Goal: Information Seeking & Learning: Learn about a topic

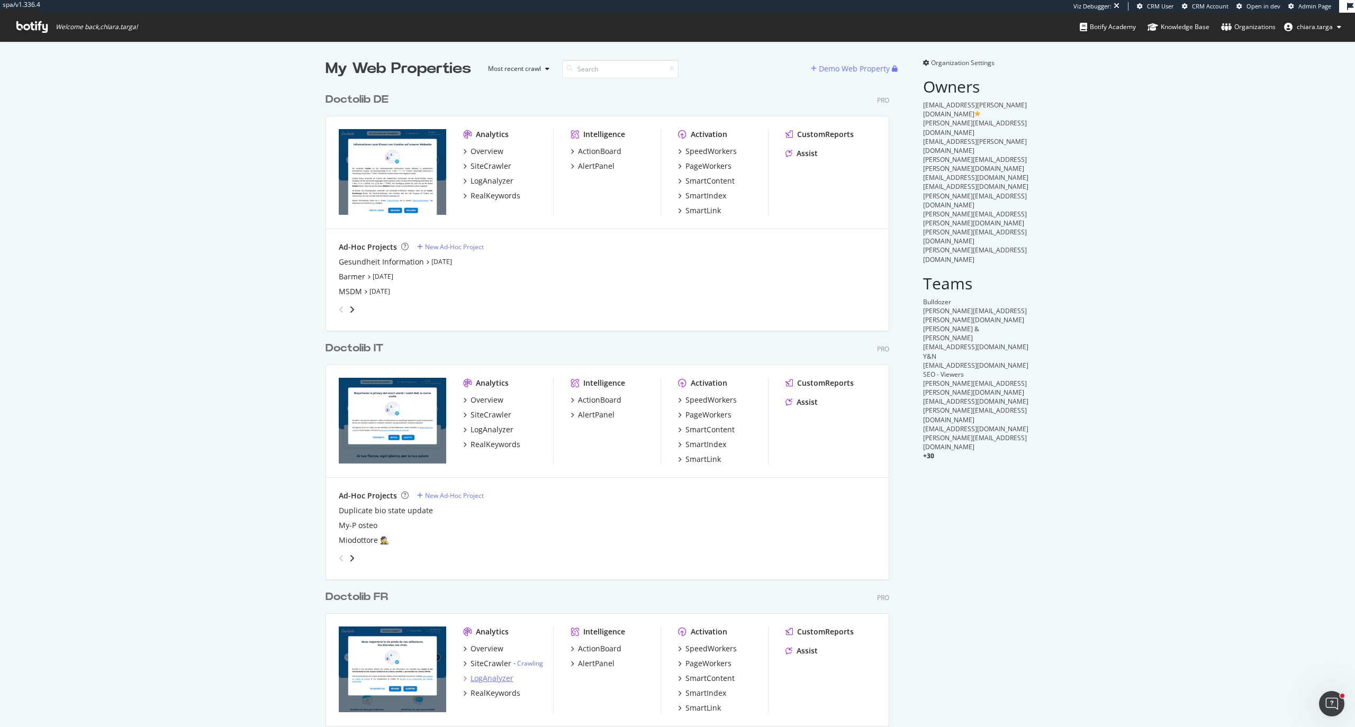
click at [485, 678] on div "LogAnalyzer" at bounding box center [491, 678] width 43 height 11
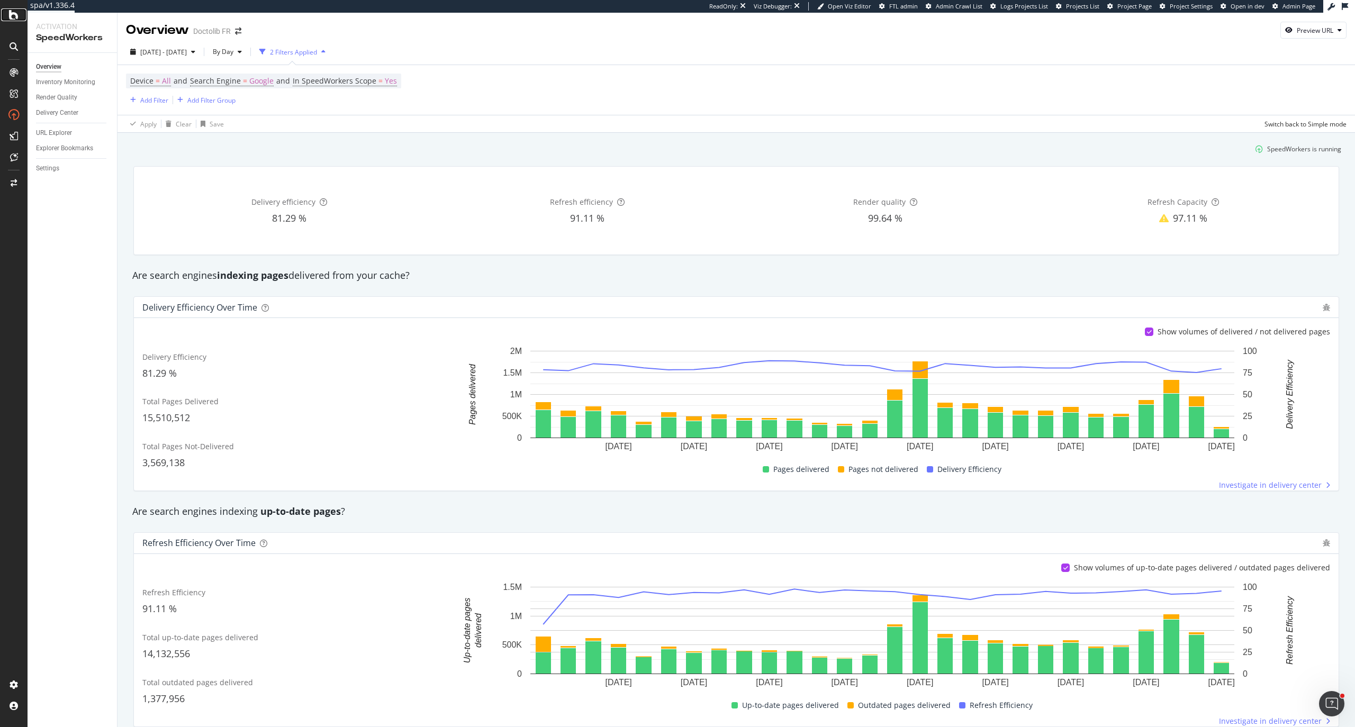
click at [12, 17] on icon at bounding box center [14, 14] width 10 height 13
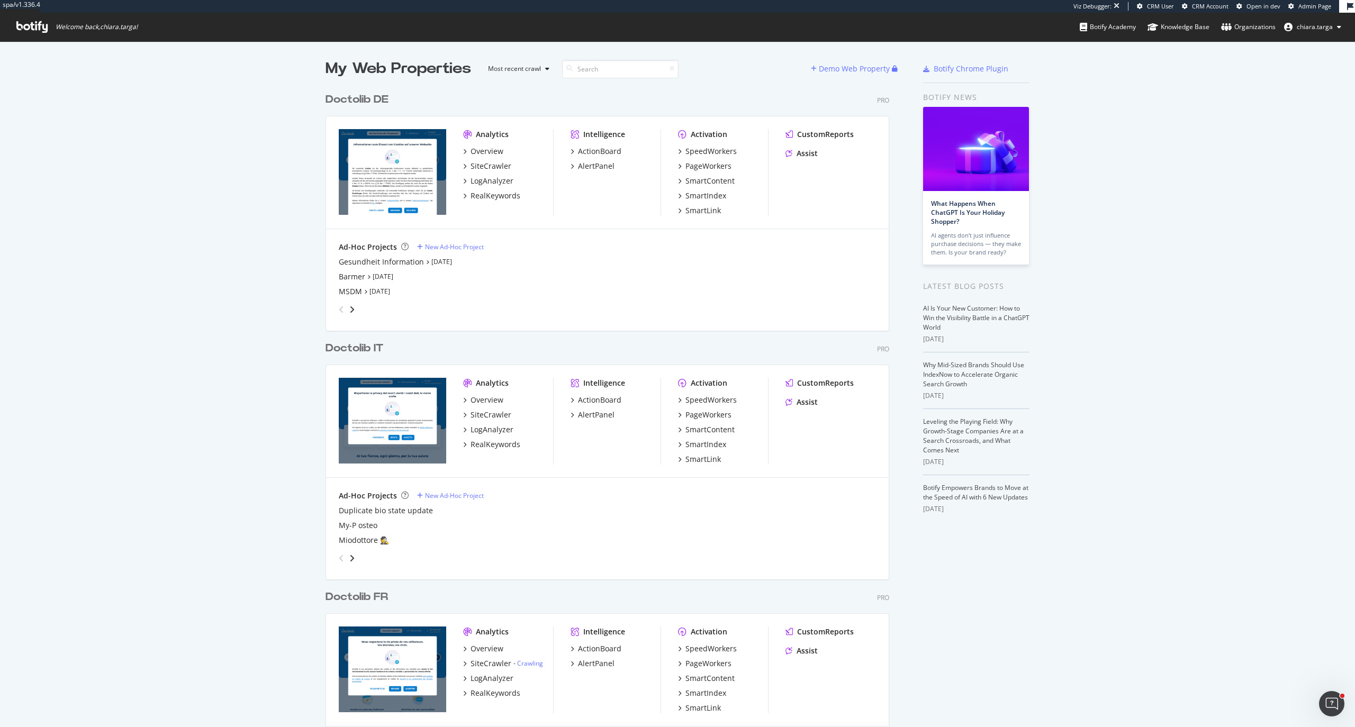
scroll to position [851, 561]
click at [724, 653] on div "SpeedWorkers" at bounding box center [710, 648] width 51 height 11
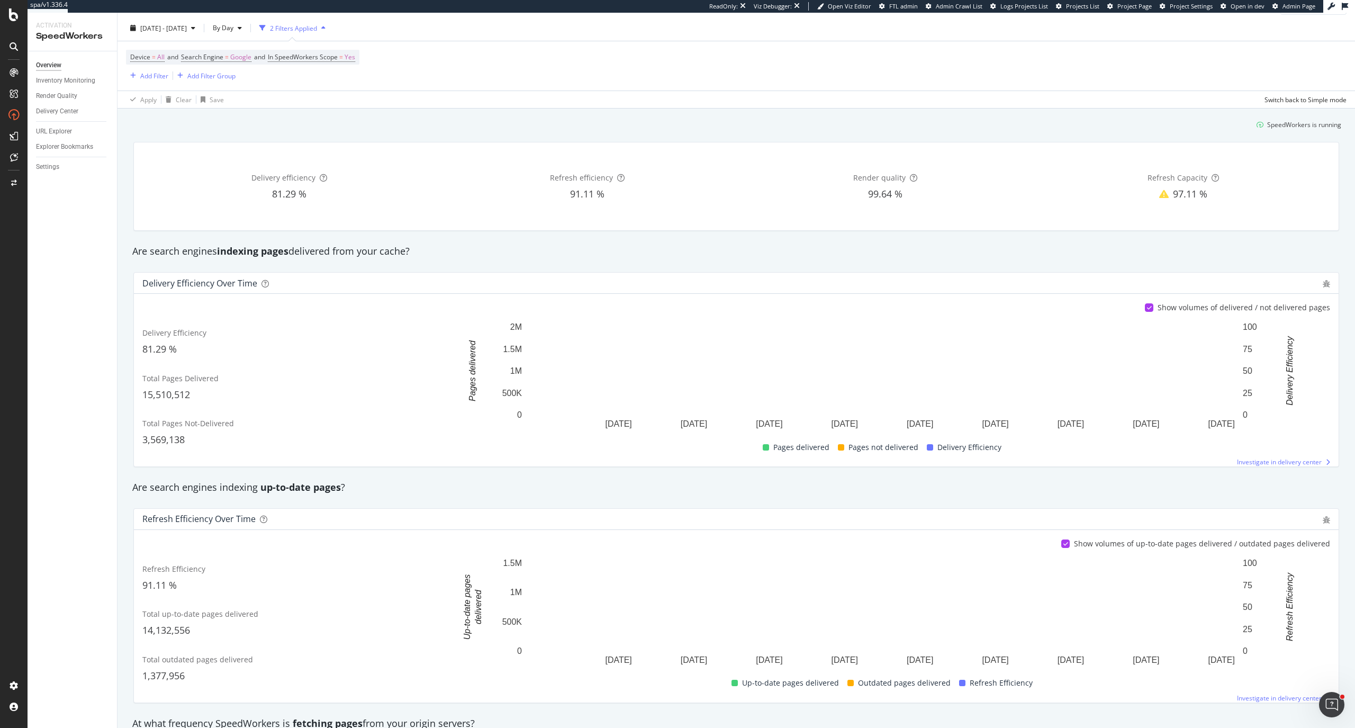
scroll to position [24, 0]
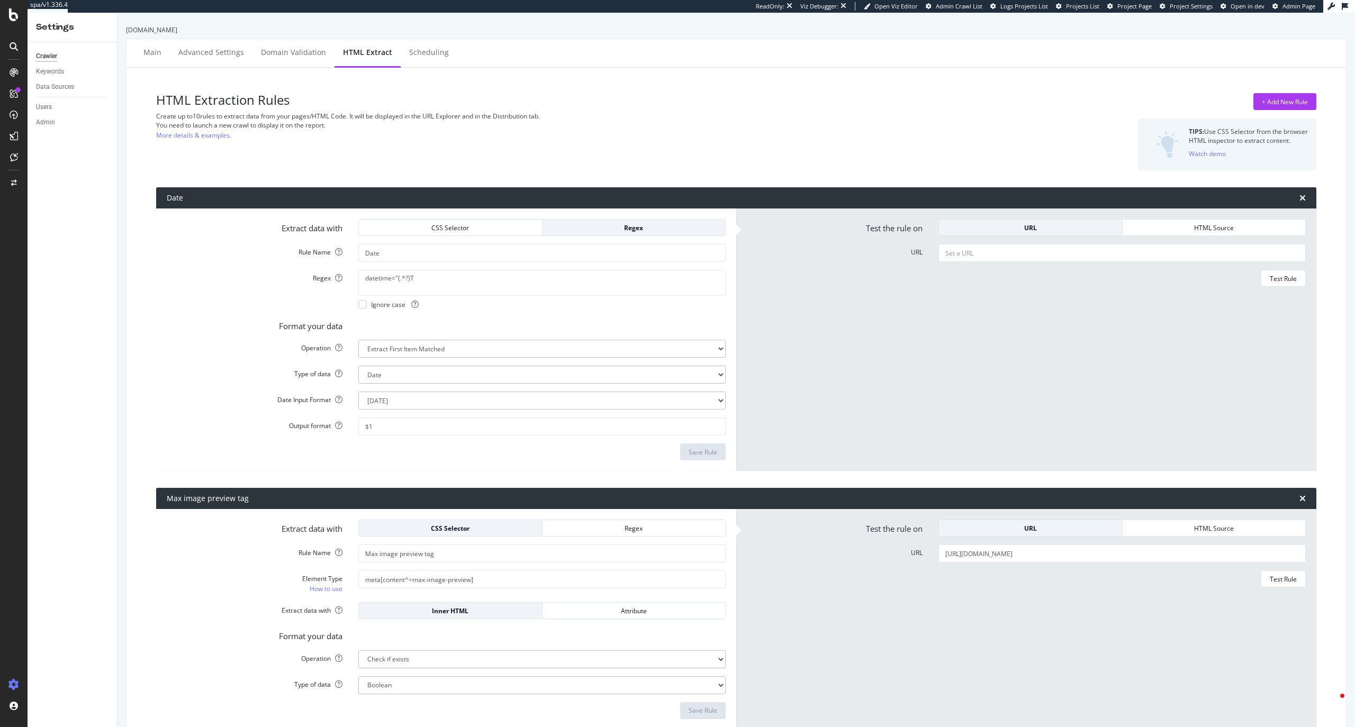
select select "d"
select select "year_month_day"
select select "exist"
click at [71, 114] on div "SiteCrawler" at bounding box center [59, 119] width 38 height 11
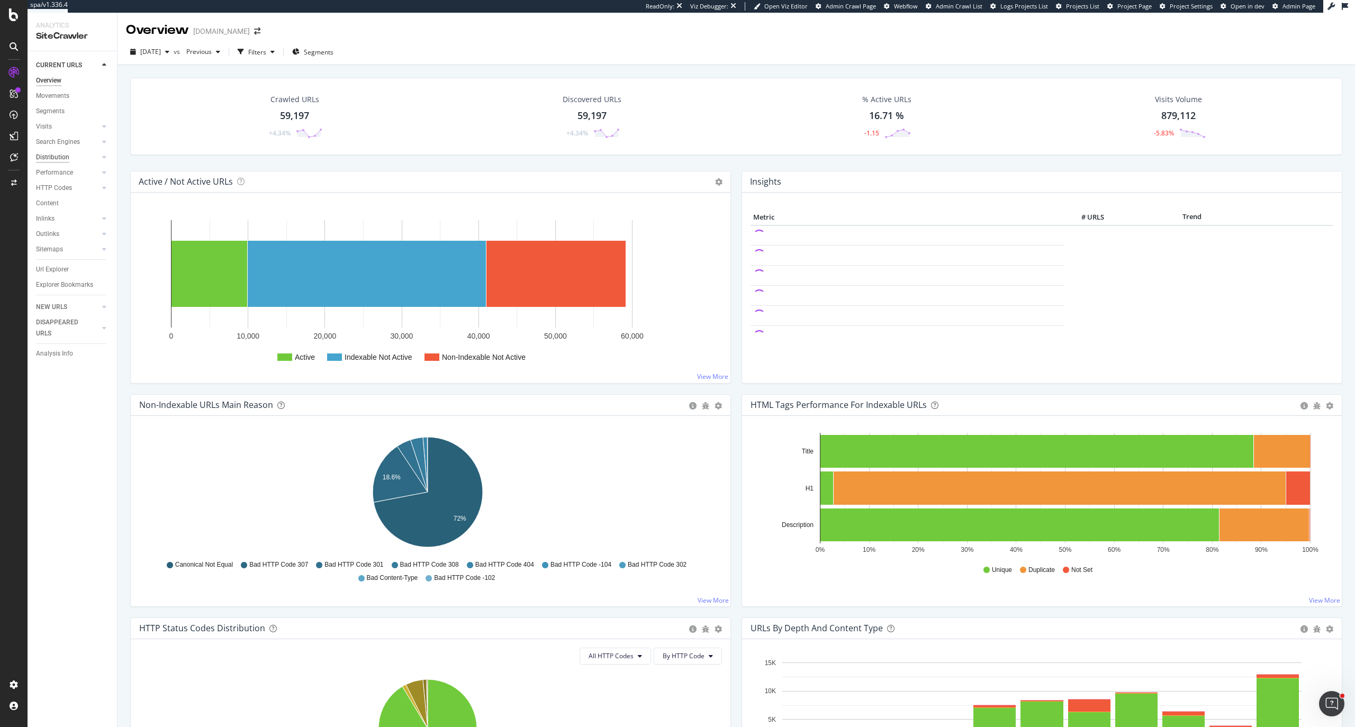
click at [43, 159] on div "Distribution" at bounding box center [52, 157] width 33 height 11
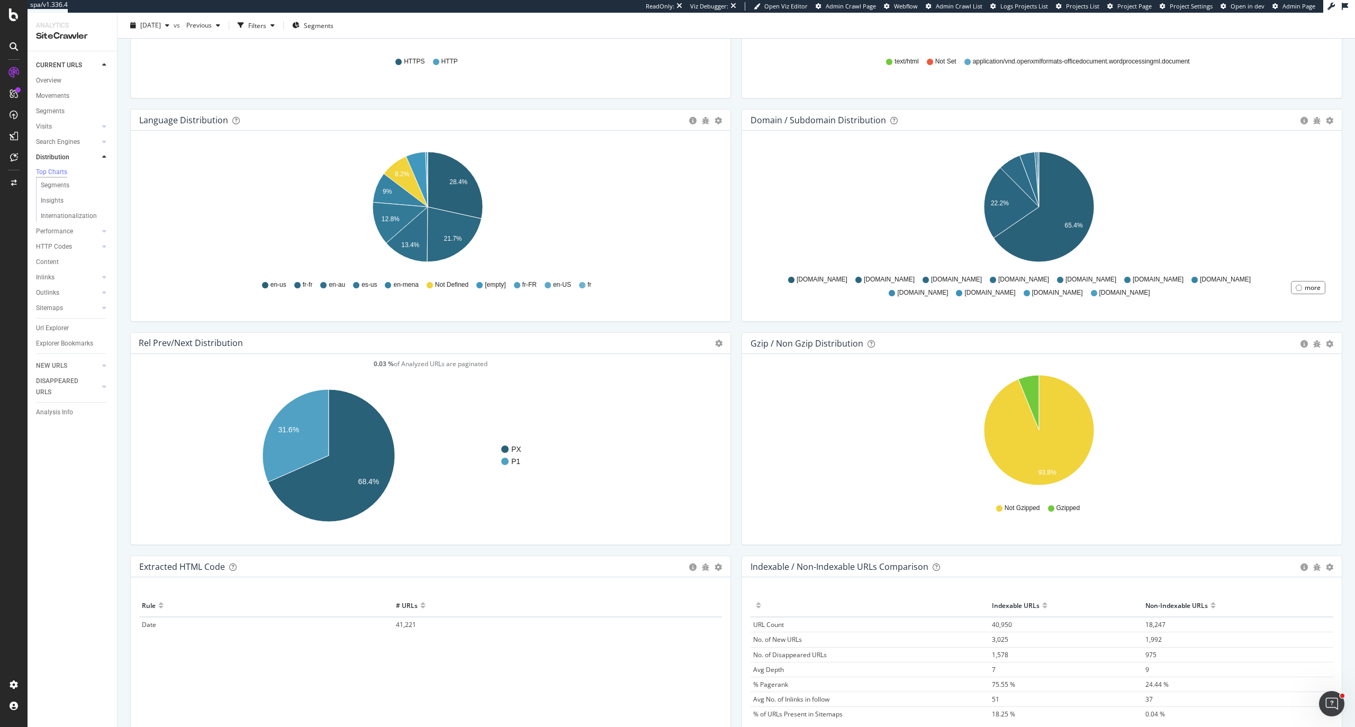
scroll to position [1199, 0]
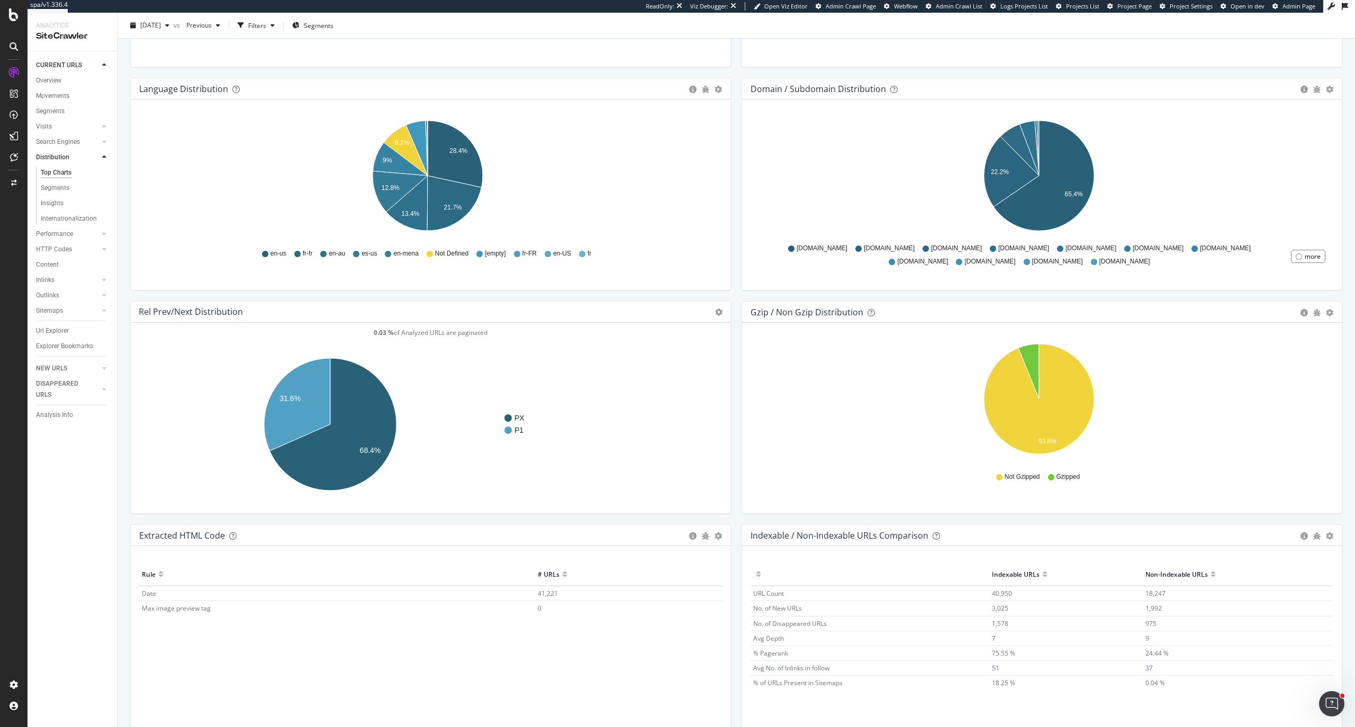
scroll to position [1254, 0]
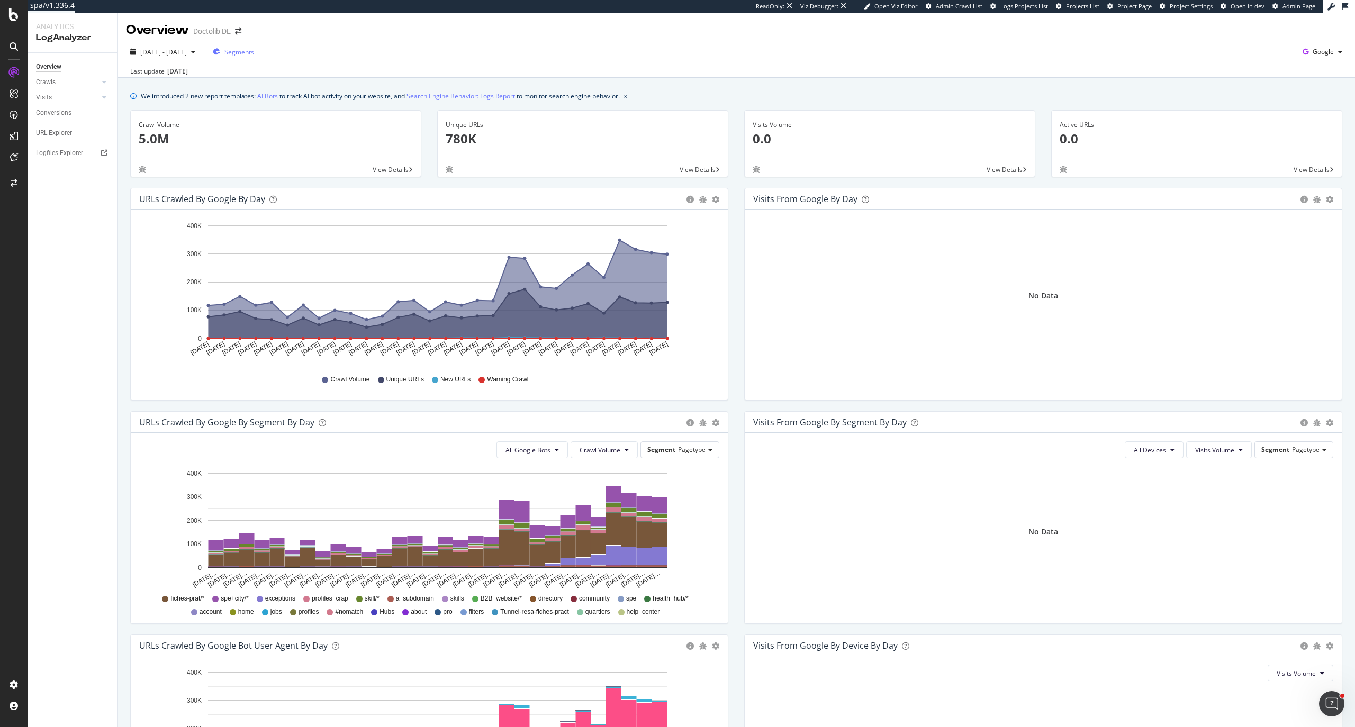
click at [250, 49] on div "Segments" at bounding box center [233, 52] width 41 height 9
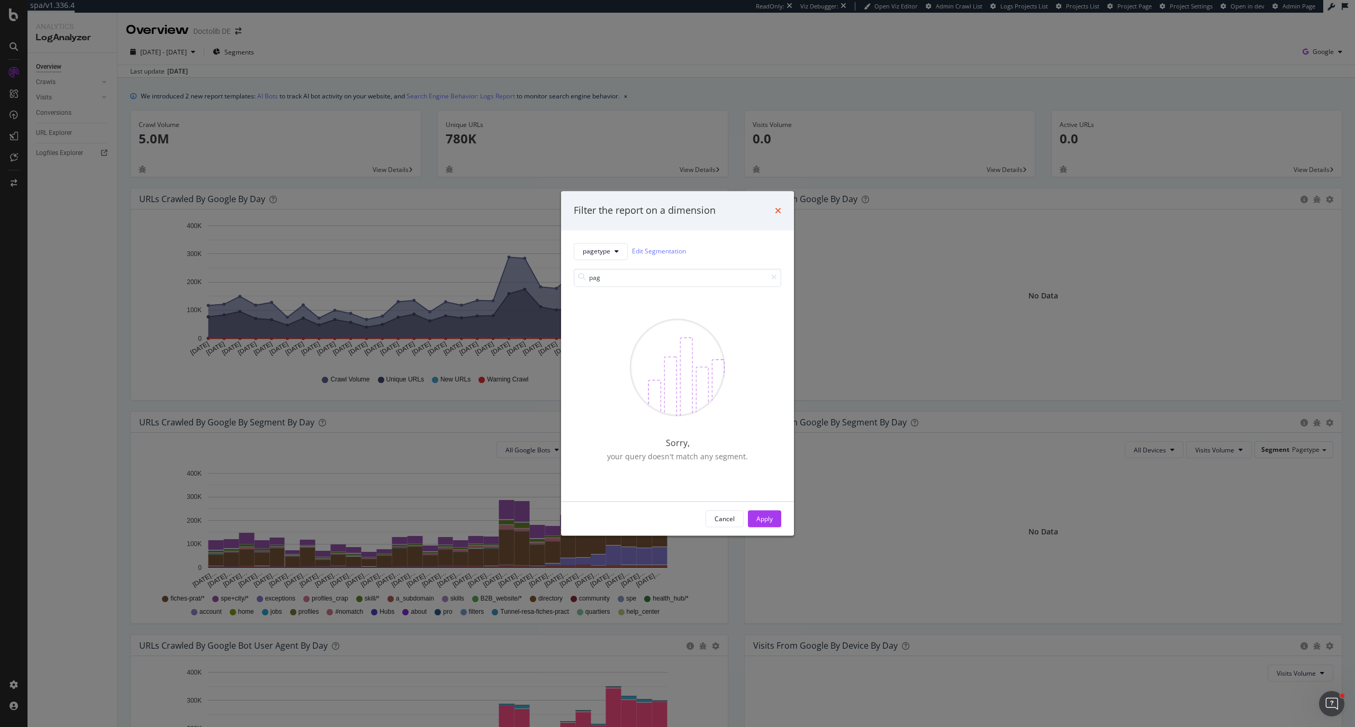
type input "pag"
click at [775, 210] on icon "times" at bounding box center [778, 210] width 6 height 8
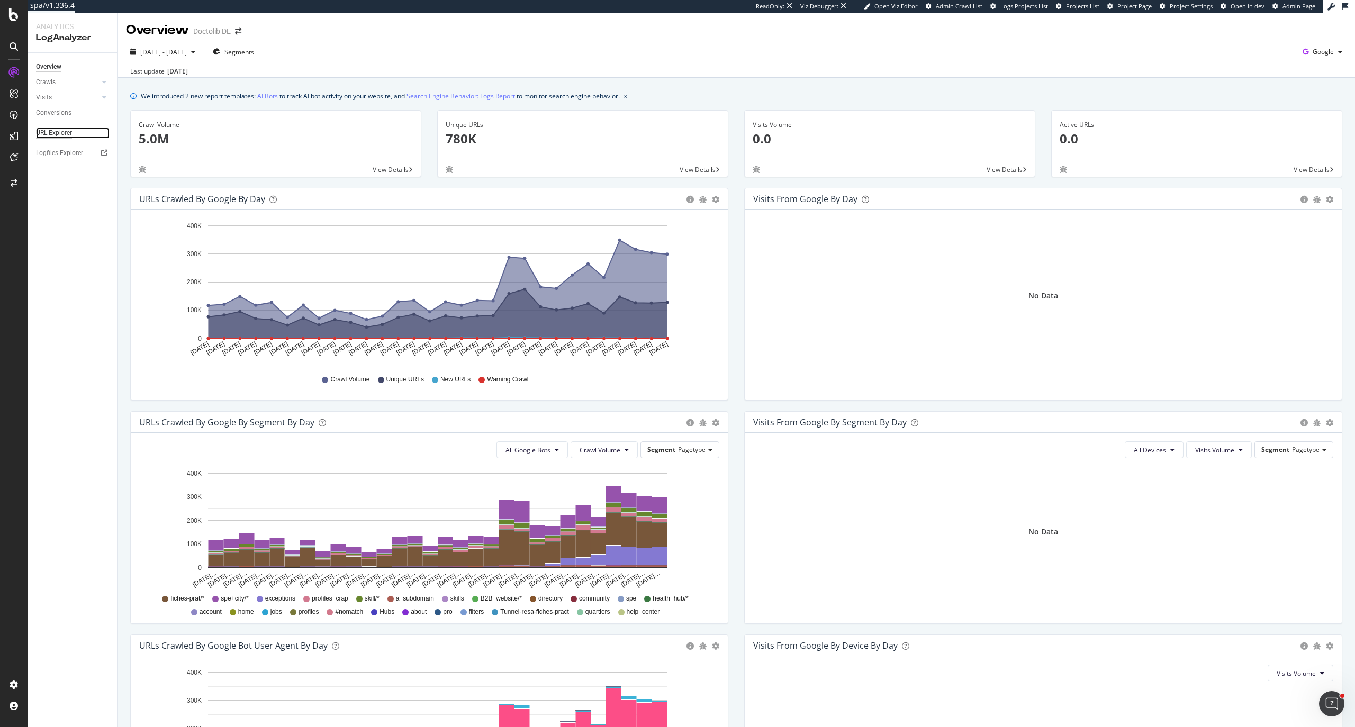
click at [57, 131] on div "URL Explorer" at bounding box center [54, 133] width 36 height 11
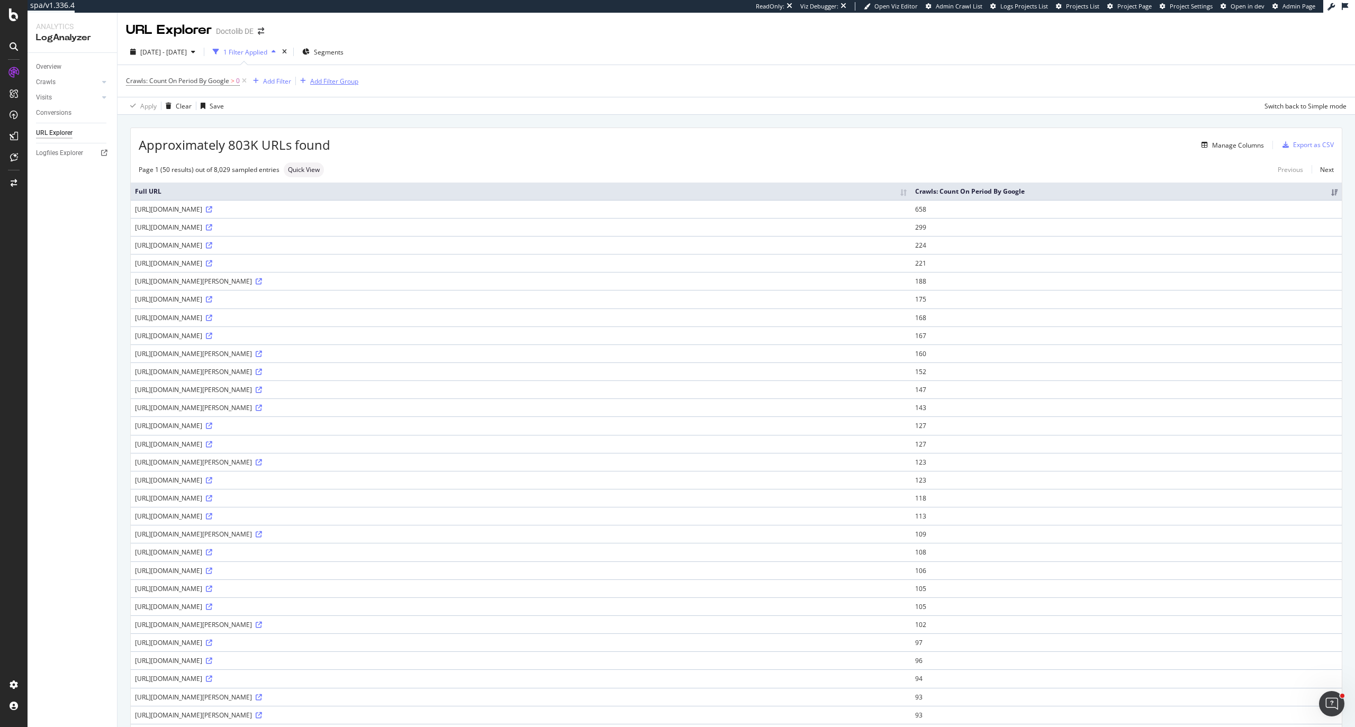
click at [346, 77] on div "Add Filter Group" at bounding box center [334, 81] width 48 height 9
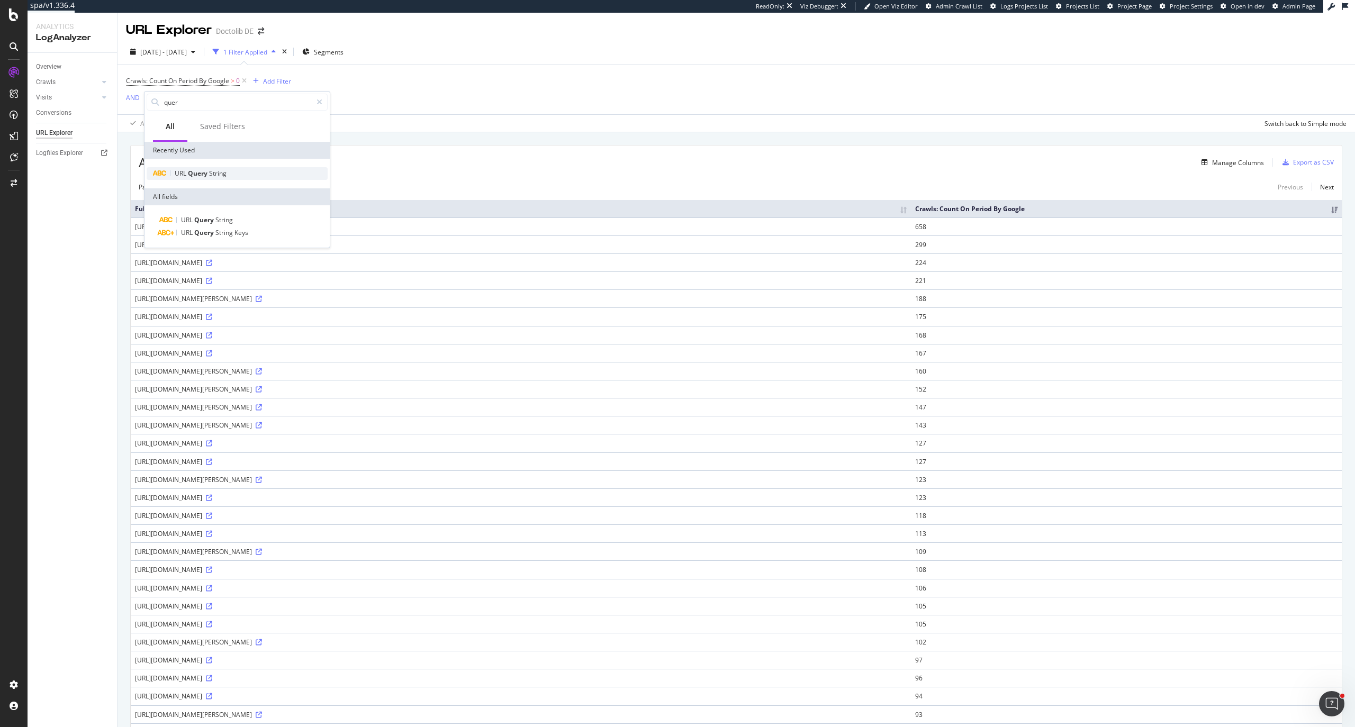
type input "quer"
click at [232, 170] on div "URL Query String" at bounding box center [237, 173] width 181 height 13
click at [180, 132] on div "Equal to" at bounding box center [211, 126] width 116 height 17
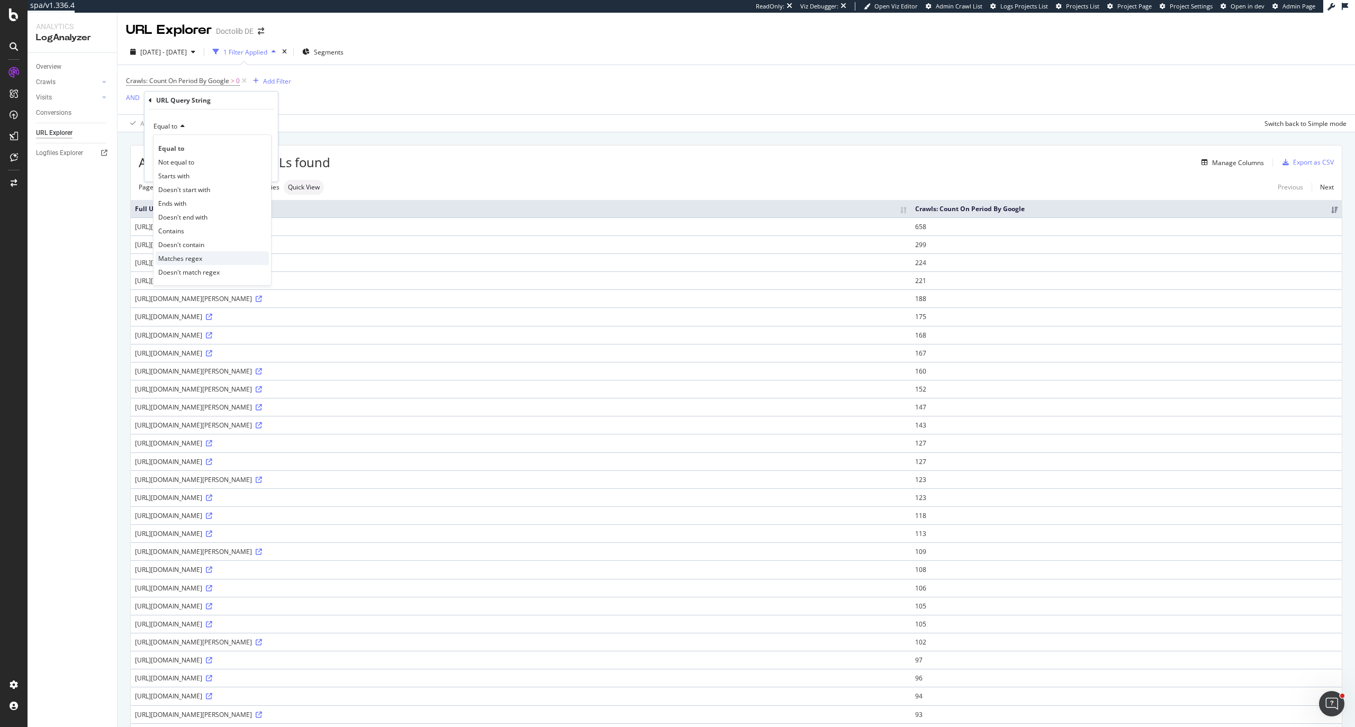
click at [199, 257] on span "Matches regex" at bounding box center [180, 258] width 44 height 9
click at [199, 148] on input "text" at bounding box center [210, 145] width 115 height 17
type input ".+"
click at [265, 171] on div "Apply" at bounding box center [261, 167] width 16 height 9
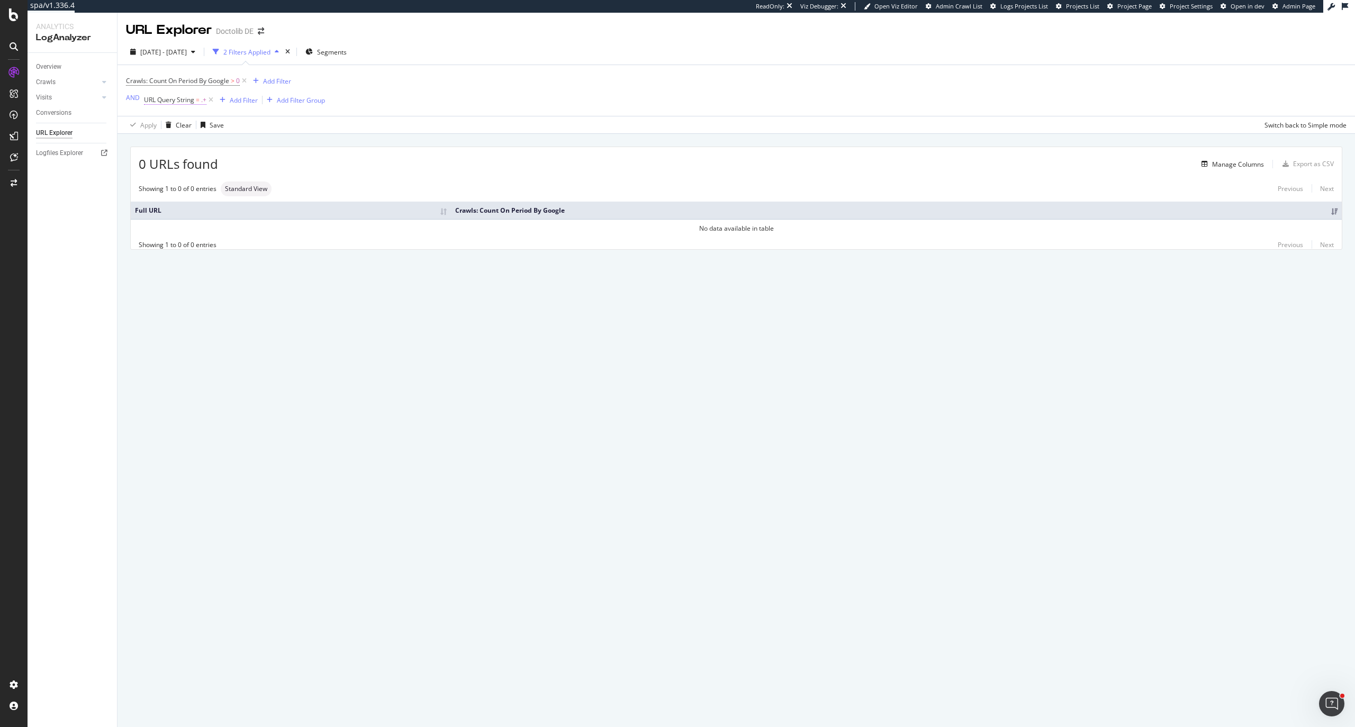
click at [202, 103] on span ".+" at bounding box center [203, 100] width 5 height 15
click at [196, 142] on input ".+" at bounding box center [203, 145] width 100 height 17
type input ".*"
click at [250, 166] on div "button" at bounding box center [246, 168] width 14 height 6
click at [347, 52] on span "Segments" at bounding box center [332, 52] width 30 height 9
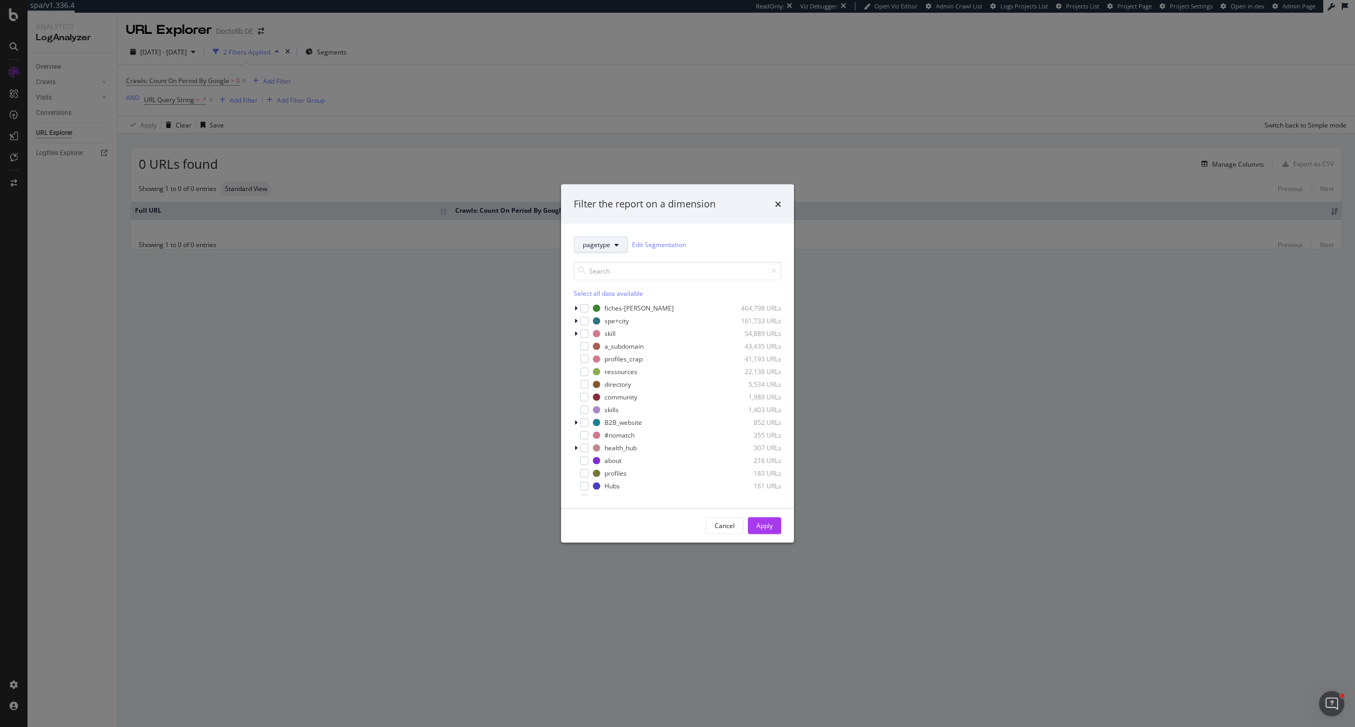
click at [607, 250] on button "pagetype" at bounding box center [601, 244] width 54 height 17
click at [775, 202] on icon "times" at bounding box center [778, 203] width 6 height 8
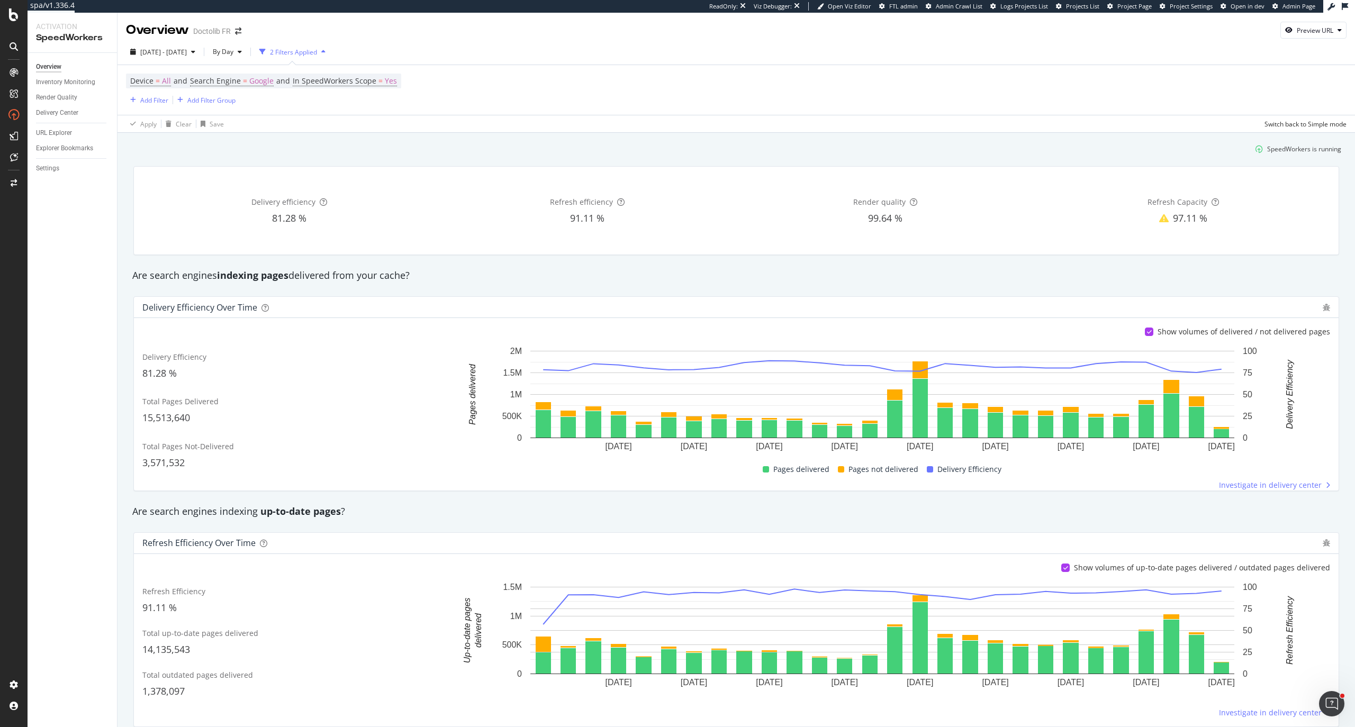
click at [1353, 26] on div "Overview Doctolib FR Preview URL [DATE] - [DATE] By Day 2 Filters Applied Devic…" at bounding box center [735, 370] width 1237 height 714
click at [1316, 30] on div "Preview URL" at bounding box center [1314, 30] width 37 height 9
click at [1256, 83] on input "url" at bounding box center [1270, 79] width 115 height 19
paste input "[URL][DOMAIN_NAME]"
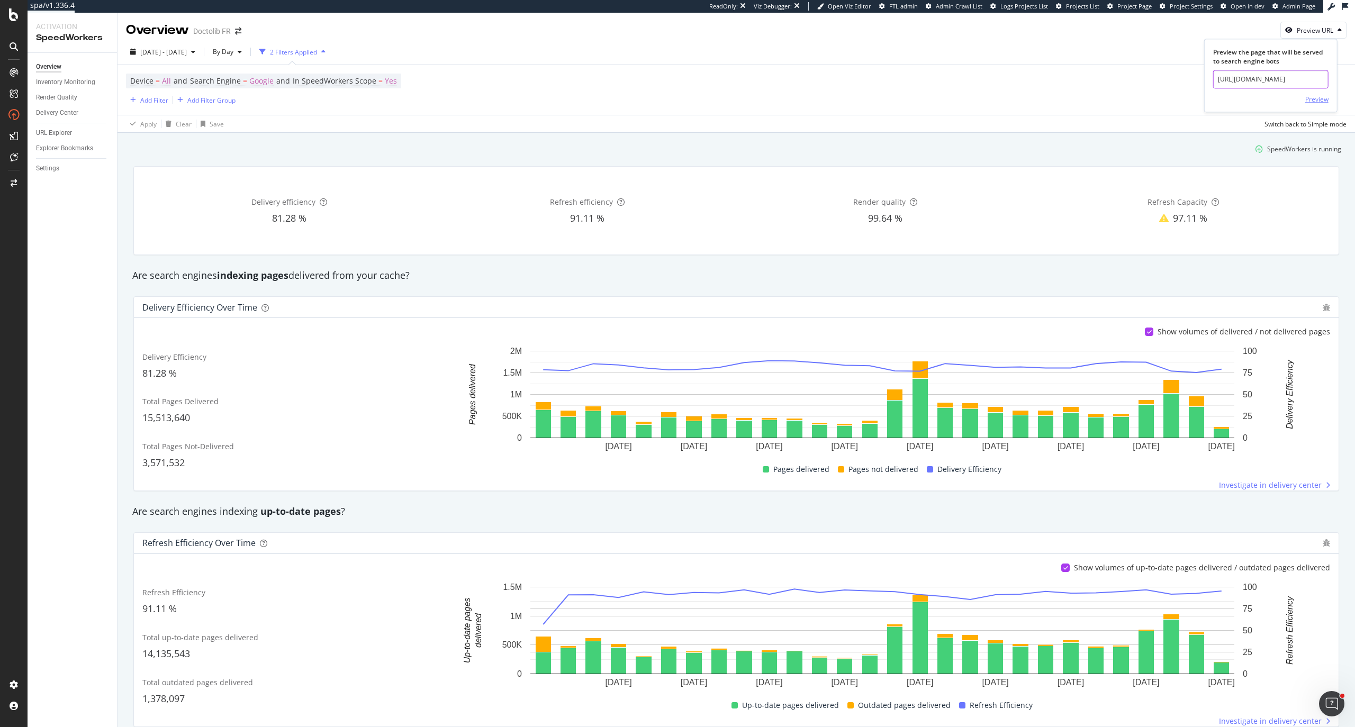
type input "[URL][DOMAIN_NAME]"
click at [1317, 92] on div "Preview" at bounding box center [1316, 100] width 23 height 16
click at [68, 128] on div "URL Explorer" at bounding box center [54, 133] width 36 height 11
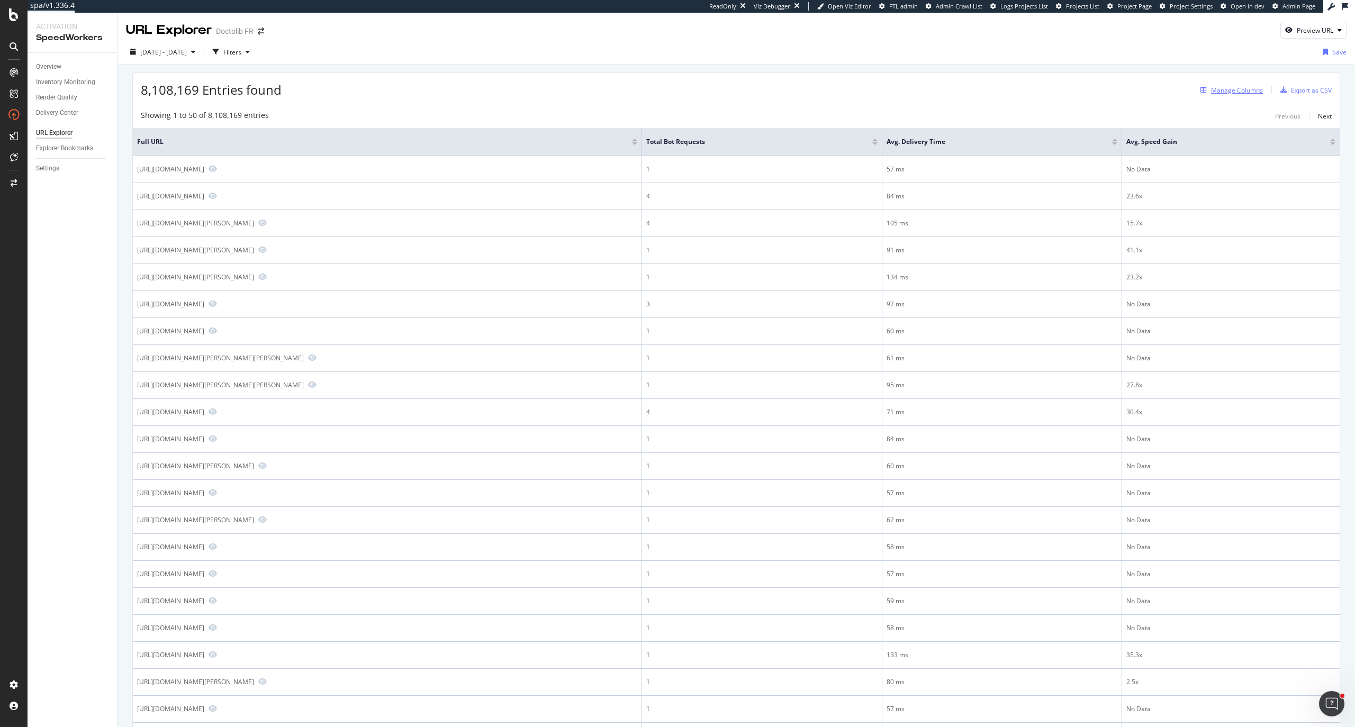
click at [1241, 86] on div "Manage Columns" at bounding box center [1237, 90] width 52 height 9
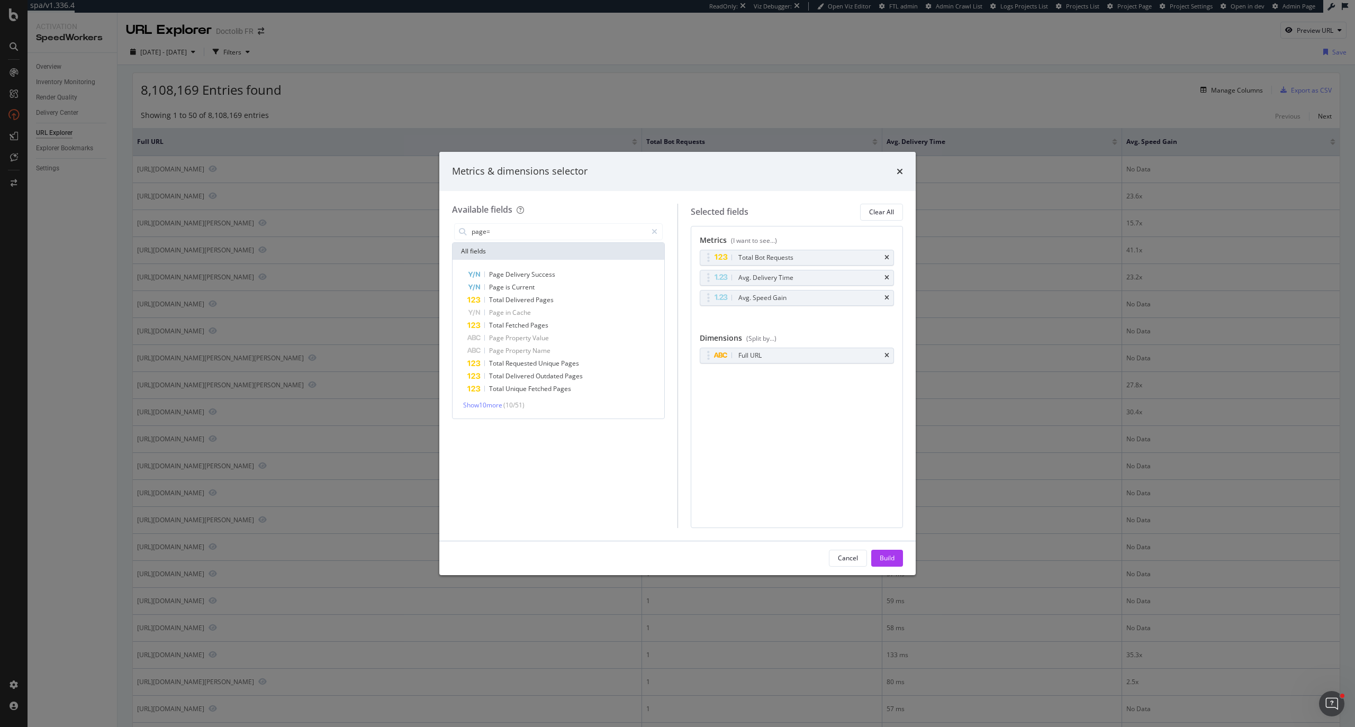
drag, startPoint x: 574, startPoint y: 232, endPoint x: 432, endPoint y: 232, distance: 141.8
click at [432, 232] on div "Metrics & dimensions selector Available fields page= All fields Page Delivery S…" at bounding box center [677, 363] width 1355 height 727
type input "page="
click at [899, 168] on icon "times" at bounding box center [899, 171] width 6 height 8
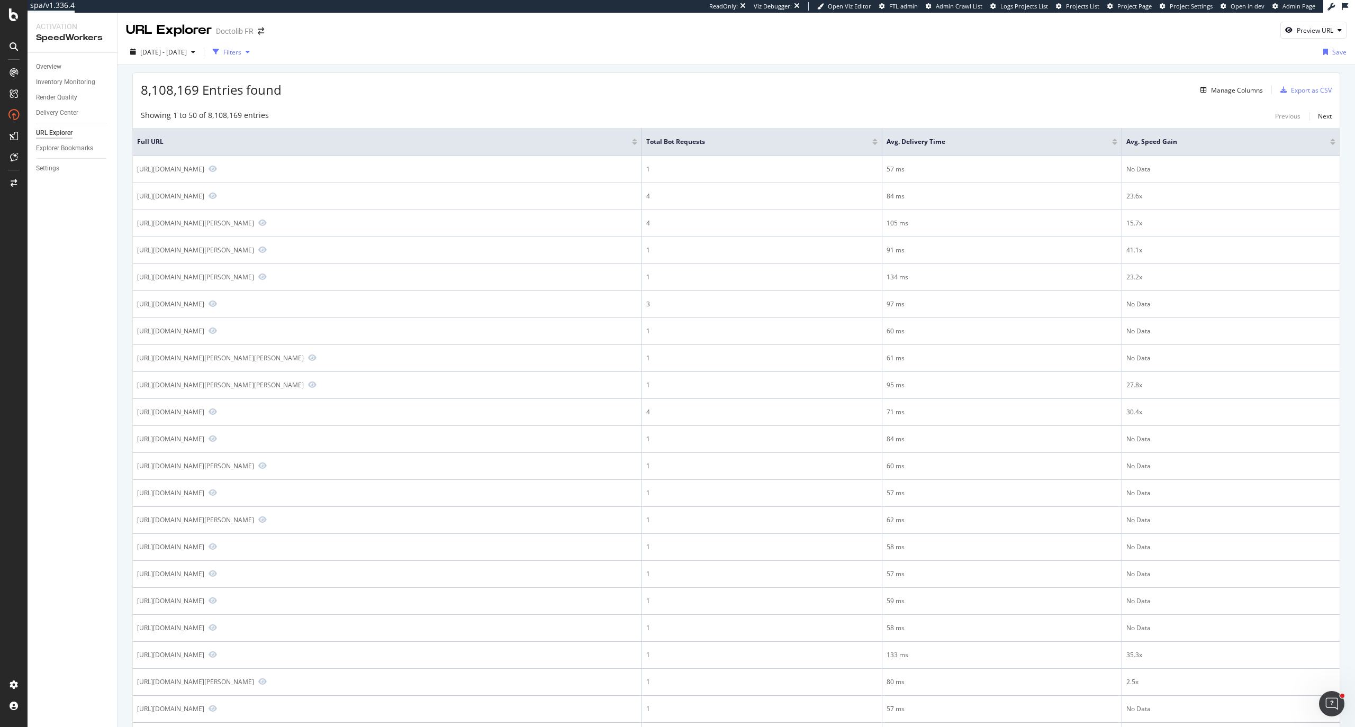
click at [254, 58] on div "Filters" at bounding box center [231, 52] width 46 height 16
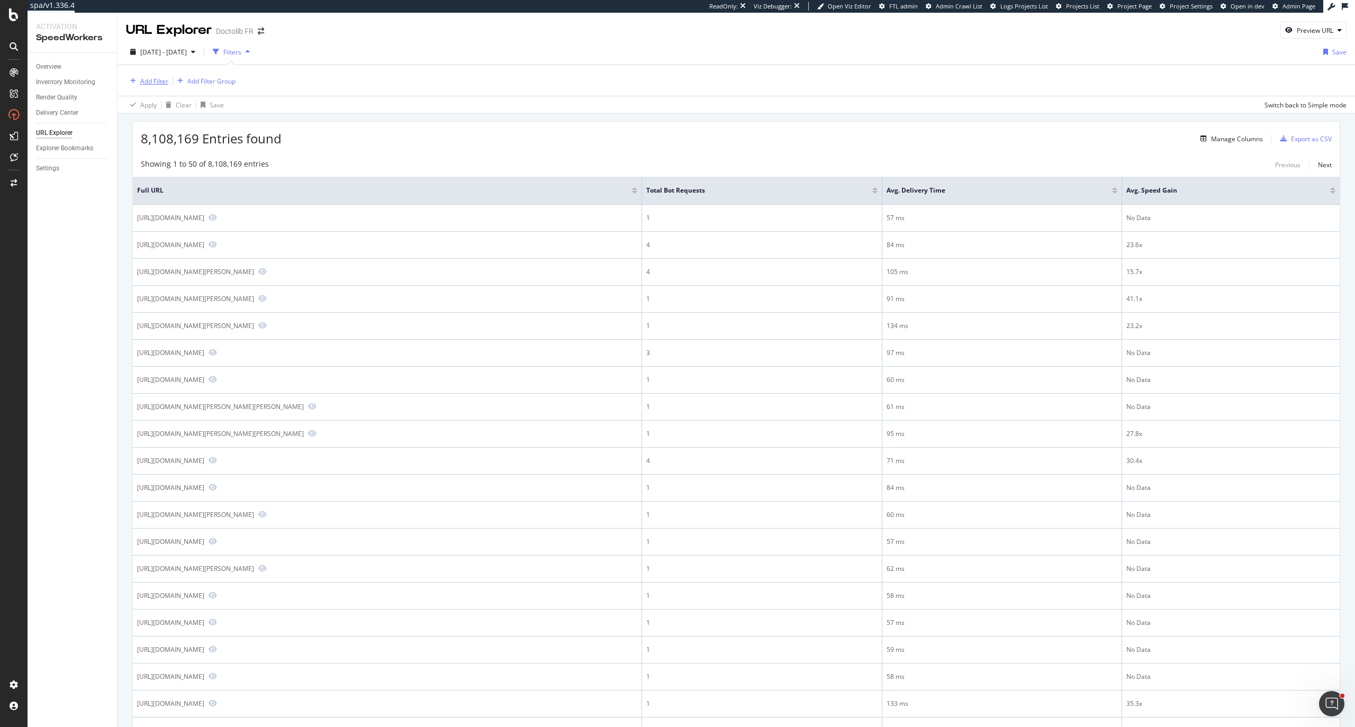
click at [156, 77] on div "Add Filter" at bounding box center [154, 81] width 28 height 9
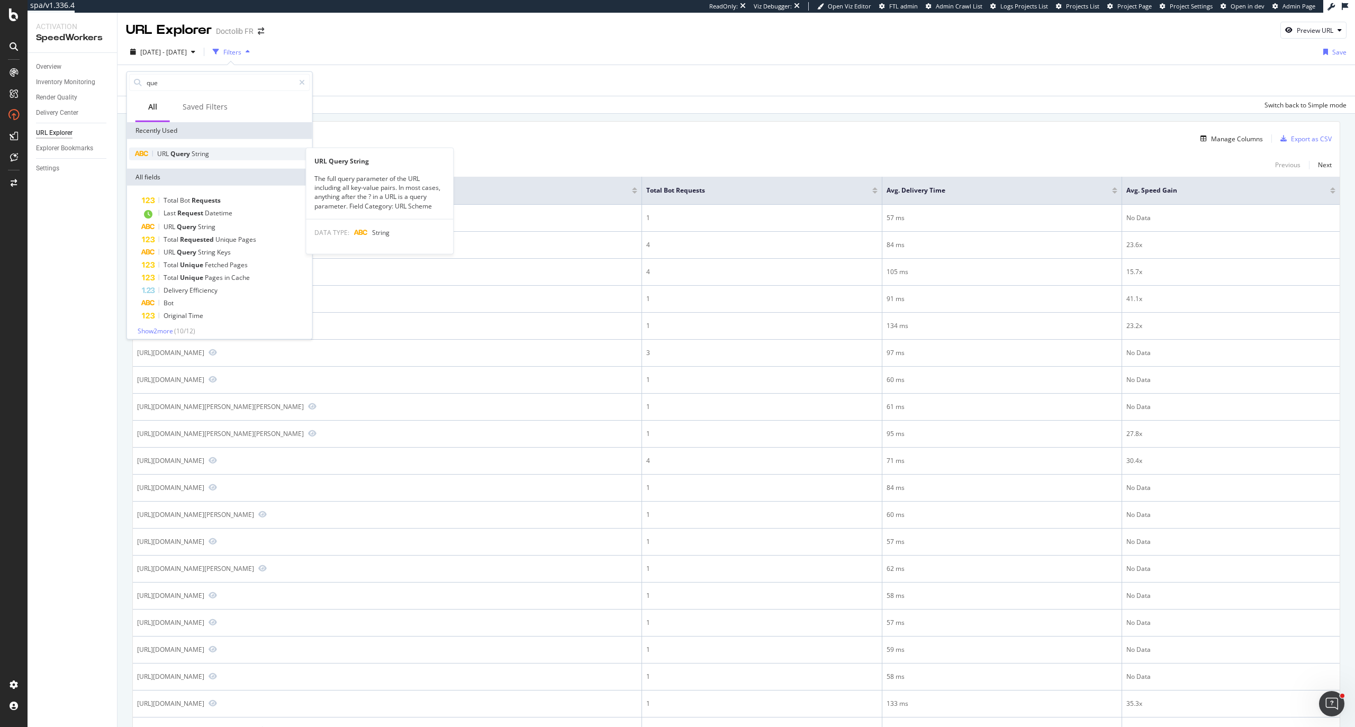
type input "que"
click at [207, 159] on div "URL Query String" at bounding box center [219, 154] width 181 height 13
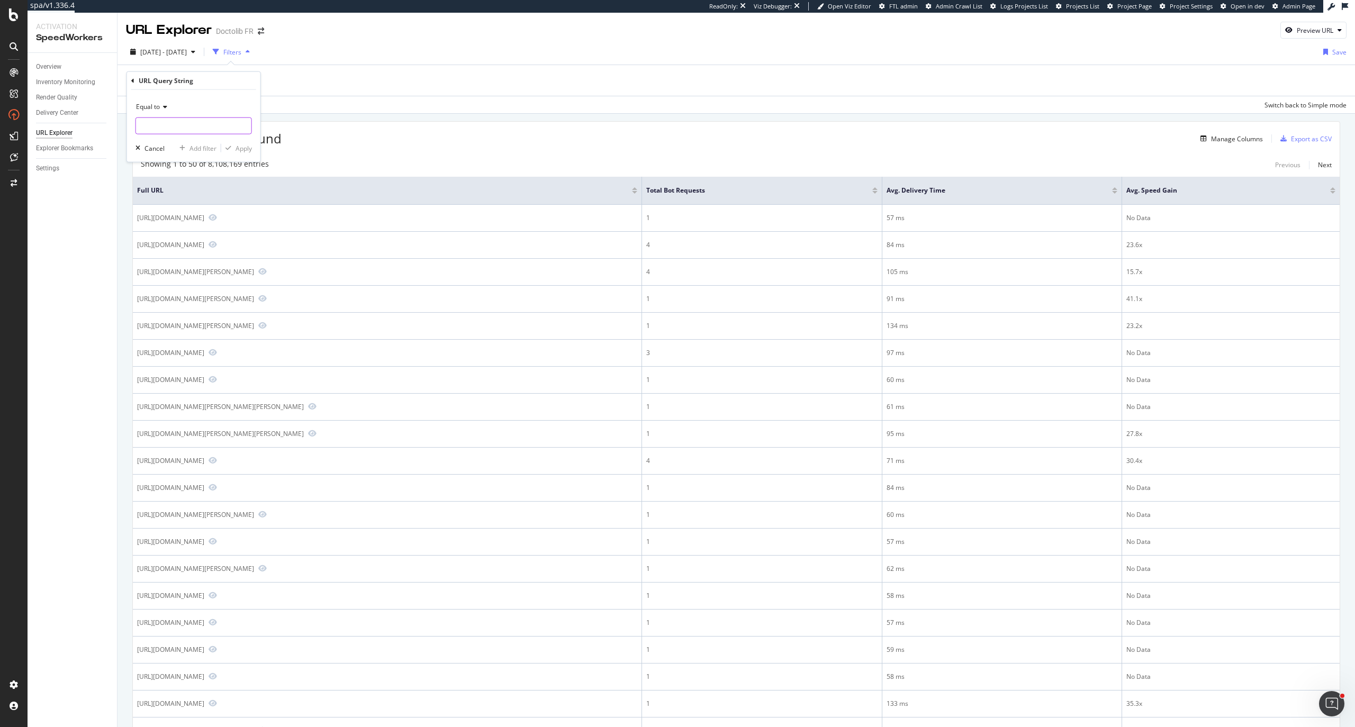
click at [159, 128] on input "text" at bounding box center [193, 125] width 115 height 17
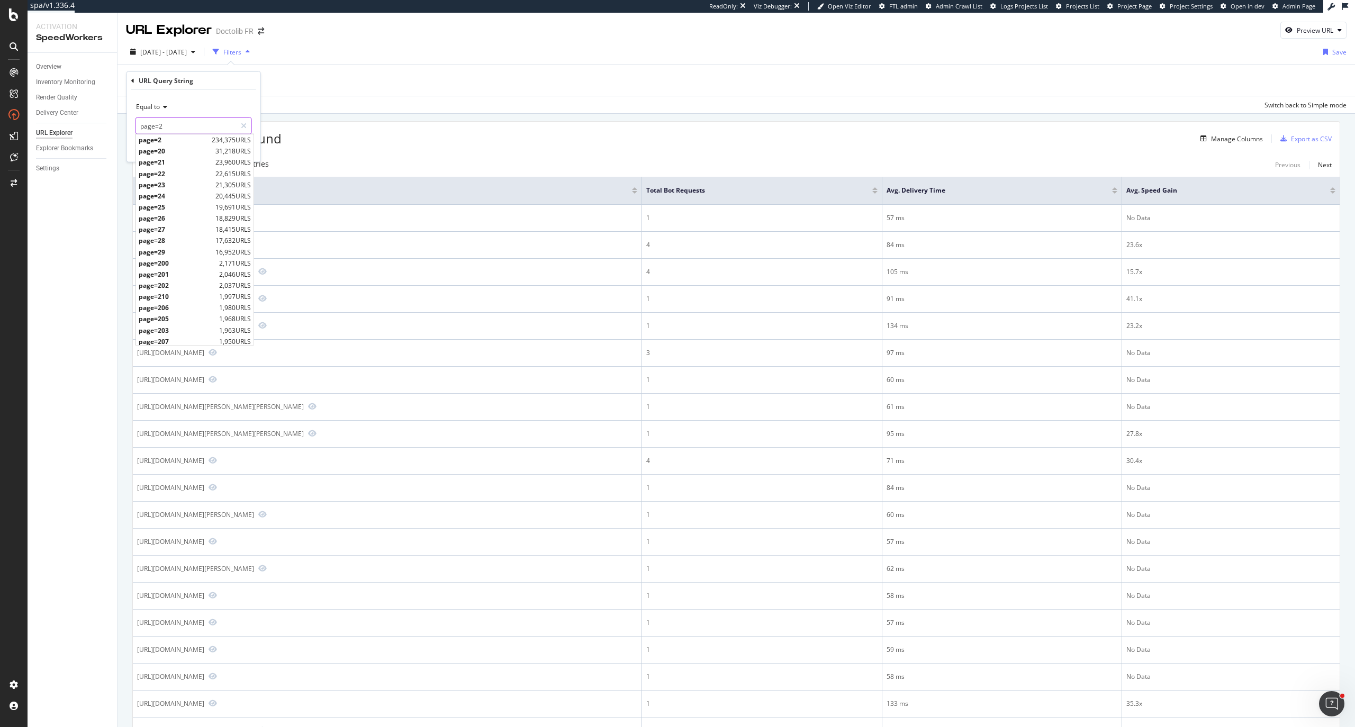
type input "page=2"
click at [183, 139] on span "page=2" at bounding box center [174, 139] width 70 height 9
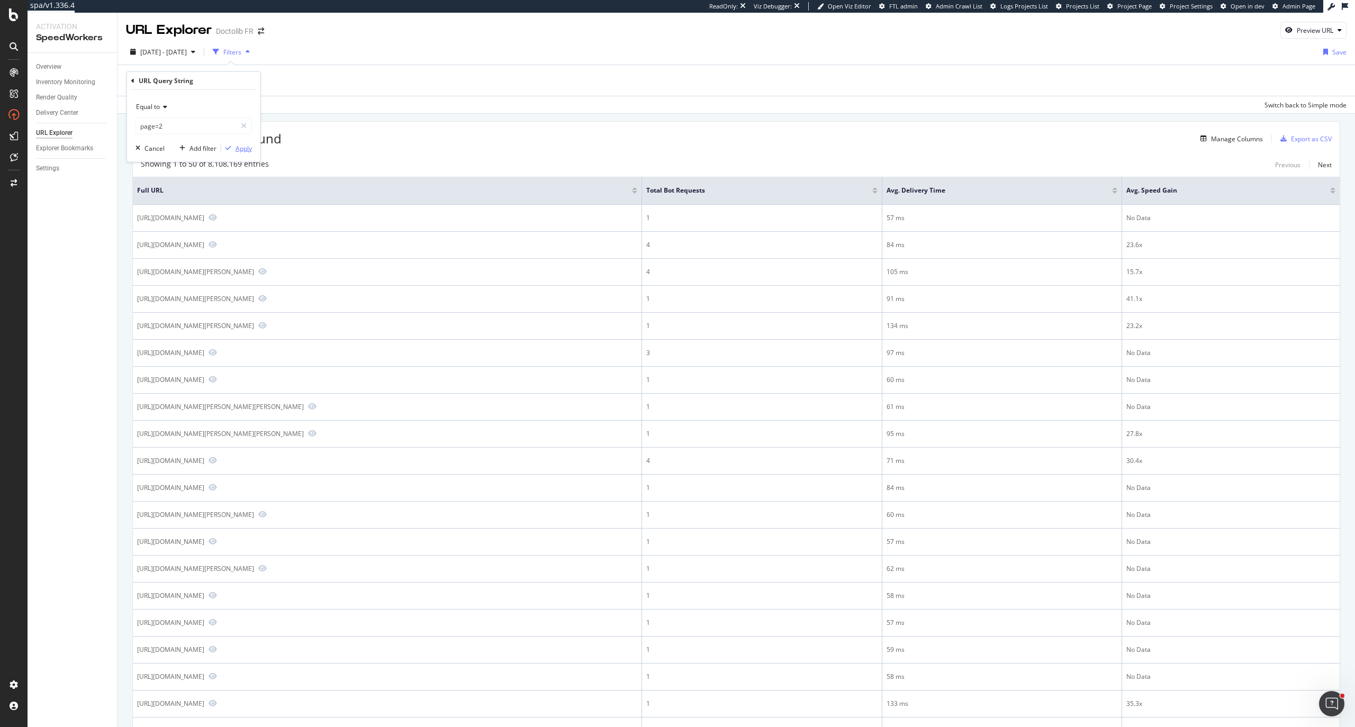
click at [235, 151] on div "Apply" at bounding box center [243, 147] width 16 height 9
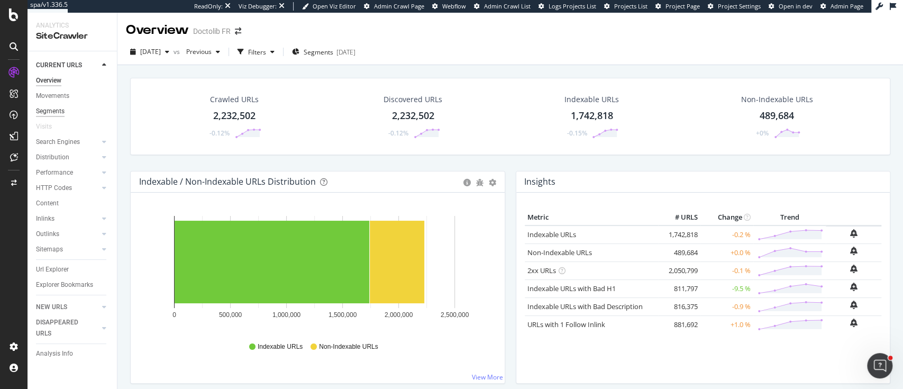
click at [59, 115] on div "Segments" at bounding box center [50, 111] width 29 height 11
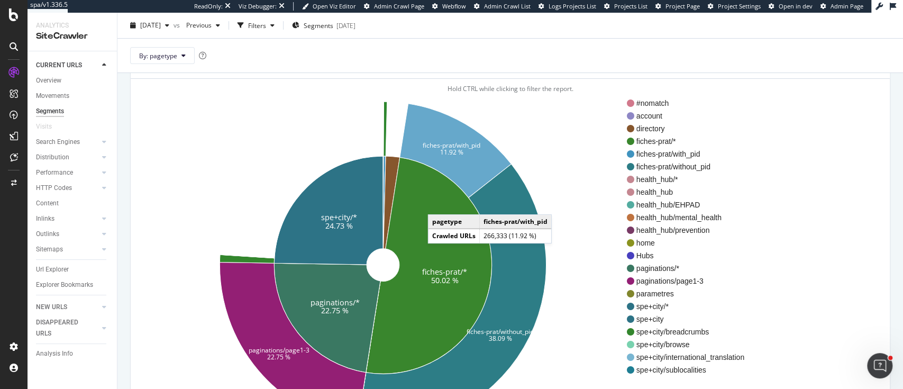
scroll to position [59, 0]
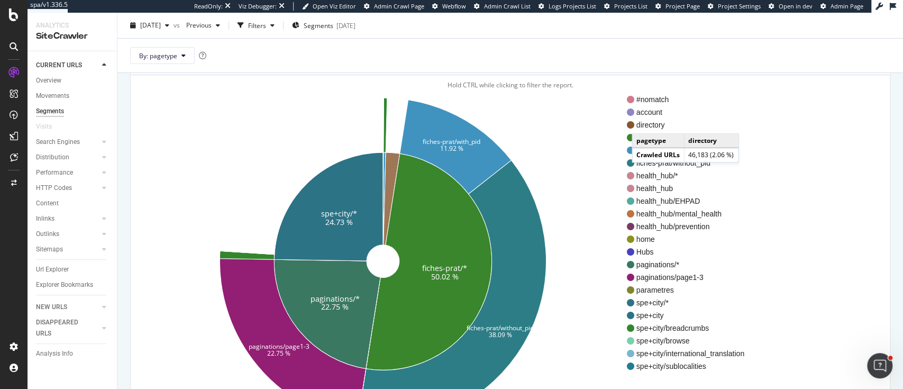
click at [642, 123] on span "directory" at bounding box center [691, 125] width 108 height 11
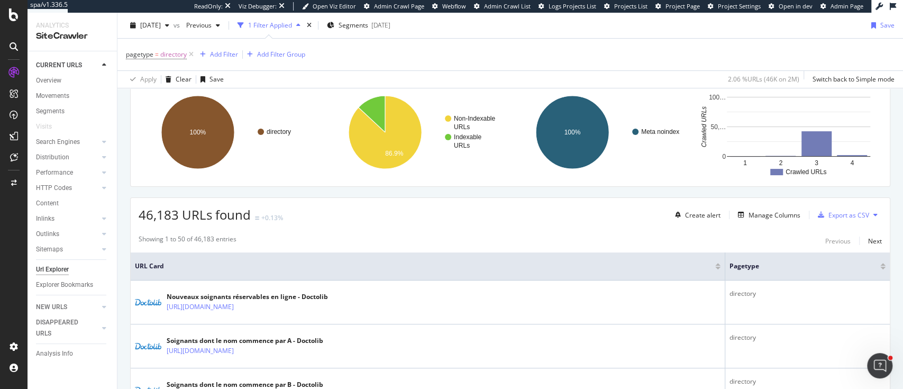
scroll to position [148, 0]
drag, startPoint x: 137, startPoint y: 214, endPoint x: 181, endPoint y: 218, distance: 44.6
click at [181, 218] on div "46,183 URLs found +0.13% Create alert Manage Columns Export as CSV" at bounding box center [510, 210] width 759 height 26
click at [191, 56] on icon at bounding box center [191, 54] width 9 height 11
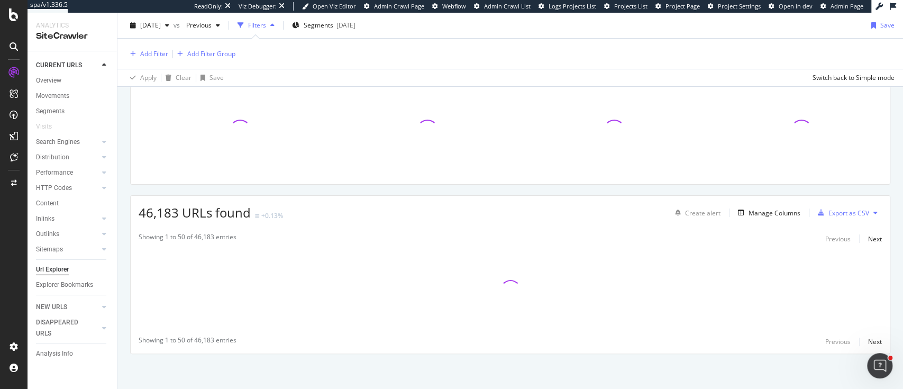
scroll to position [147, 0]
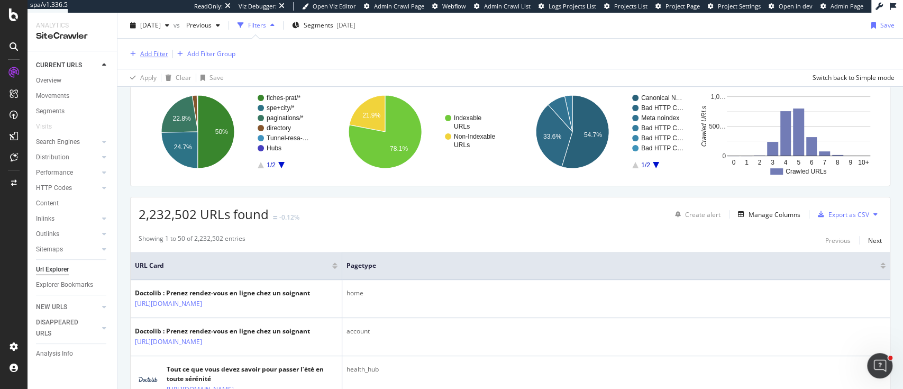
click at [150, 57] on div "Add Filter" at bounding box center [154, 53] width 28 height 9
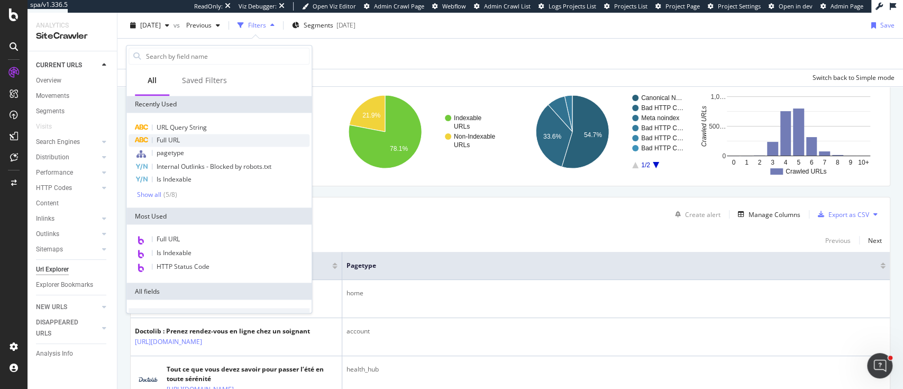
click at [167, 138] on span "Full URL" at bounding box center [168, 139] width 23 height 9
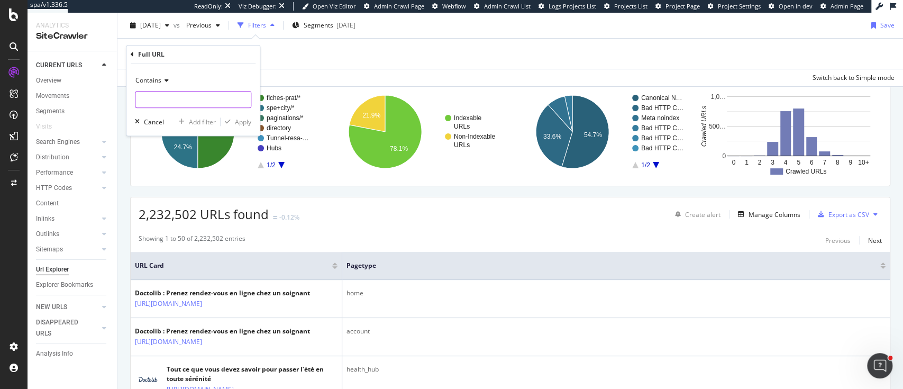
click at [163, 103] on input "text" at bounding box center [192, 99] width 115 height 17
type input "provincia"
click at [248, 122] on div "Apply" at bounding box center [243, 121] width 16 height 9
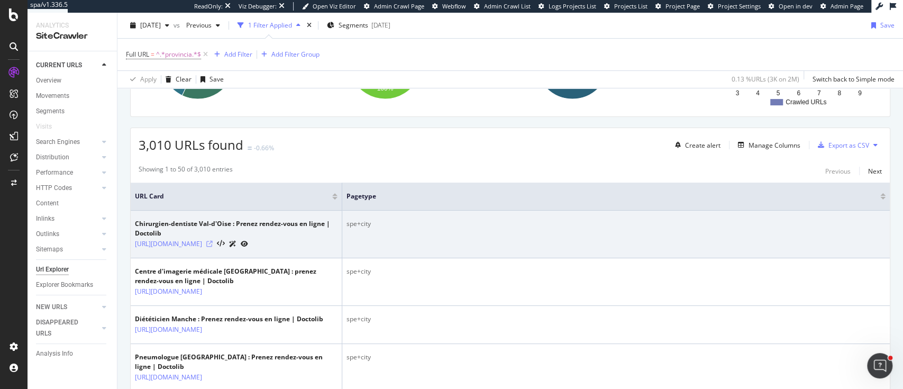
scroll to position [221, 0]
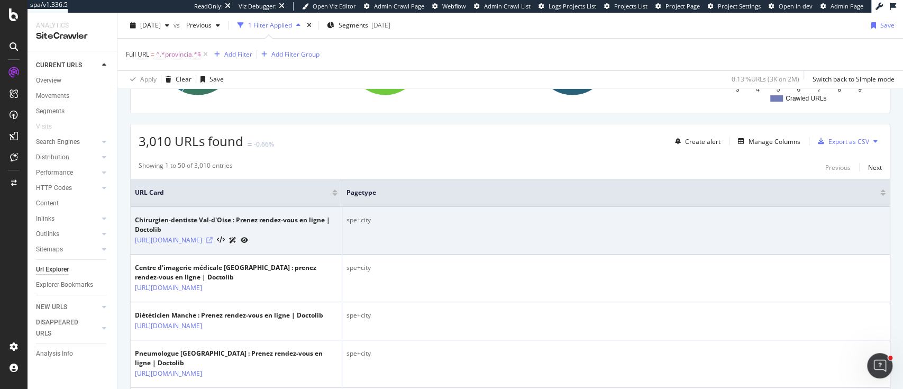
click at [213, 239] on icon at bounding box center [209, 240] width 6 height 6
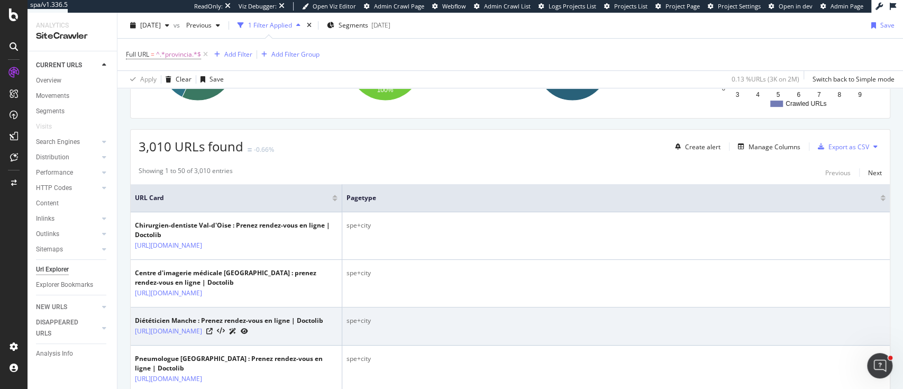
scroll to position [215, 0]
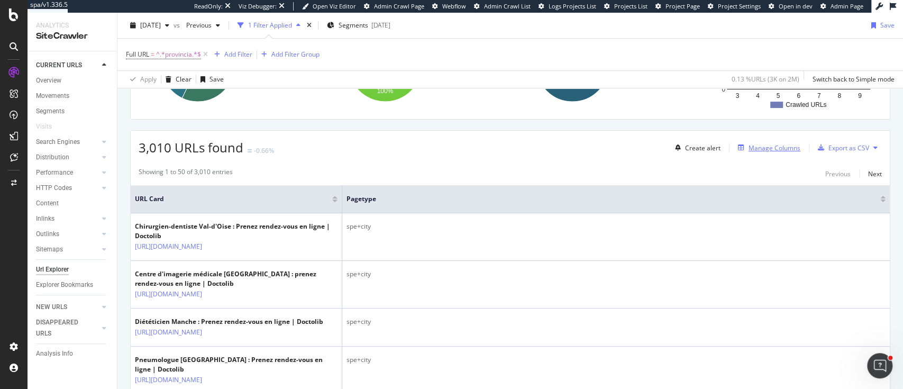
click at [768, 150] on div "Manage Columns" at bounding box center [775, 147] width 52 height 9
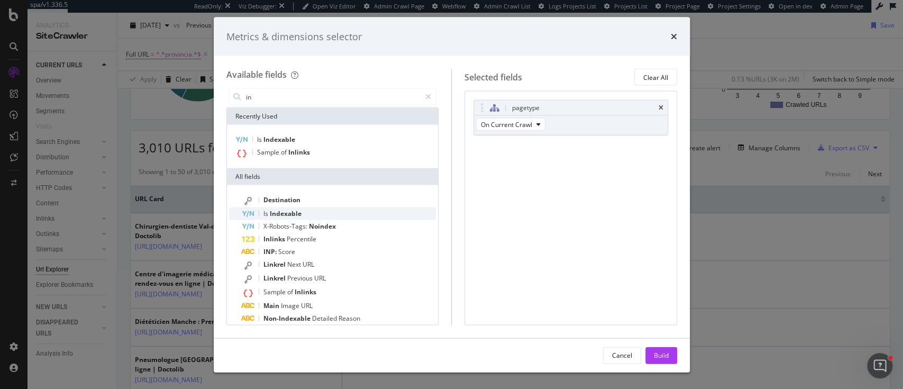
click at [310, 212] on div "Is Indexable" at bounding box center [339, 213] width 195 height 13
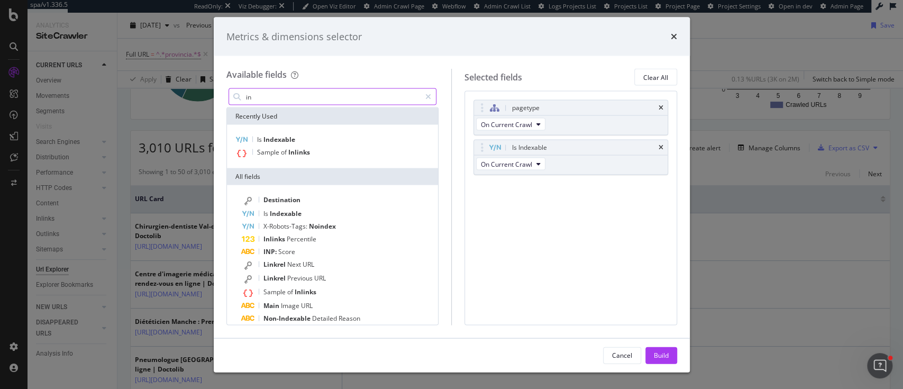
click at [296, 98] on input "in" at bounding box center [333, 97] width 176 height 16
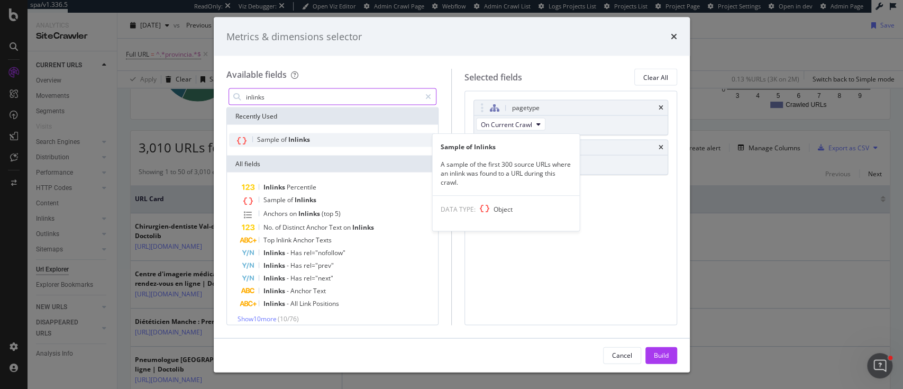
type input "inlinks"
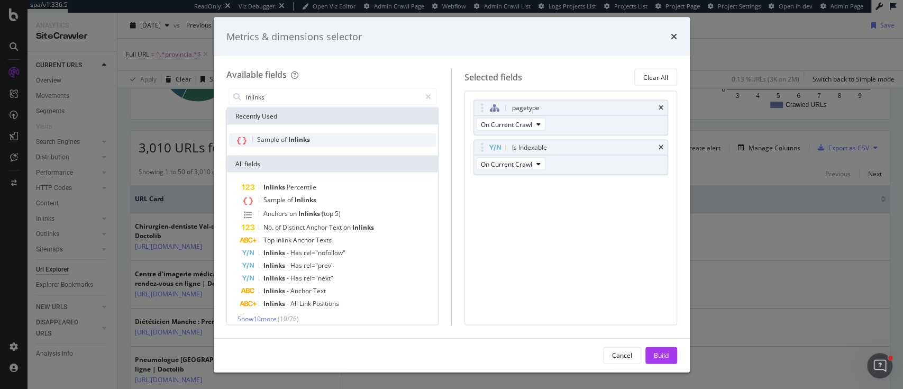
click at [317, 137] on div "Sample of Inlinks" at bounding box center [332, 140] width 207 height 14
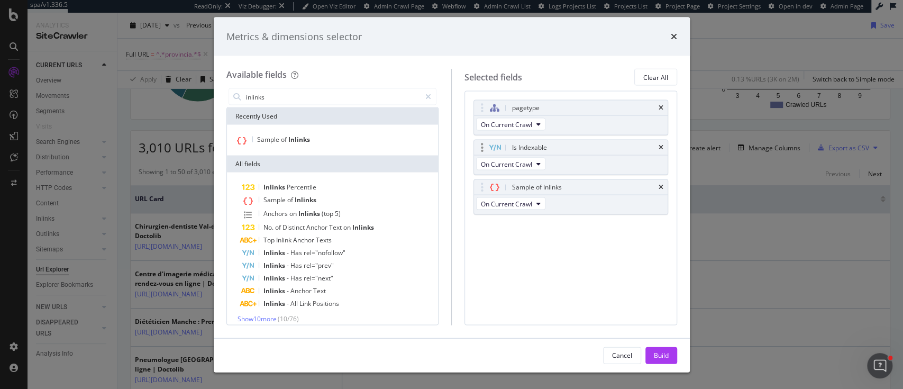
click at [658, 147] on div "Is Indexable" at bounding box center [571, 147] width 194 height 15
click at [662, 146] on icon "times" at bounding box center [661, 147] width 5 height 6
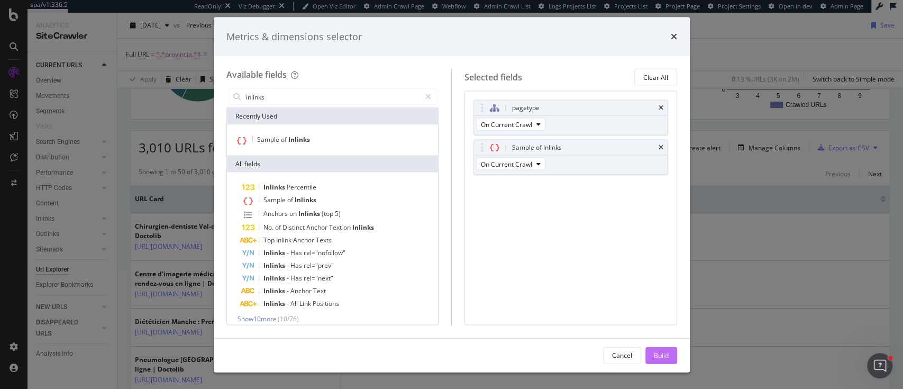
click at [657, 358] on div "Build" at bounding box center [661, 354] width 15 height 9
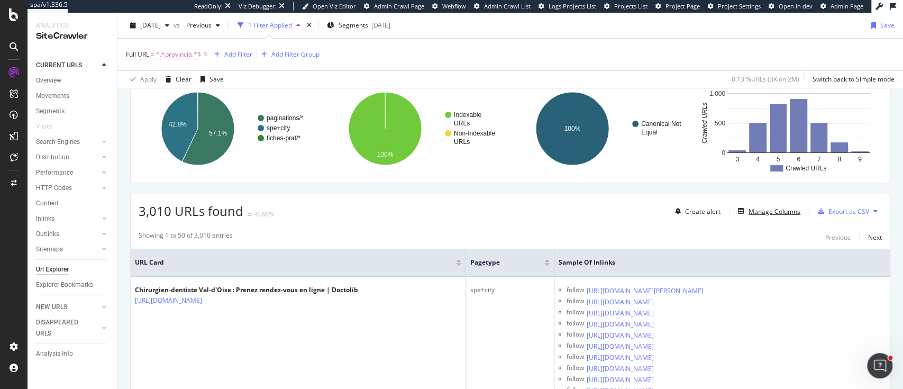
scroll to position [228, 0]
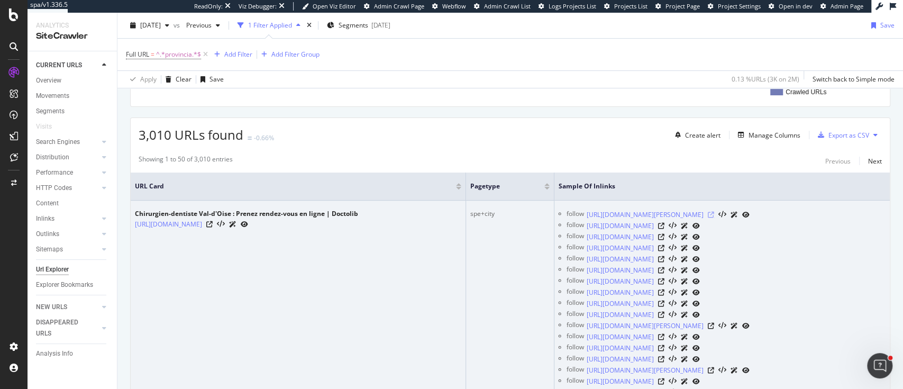
click at [714, 213] on icon at bounding box center [711, 215] width 6 height 6
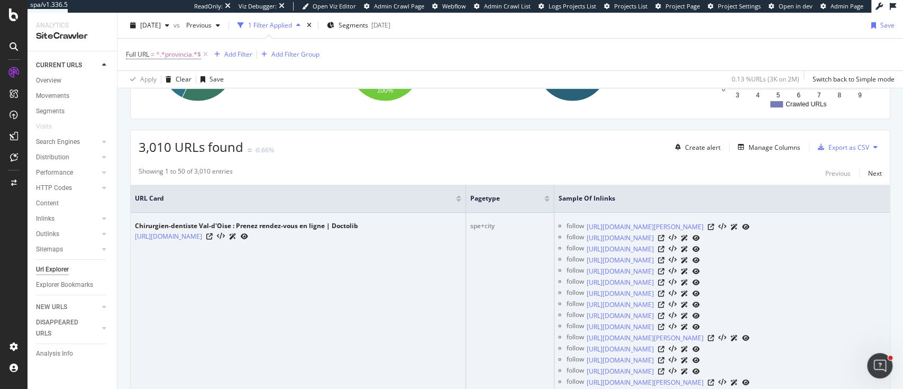
scroll to position [216, 0]
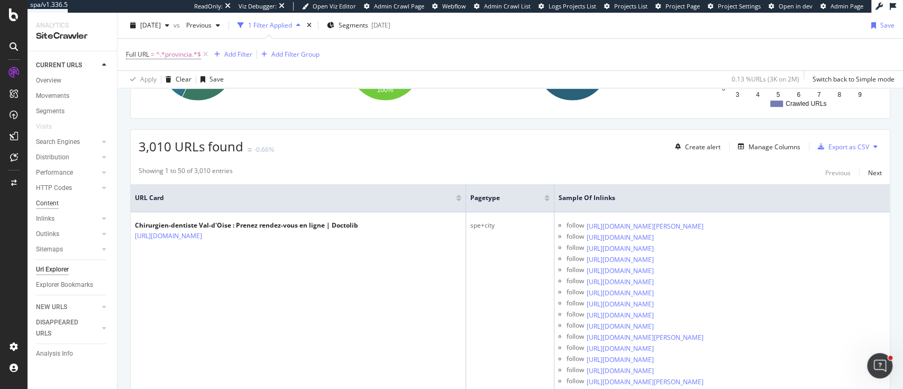
click at [55, 199] on div "Content" at bounding box center [47, 203] width 23 height 11
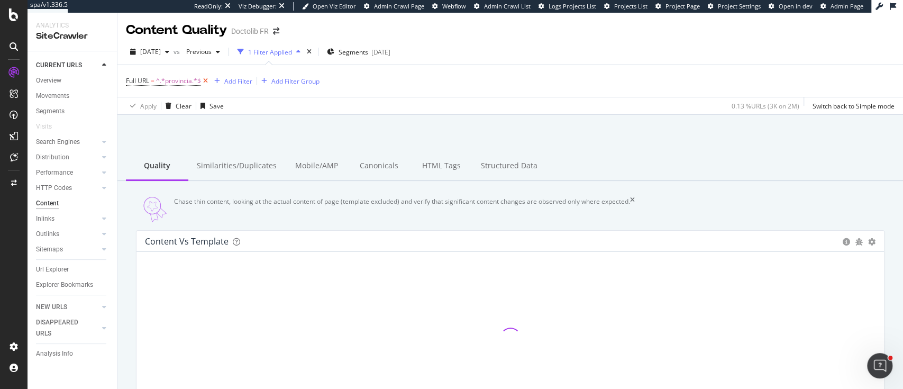
click at [207, 84] on icon at bounding box center [205, 81] width 9 height 11
click at [421, 167] on div "HTML Tags" at bounding box center [441, 164] width 62 height 29
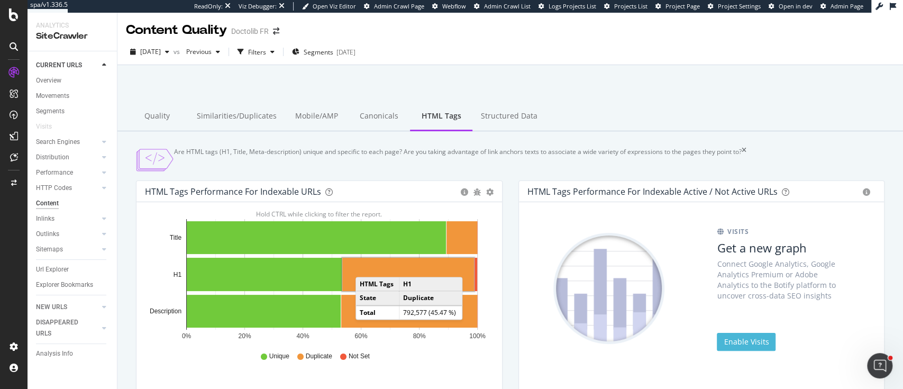
click at [366, 275] on rect "A chart." at bounding box center [408, 274] width 132 height 33
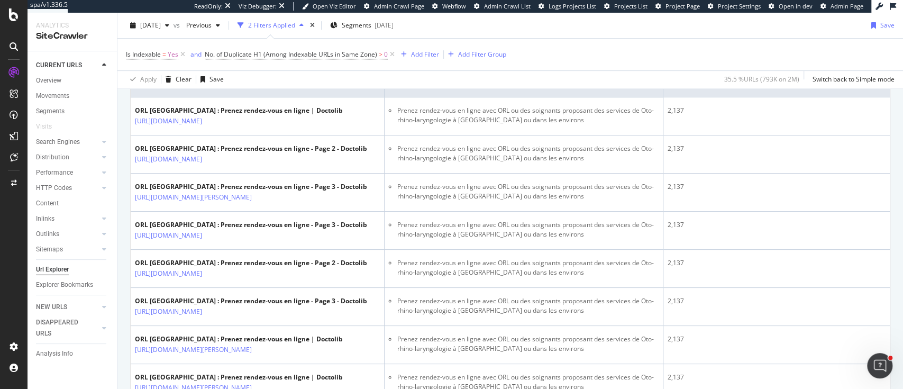
scroll to position [331, 0]
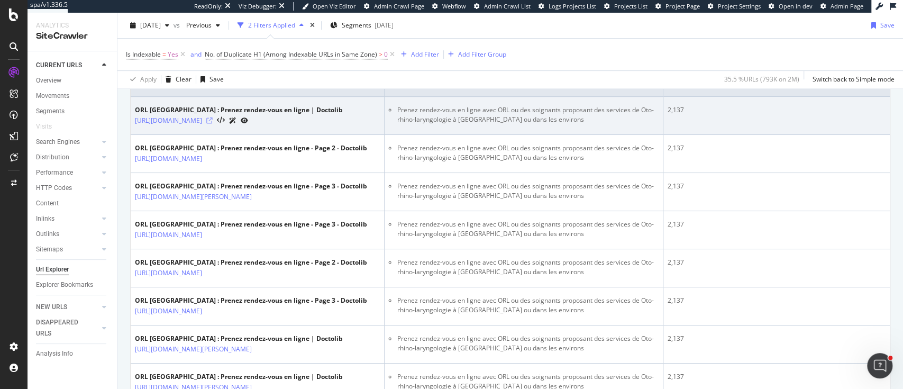
click at [213, 124] on icon at bounding box center [209, 120] width 6 height 6
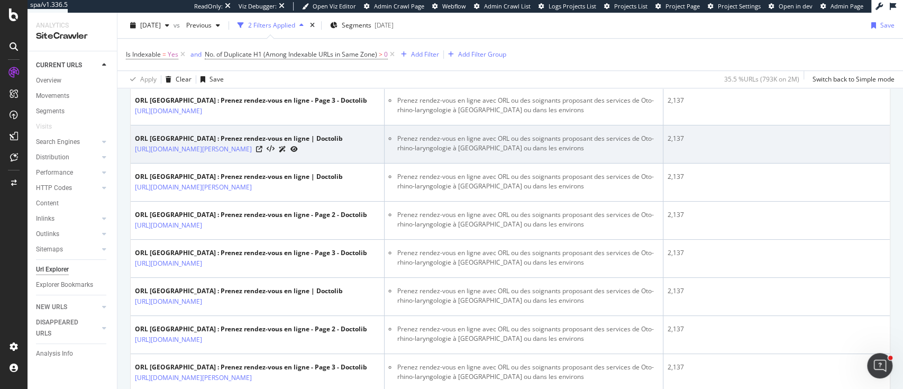
scroll to position [532, 0]
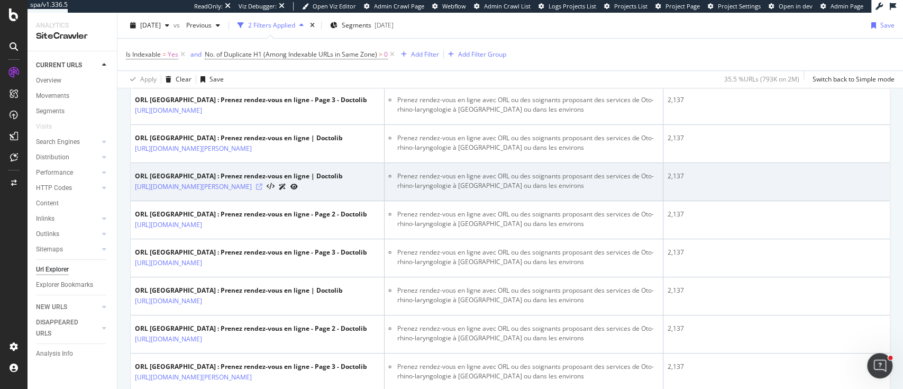
click at [262, 190] on icon at bounding box center [259, 187] width 6 height 6
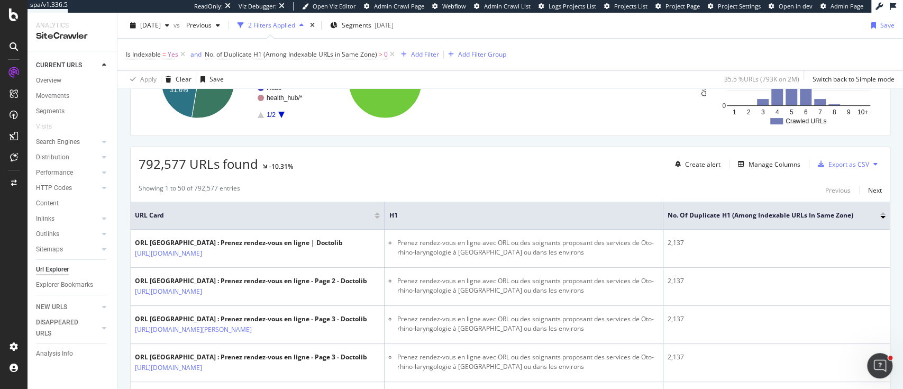
scroll to position [201, 0]
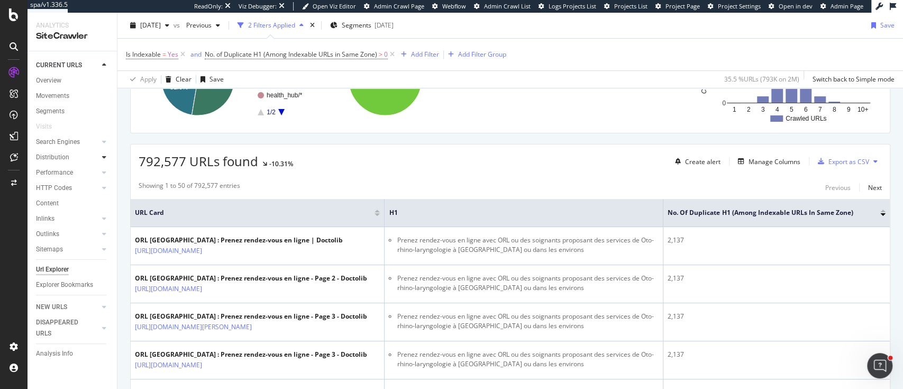
click at [104, 161] on div at bounding box center [104, 157] width 11 height 11
click at [59, 178] on div "Top Charts" at bounding box center [56, 172] width 31 height 11
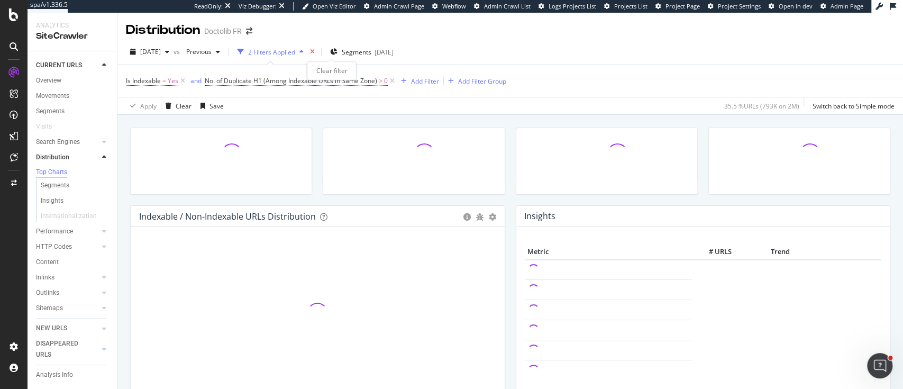
click at [315, 53] on icon "times" at bounding box center [312, 52] width 5 height 6
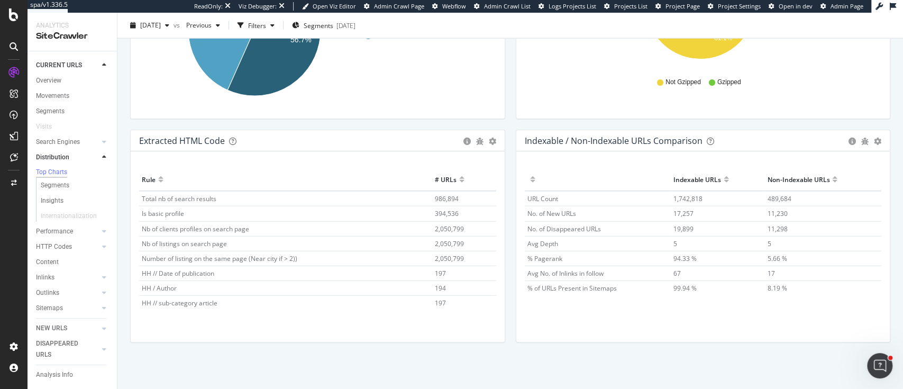
scroll to position [16, 0]
click at [435, 299] on span "6,698" at bounding box center [443, 301] width 16 height 9
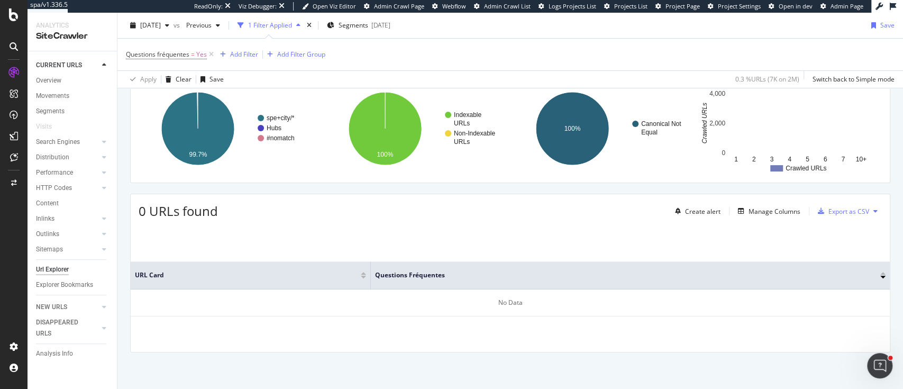
scroll to position [151, 0]
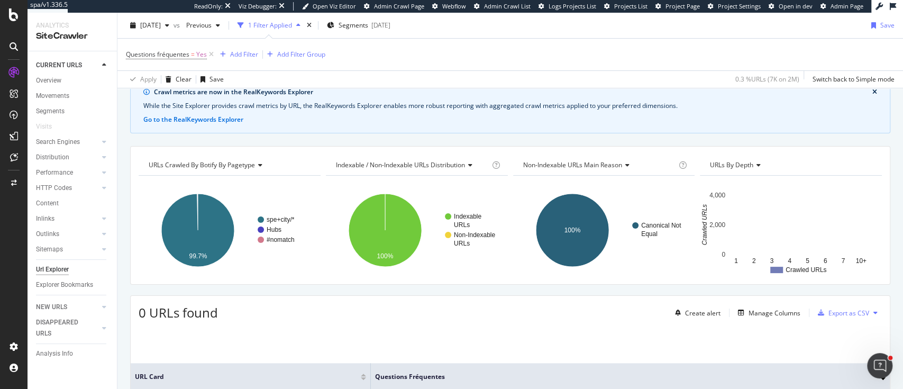
scroll to position [42, 0]
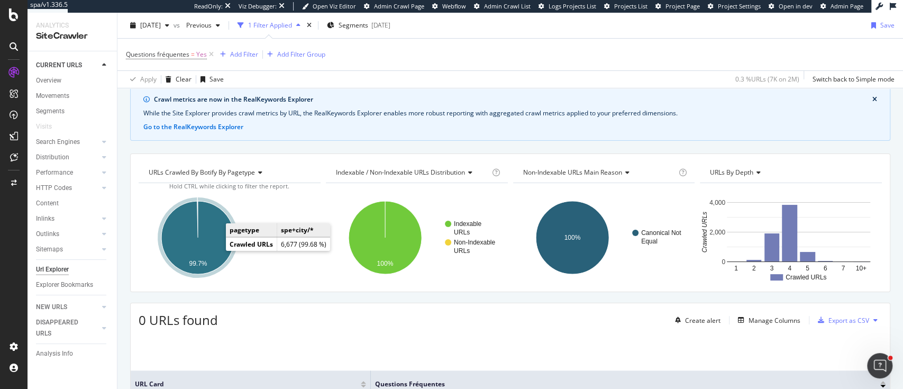
click at [214, 250] on icon "A chart." at bounding box center [197, 237] width 73 height 73
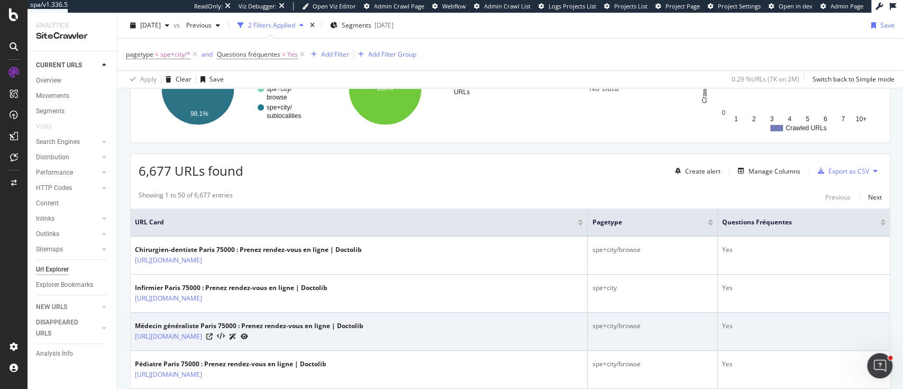
scroll to position [192, 0]
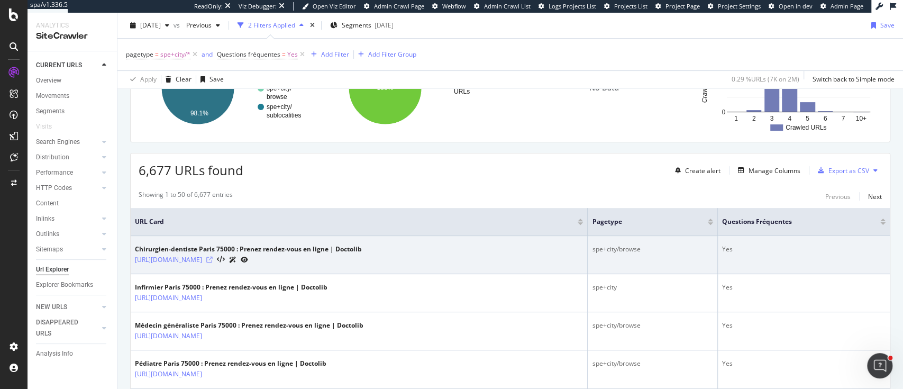
click at [213, 259] on icon at bounding box center [209, 260] width 6 height 6
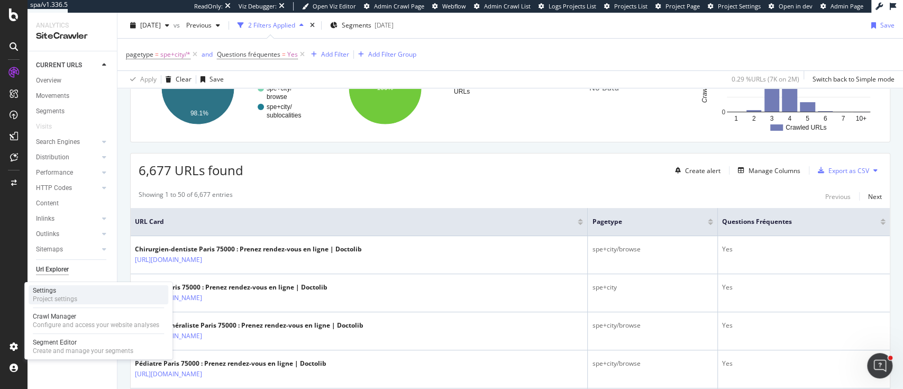
click at [73, 294] on div "Settings" at bounding box center [55, 290] width 44 height 8
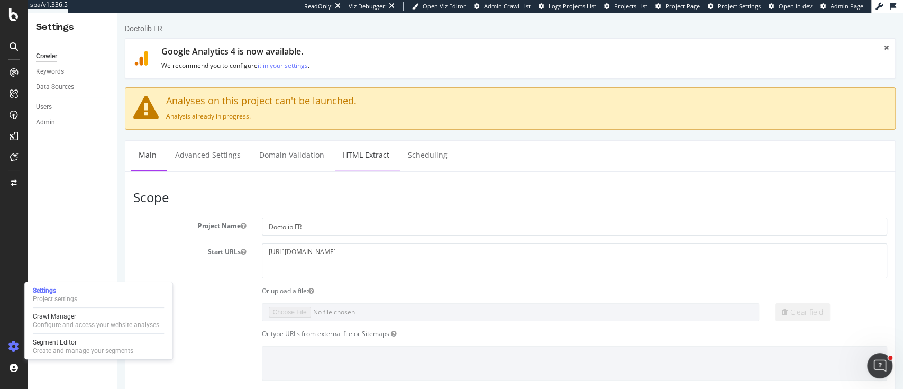
click at [365, 160] on link "HTML Extract" at bounding box center [366, 155] width 62 height 29
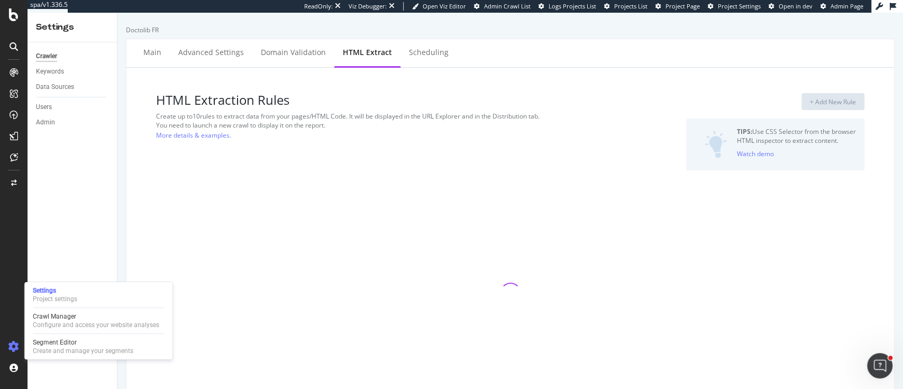
select select "count"
select select "exist"
select select "i"
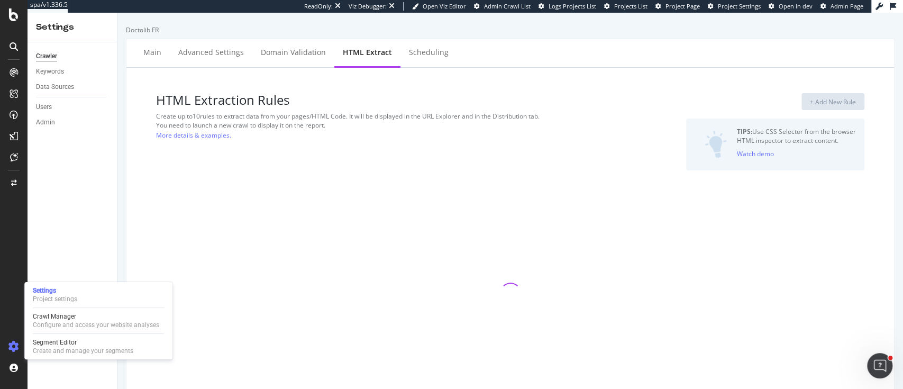
select select "count"
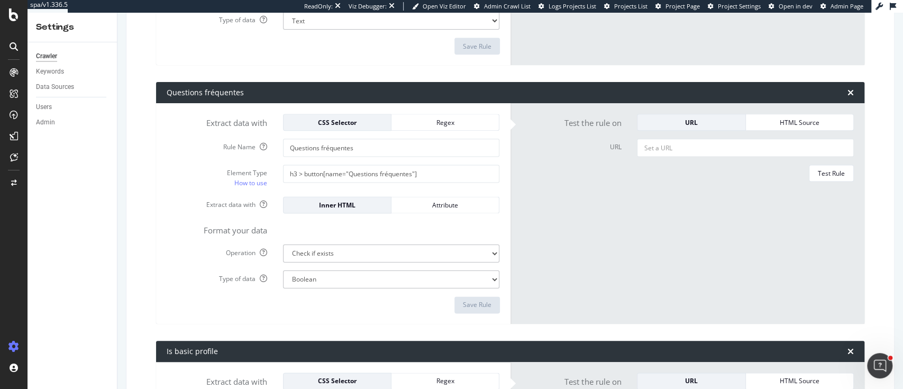
scroll to position [882, 0]
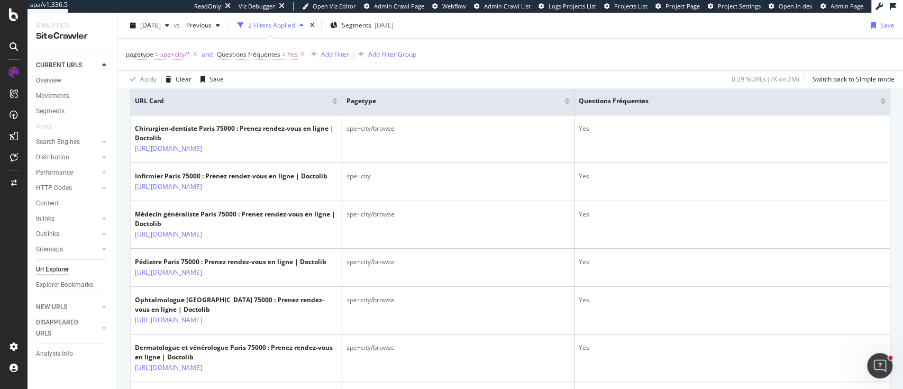
scroll to position [313, 0]
click at [13, 12] on icon at bounding box center [14, 14] width 10 height 13
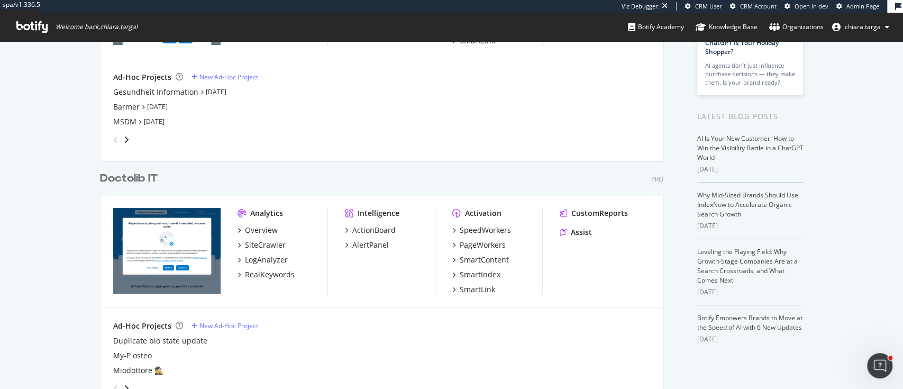
scroll to position [170, 0]
click at [276, 275] on div "RealKeywords" at bounding box center [270, 274] width 50 height 11
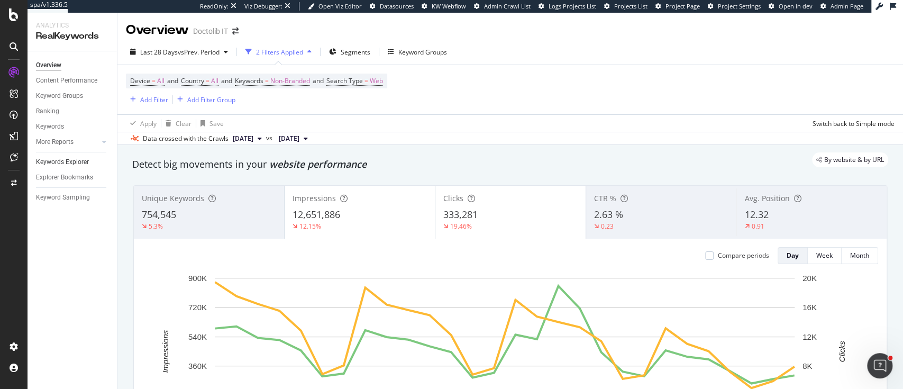
click at [90, 161] on link "Keywords Explorer" at bounding box center [73, 162] width 74 height 11
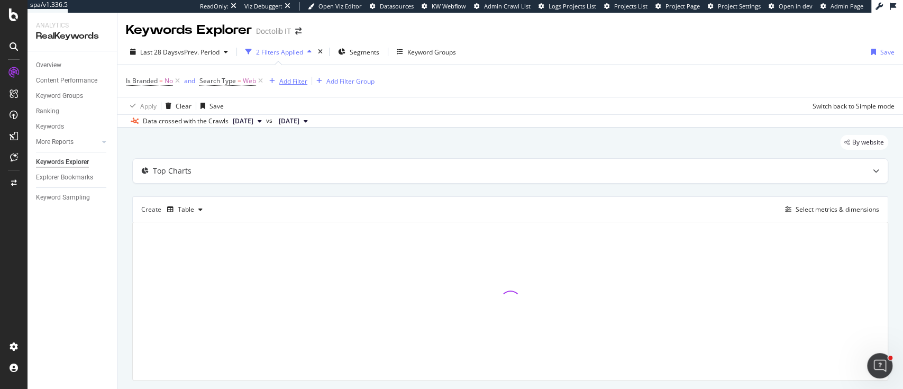
click at [291, 83] on div "Add Filter" at bounding box center [293, 81] width 28 height 9
click at [56, 60] on div "Overview" at bounding box center [48, 65] width 25 height 11
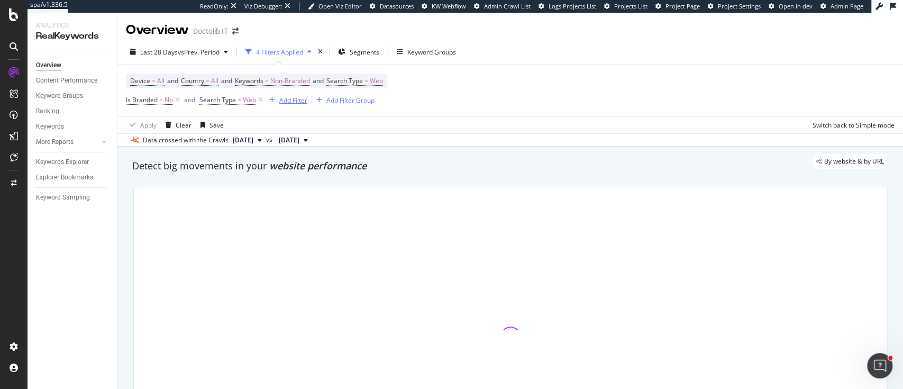
click at [286, 96] on div "Add Filter" at bounding box center [293, 100] width 28 height 9
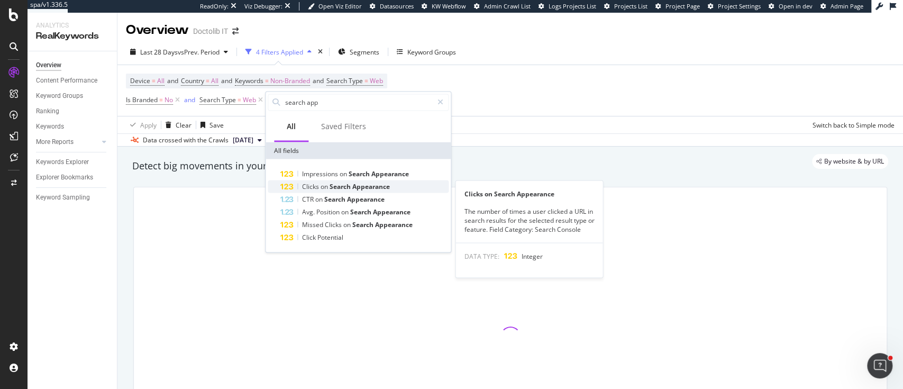
type input "search app"
click at [358, 188] on span "Appearance" at bounding box center [371, 185] width 38 height 9
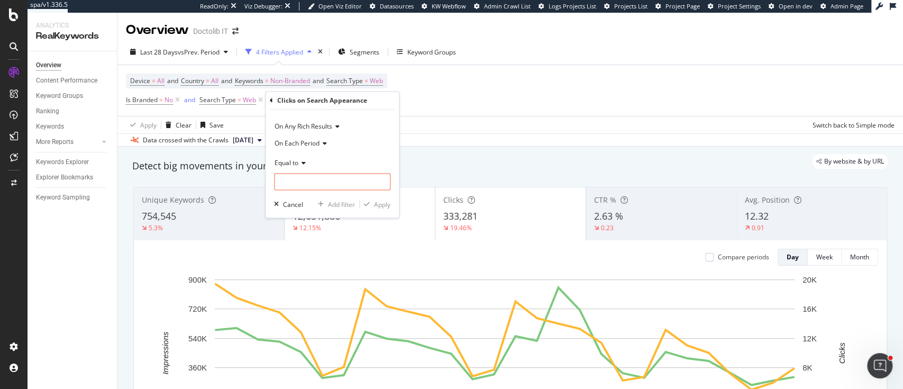
click at [315, 129] on span "On Any Rich Results" at bounding box center [304, 126] width 58 height 9
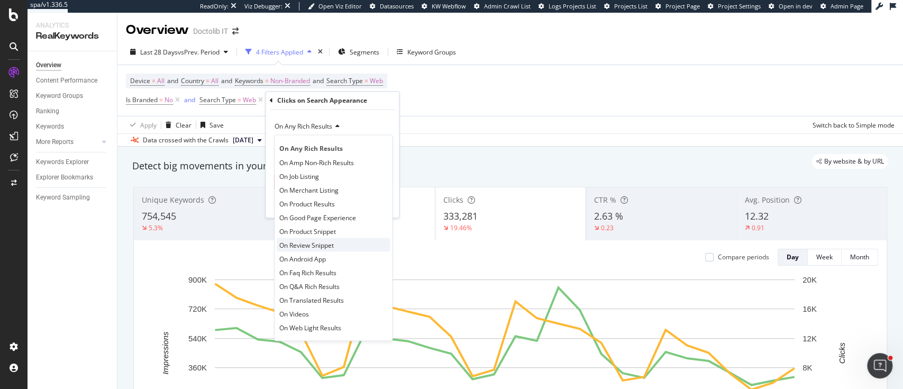
click at [333, 246] on span "On Review Snippet" at bounding box center [306, 244] width 54 height 9
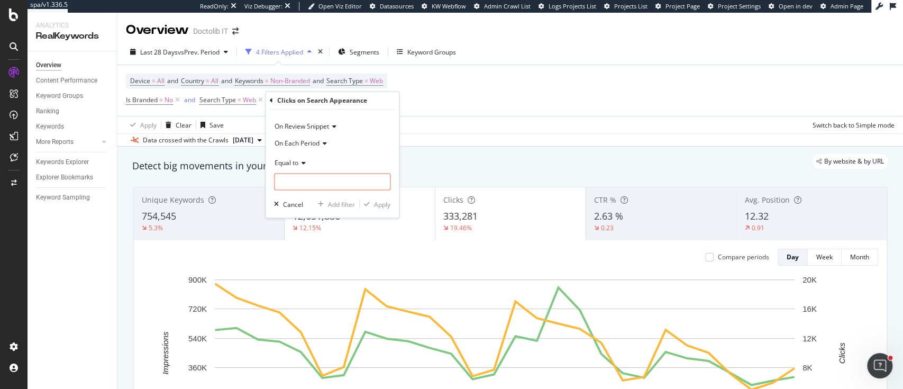
click at [299, 165] on icon at bounding box center [301, 163] width 7 height 6
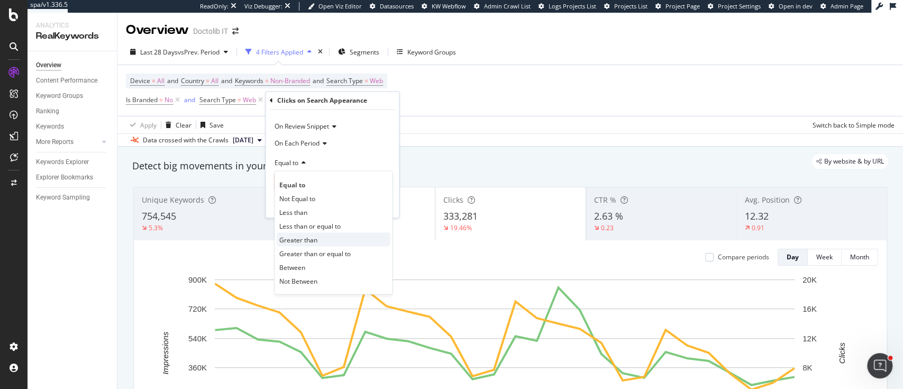
click at [308, 239] on span "Greater than" at bounding box center [298, 239] width 38 height 9
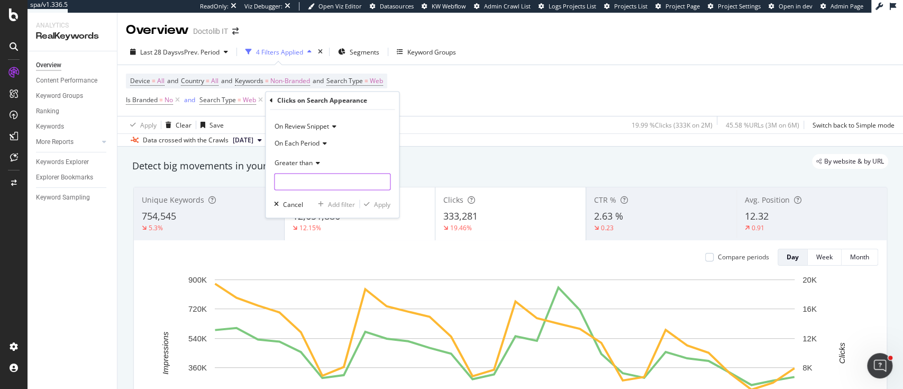
click at [312, 183] on input "number" at bounding box center [332, 182] width 116 height 17
type input "0"
click at [376, 206] on div "Apply" at bounding box center [382, 203] width 16 height 9
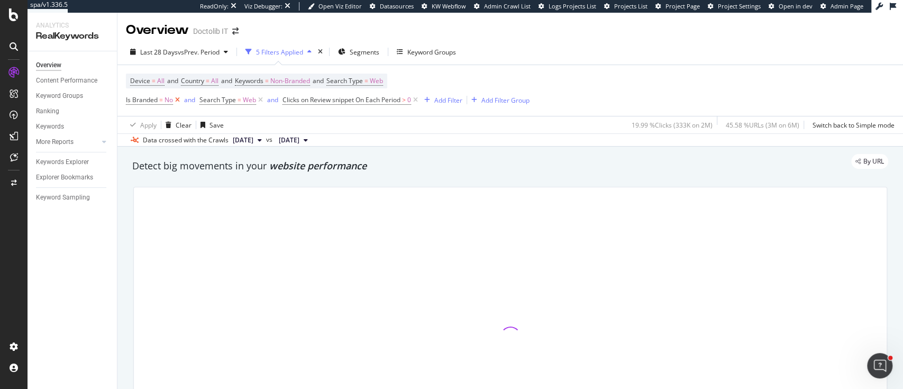
click at [178, 101] on icon at bounding box center [177, 100] width 9 height 11
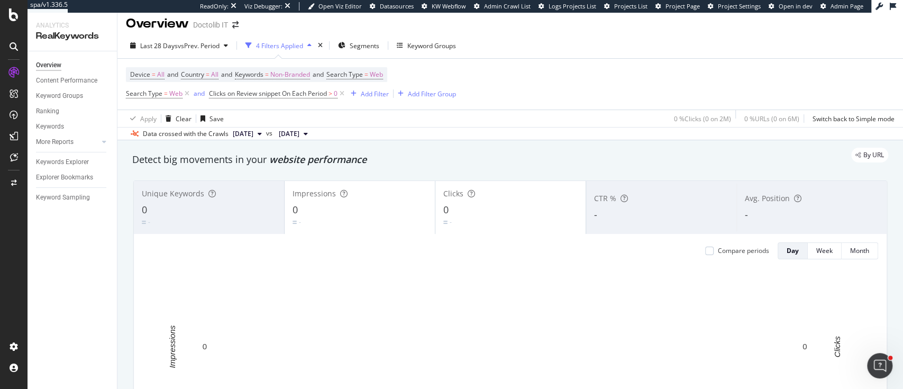
scroll to position [5, 0]
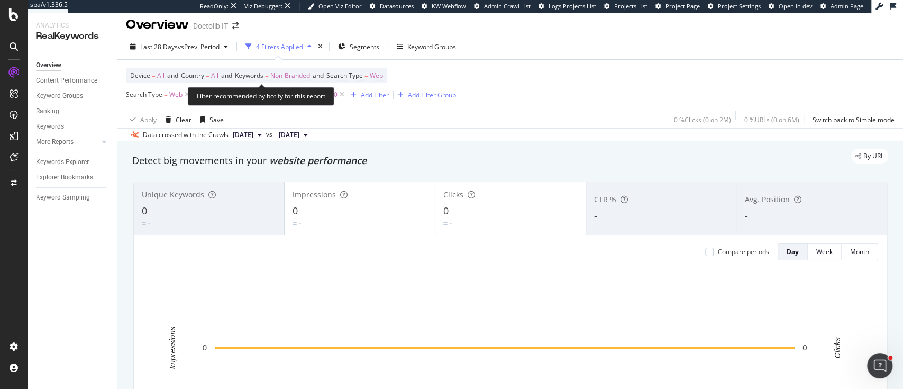
click at [292, 74] on span "Non-Branded" at bounding box center [290, 75] width 40 height 15
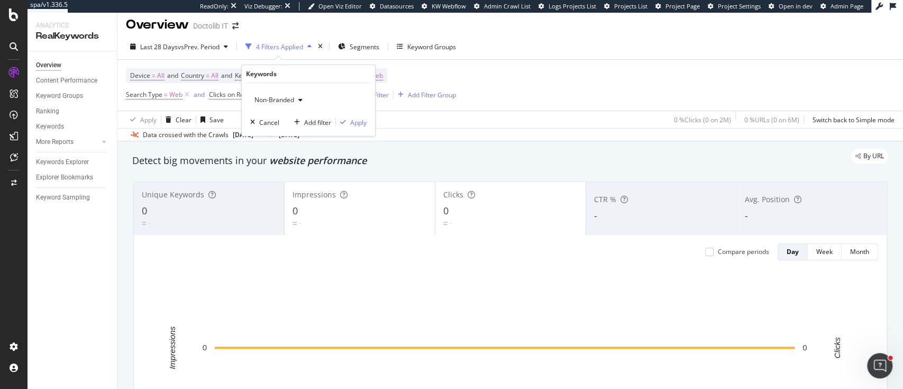
click at [284, 99] on span "Non-Branded" at bounding box center [272, 99] width 44 height 9
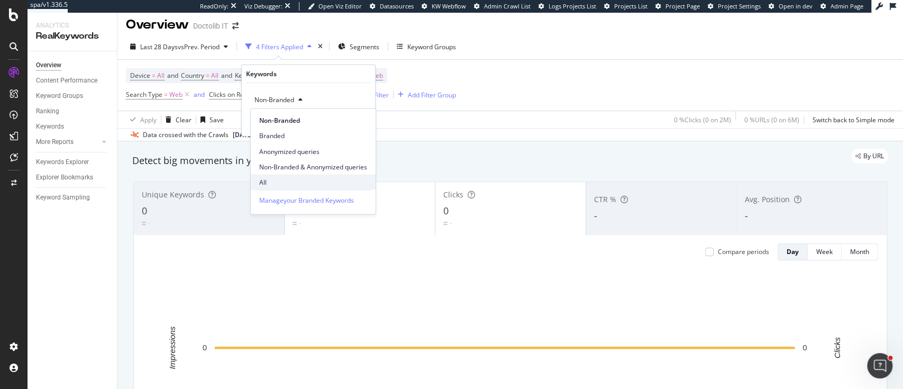
click at [275, 177] on span "All" at bounding box center [313, 182] width 108 height 10
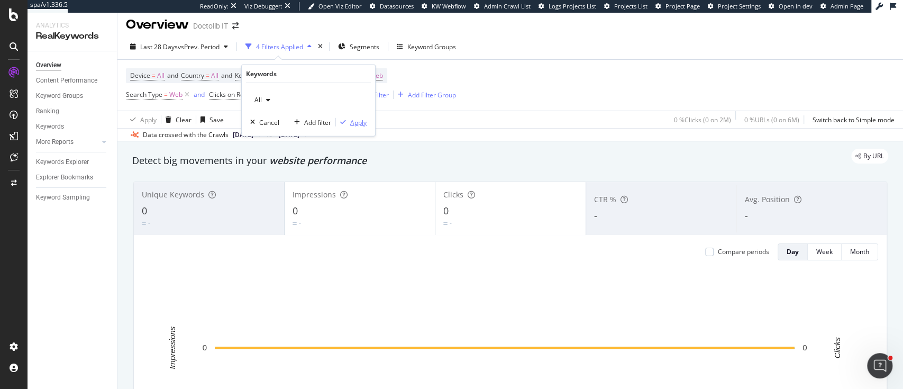
click at [362, 123] on div "Apply" at bounding box center [358, 121] width 16 height 9
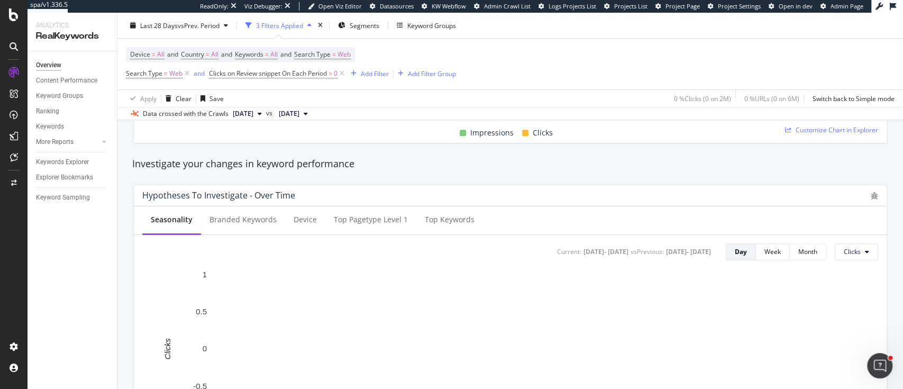
scroll to position [233, 0]
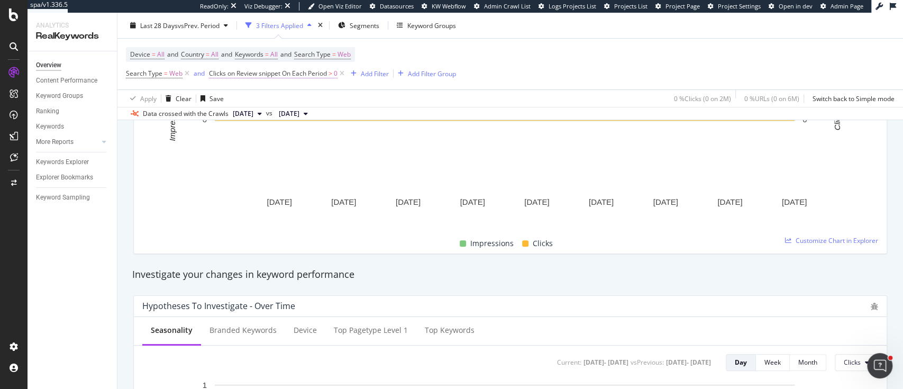
click at [280, 75] on span "Clicks on Review snippet On Each Period" at bounding box center [268, 73] width 118 height 9
click at [215, 72] on icon at bounding box center [215, 72] width 3 height 6
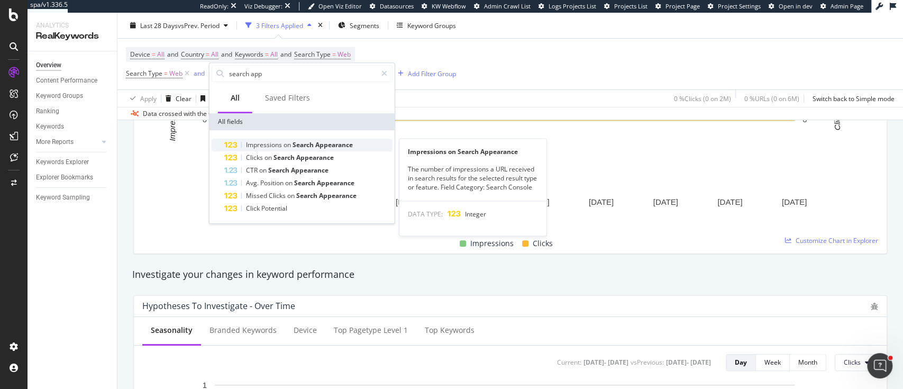
click at [295, 148] on span "Search" at bounding box center [304, 144] width 23 height 9
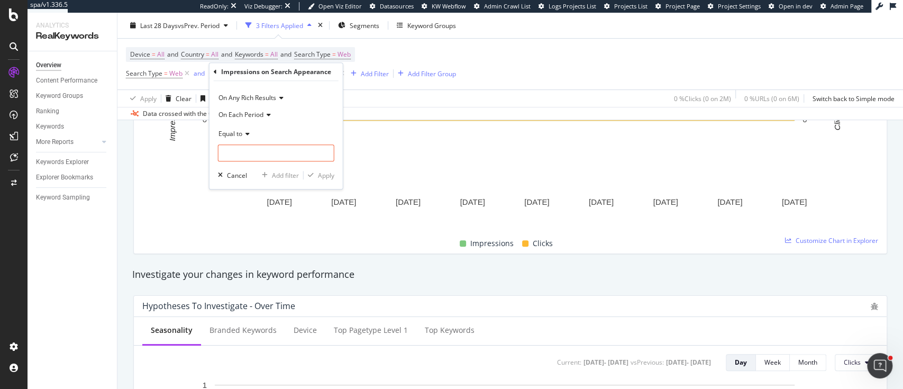
click at [261, 116] on span "On Each Period" at bounding box center [241, 114] width 45 height 9
click at [269, 101] on span "On Any Rich Results" at bounding box center [248, 97] width 58 height 9
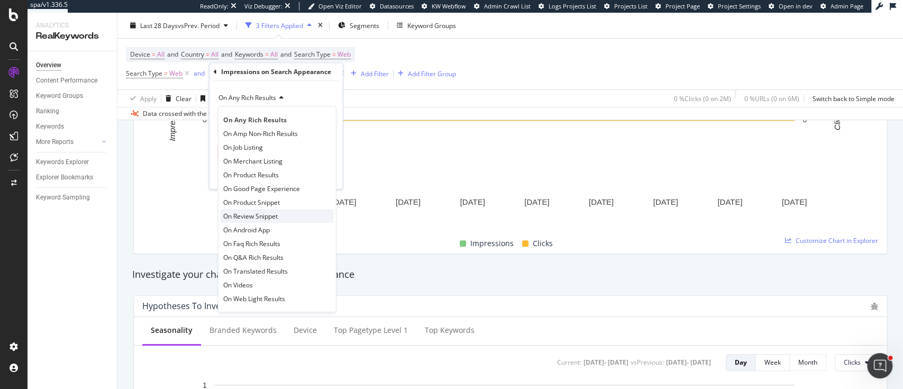
click at [279, 211] on div "On Review Snippet" at bounding box center [277, 216] width 113 height 14
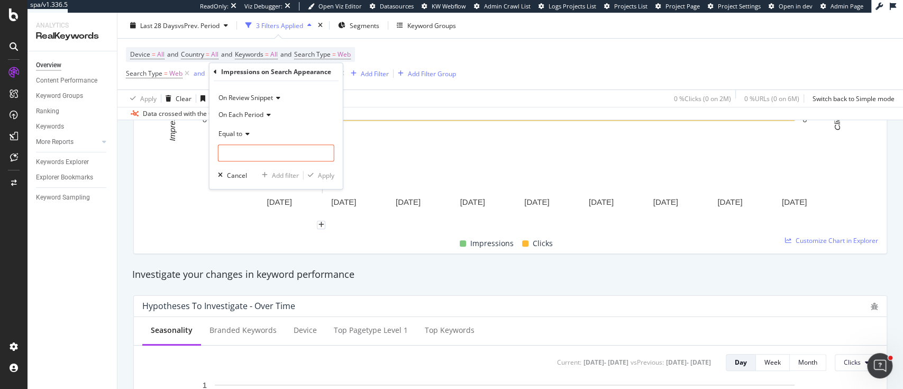
click at [237, 130] on span "Equal to" at bounding box center [231, 133] width 24 height 9
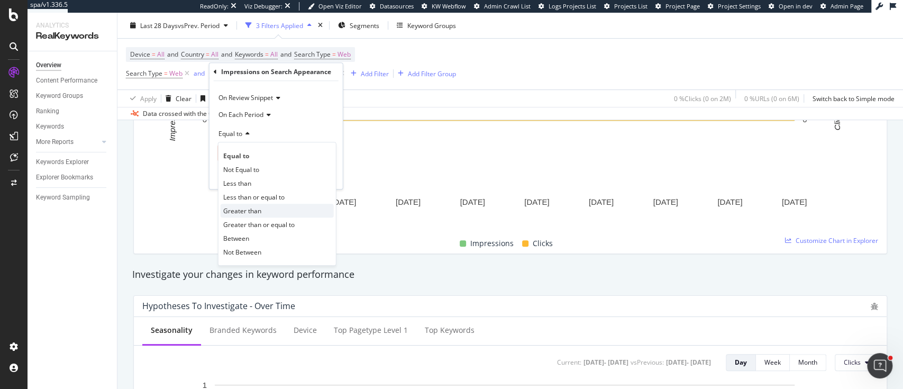
click at [240, 204] on div "Greater than" at bounding box center [277, 211] width 113 height 14
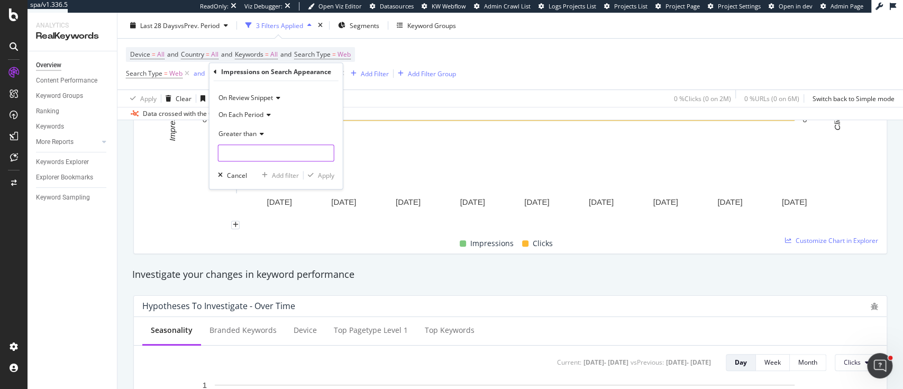
click at [251, 147] on input "number" at bounding box center [276, 152] width 116 height 17
type input "0"
click at [328, 172] on div "Apply" at bounding box center [326, 175] width 16 height 9
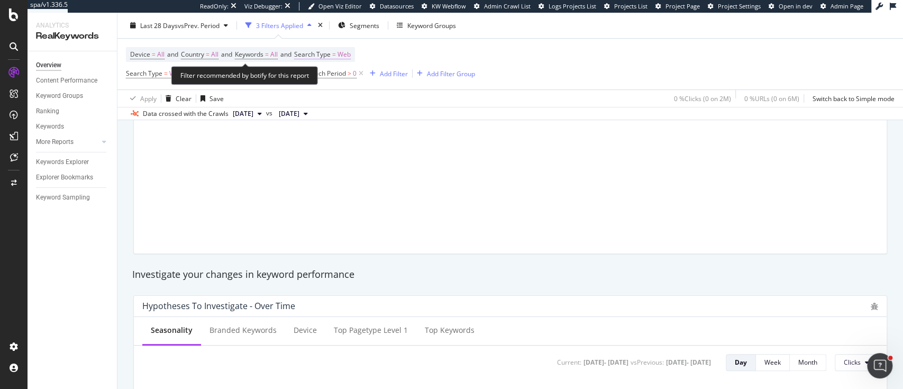
click at [329, 56] on span "Search Type" at bounding box center [312, 54] width 37 height 9
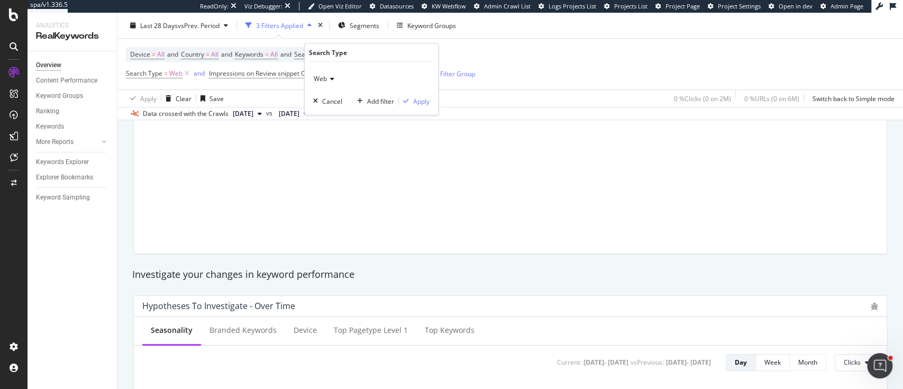
click at [328, 75] on div "Web" at bounding box center [371, 78] width 116 height 17
click at [320, 98] on span "All" at bounding box center [322, 100] width 7 height 9
click at [415, 103] on div "Apply" at bounding box center [421, 100] width 16 height 9
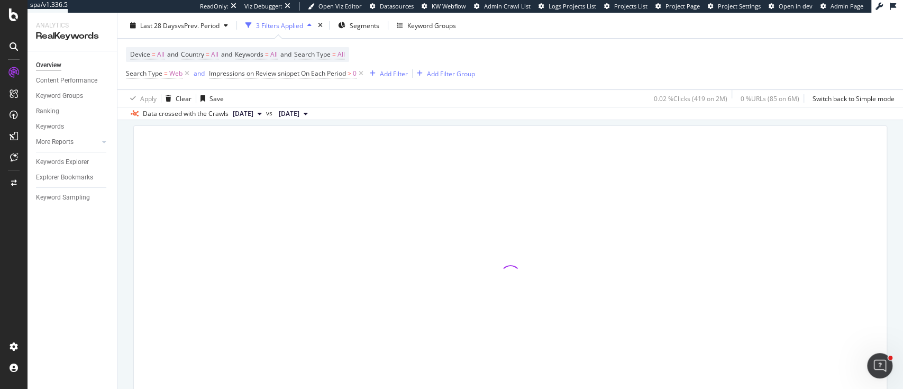
scroll to position [60, 0]
click at [184, 73] on icon at bounding box center [187, 73] width 9 height 11
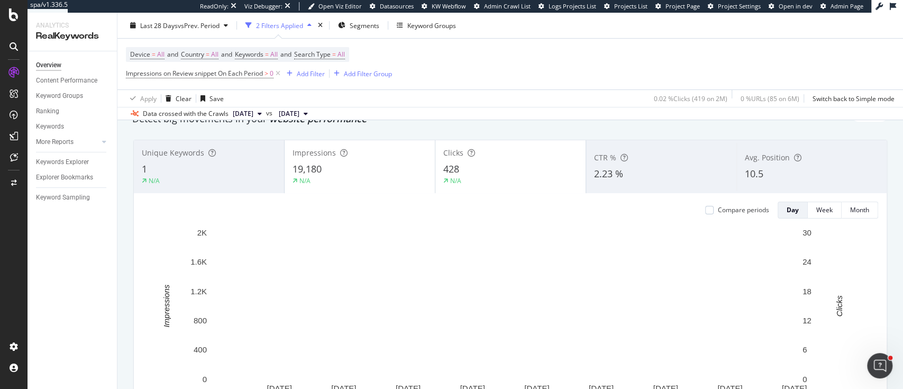
scroll to position [44, 0]
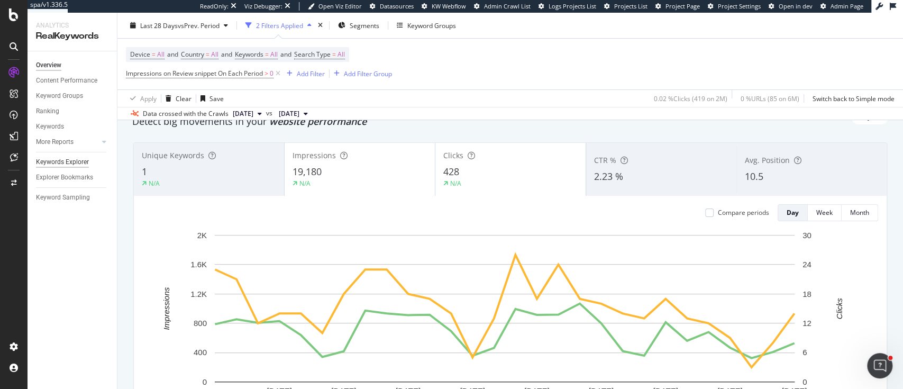
click at [76, 160] on div "Keywords Explorer" at bounding box center [62, 162] width 53 height 11
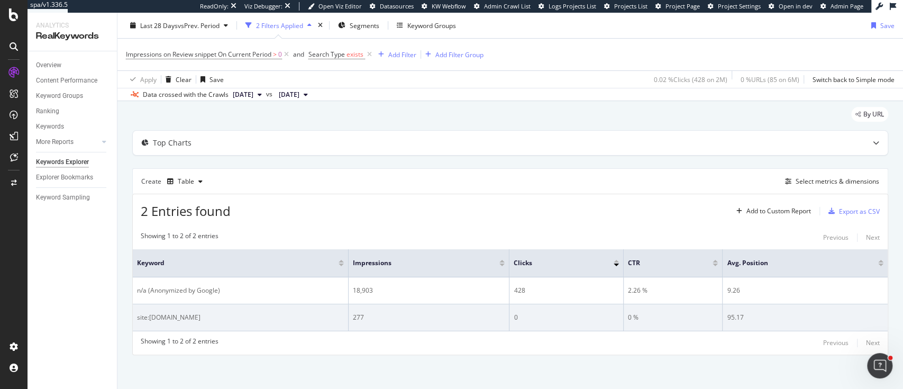
scroll to position [17, 0]
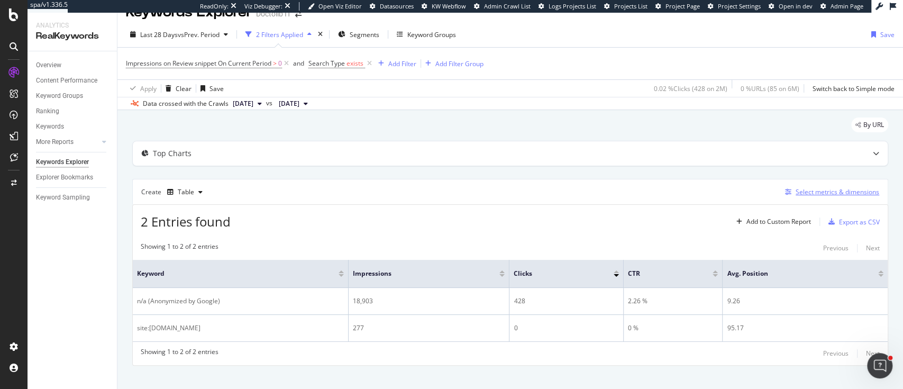
click at [799, 192] on div "Select metrics & dimensions" at bounding box center [838, 191] width 84 height 9
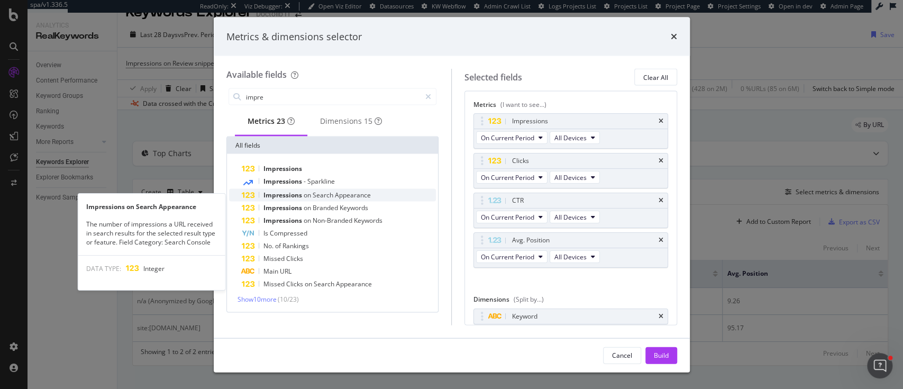
click at [322, 198] on span "Search" at bounding box center [324, 194] width 22 height 9
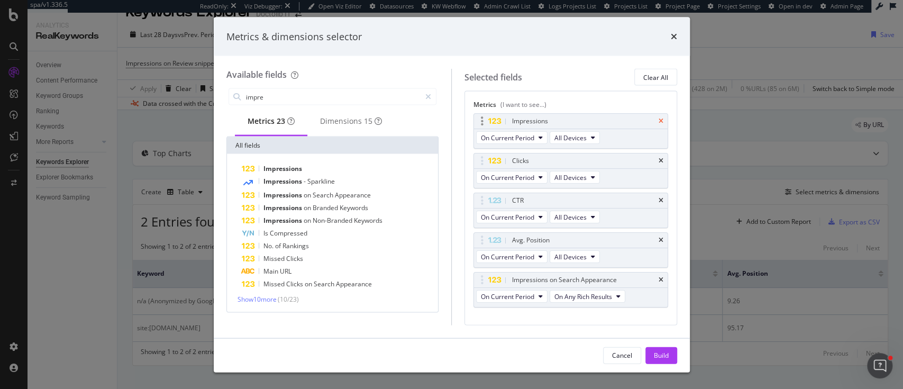
click at [659, 121] on icon "times" at bounding box center [661, 121] width 5 height 6
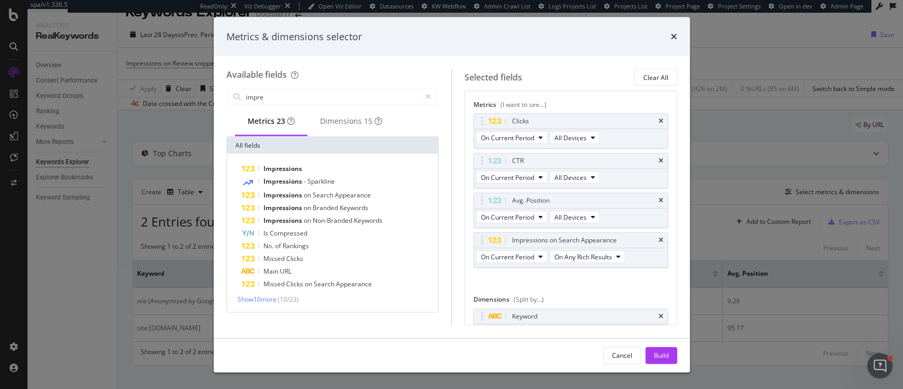
click at [659, 121] on icon "times" at bounding box center [661, 121] width 5 height 6
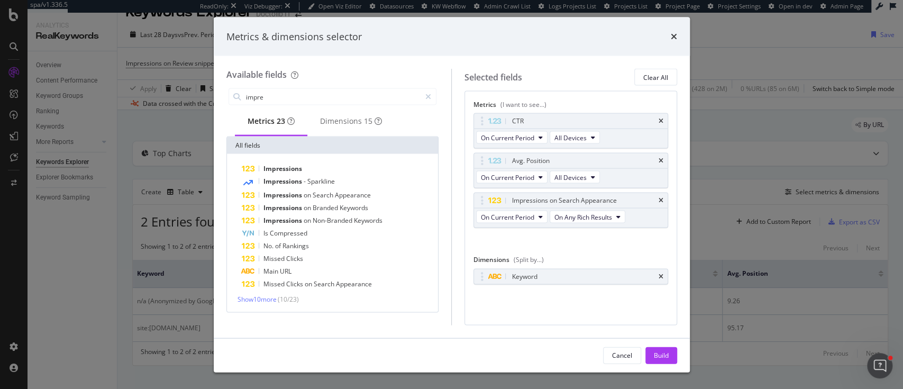
click at [650, 121] on div "CTR" at bounding box center [583, 121] width 147 height 11
click at [661, 119] on icon "times" at bounding box center [661, 121] width 5 height 6
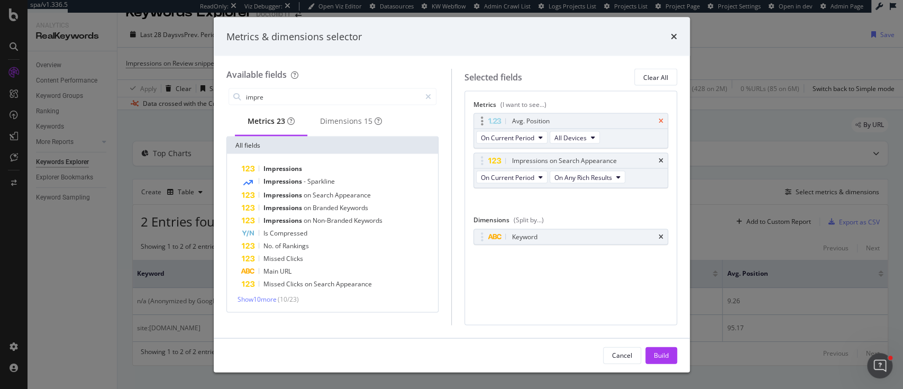
click at [661, 119] on icon "times" at bounding box center [661, 121] width 5 height 6
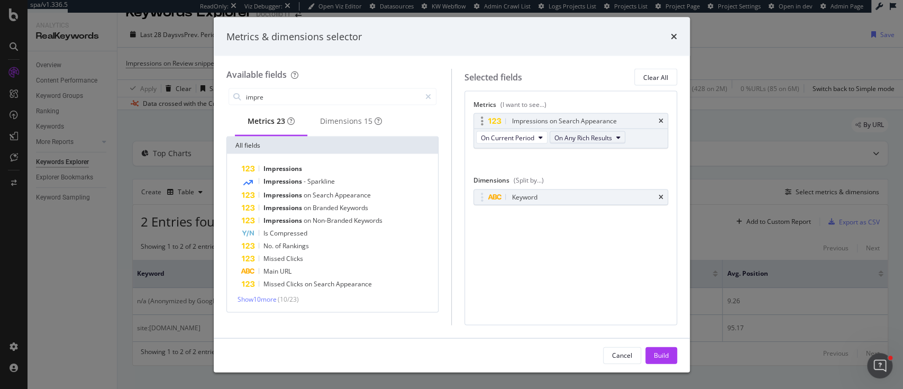
click at [588, 139] on span "On Any Rich Results" at bounding box center [584, 137] width 58 height 9
click at [585, 200] on span "On Review Snippet" at bounding box center [597, 201] width 77 height 10
click at [315, 101] on input "impre" at bounding box center [333, 97] width 176 height 16
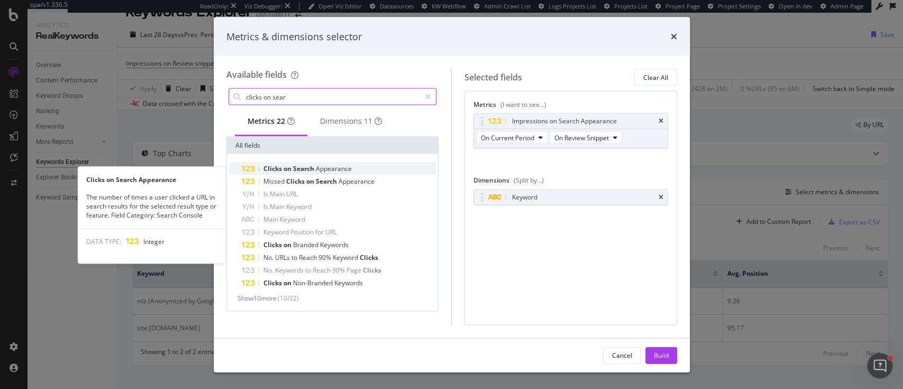
type input "clicks on sear"
click at [319, 169] on span "Appearance" at bounding box center [334, 168] width 36 height 9
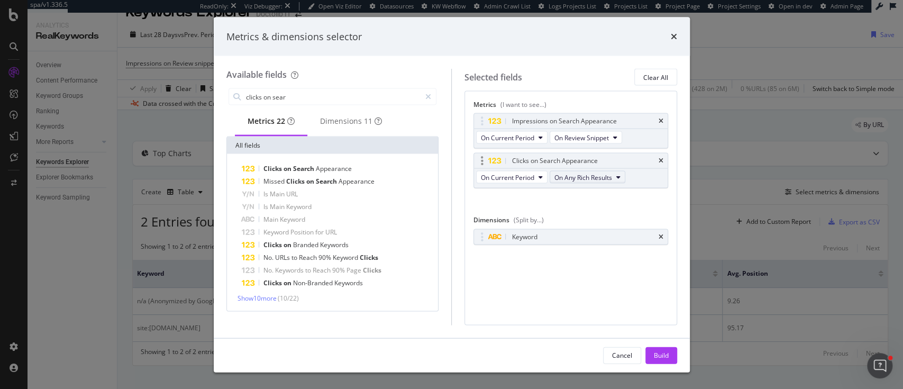
click at [599, 176] on span "On Any Rich Results" at bounding box center [584, 176] width 58 height 9
click at [600, 234] on div "On Review Snippet" at bounding box center [597, 240] width 94 height 15
click at [656, 349] on div "Build" at bounding box center [661, 355] width 15 height 16
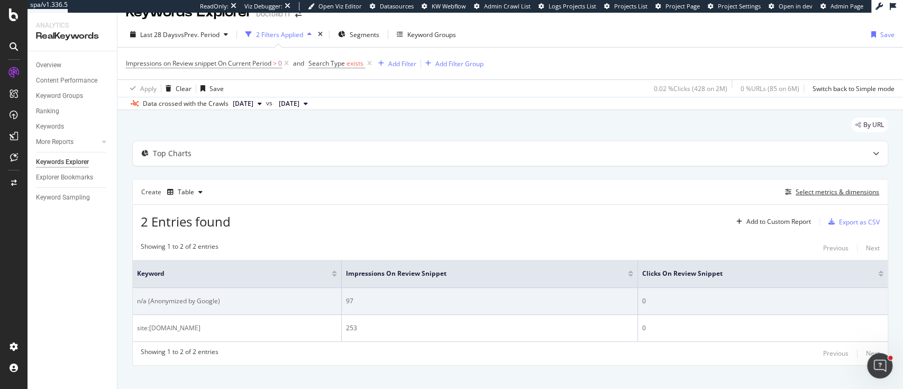
scroll to position [30, 0]
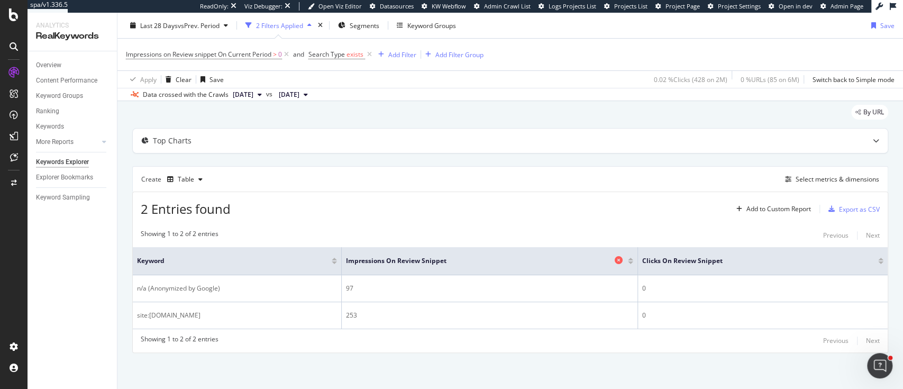
click at [357, 260] on span "Impressions on Review snippet" at bounding box center [479, 261] width 266 height 10
click at [16, 17] on icon at bounding box center [14, 14] width 10 height 13
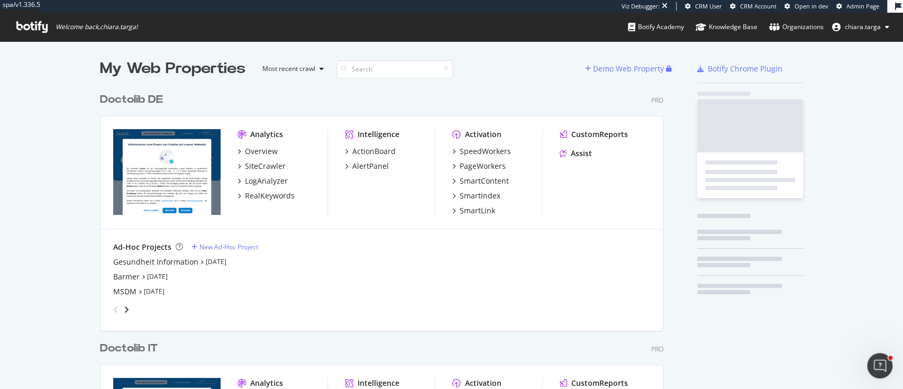
scroll to position [850, 561]
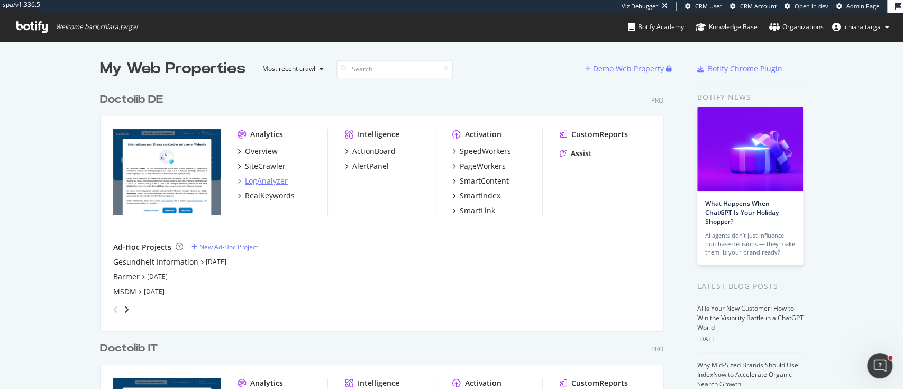
click at [275, 181] on div "LogAnalyzer" at bounding box center [266, 181] width 43 height 11
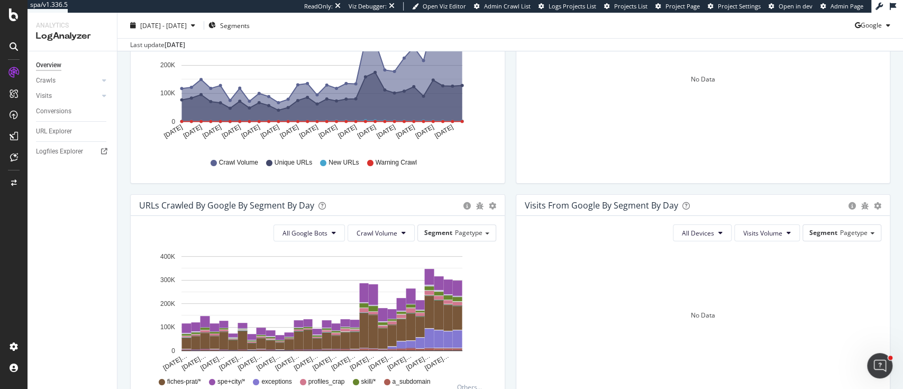
scroll to position [208, 0]
click at [250, 19] on div "Segments" at bounding box center [228, 25] width 41 height 16
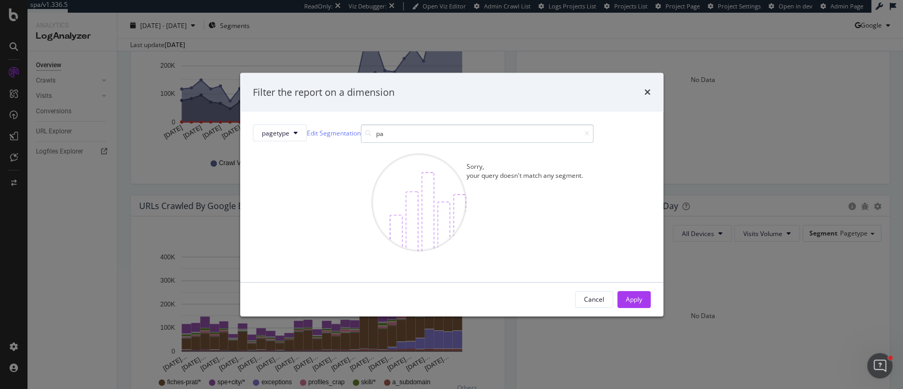
type input "p"
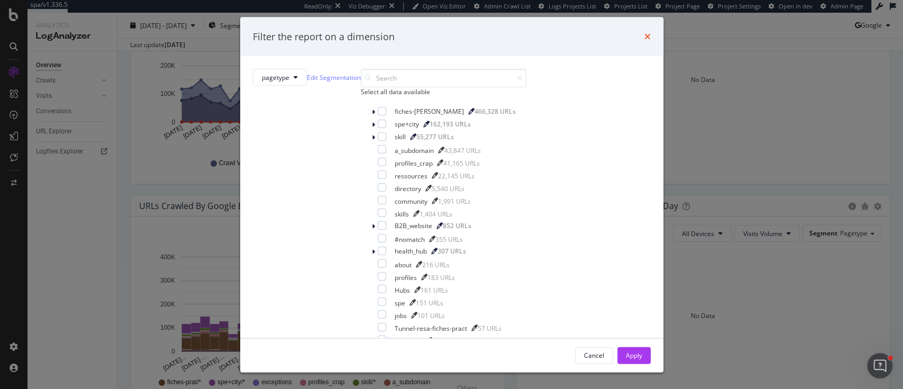
click at [644, 33] on icon "times" at bounding box center [647, 36] width 6 height 8
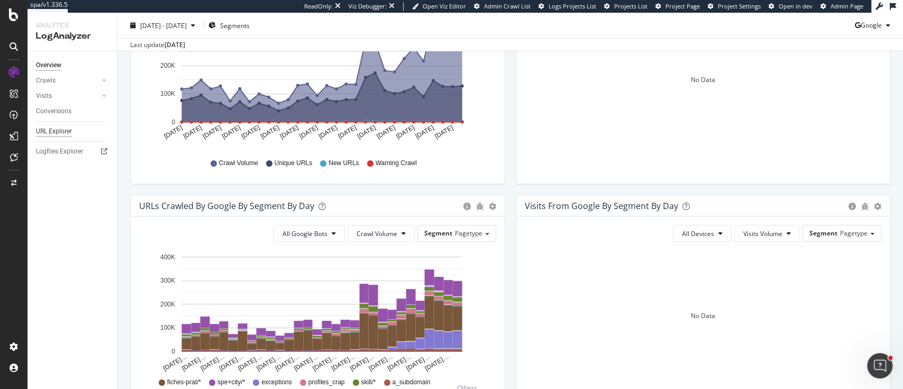
click at [54, 133] on div "URL Explorer" at bounding box center [54, 131] width 36 height 11
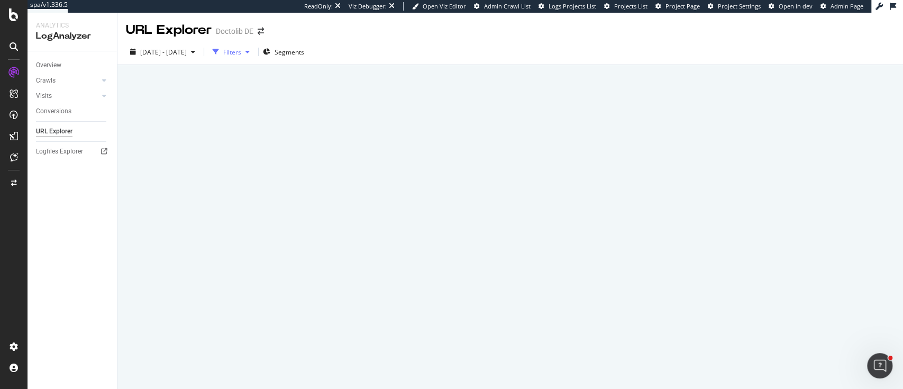
click at [241, 50] on div "Filters" at bounding box center [232, 52] width 18 height 9
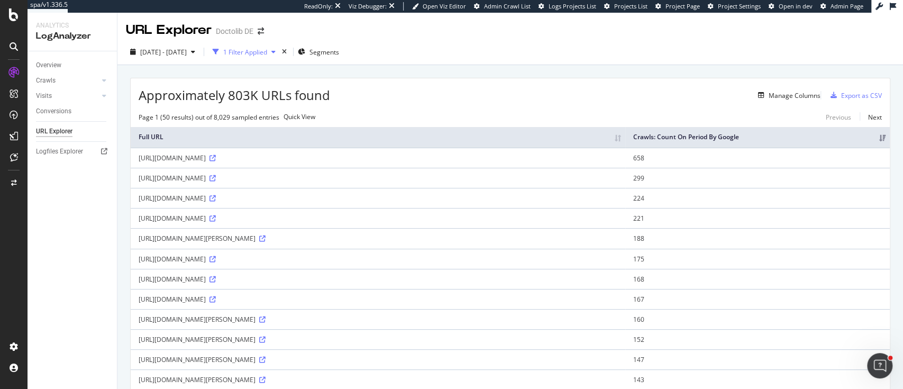
click at [264, 59] on div "1 Filter Applied" at bounding box center [243, 52] width 71 height 16
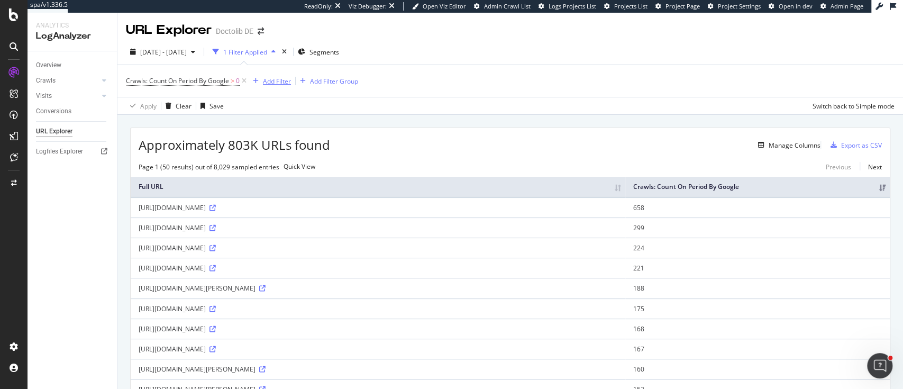
click at [275, 83] on div "Add Filter" at bounding box center [277, 81] width 28 height 9
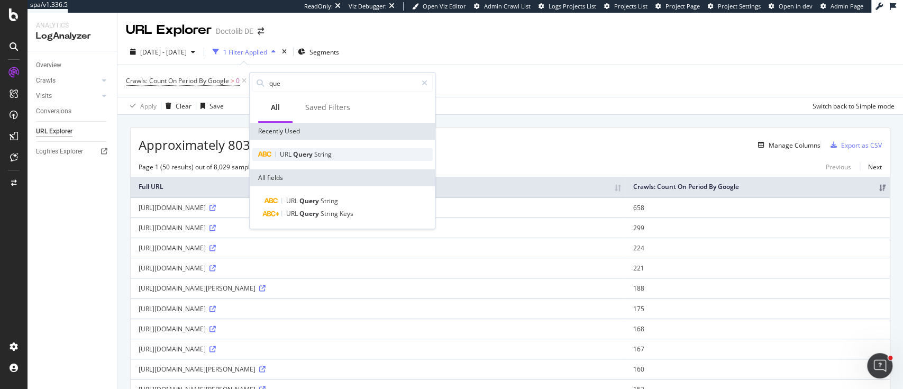
type input "que"
click at [315, 151] on span "String" at bounding box center [322, 154] width 17 height 9
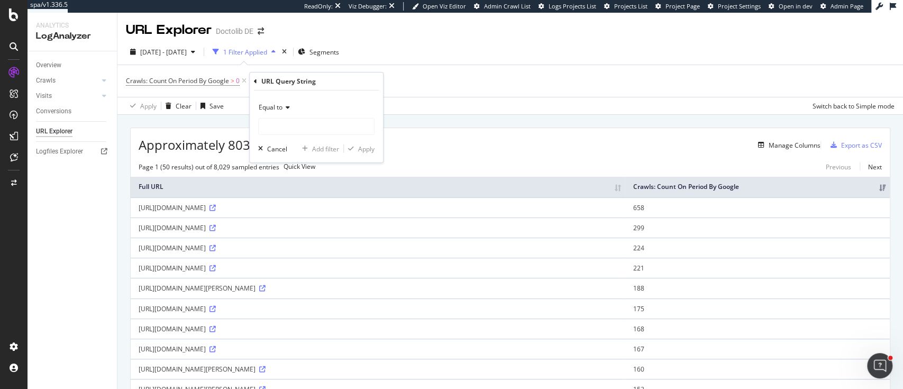
click at [275, 114] on div "Equal to" at bounding box center [316, 107] width 116 height 17
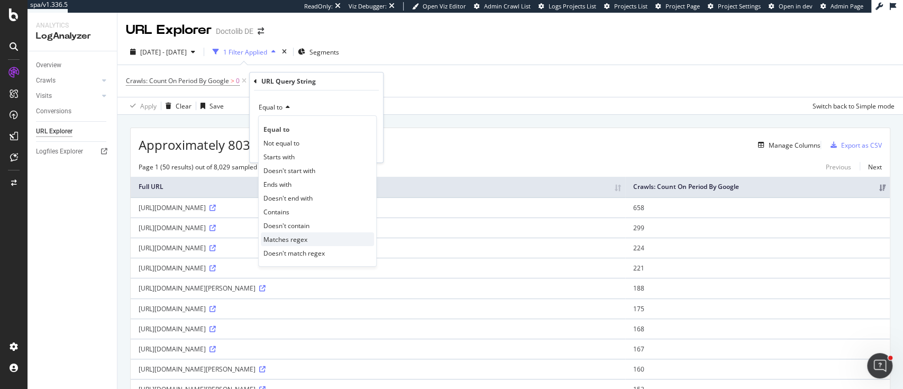
click at [286, 237] on span "Matches regex" at bounding box center [285, 239] width 44 height 9
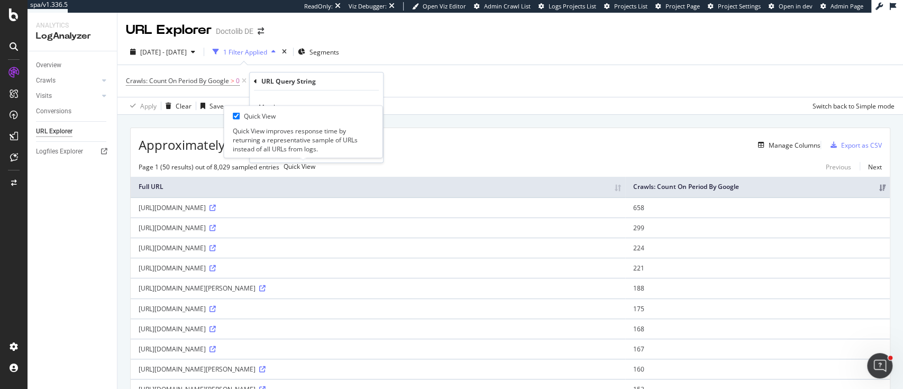
click at [344, 101] on div "Matches regex" at bounding box center [316, 107] width 116 height 17
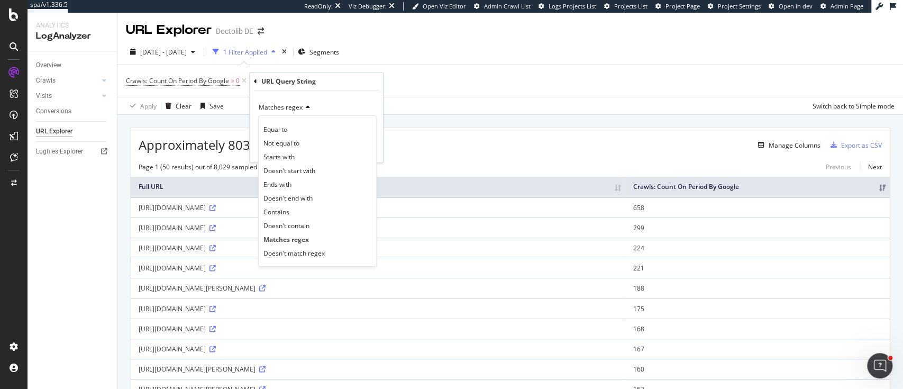
click at [368, 103] on div "Matches regex" at bounding box center [316, 107] width 116 height 17
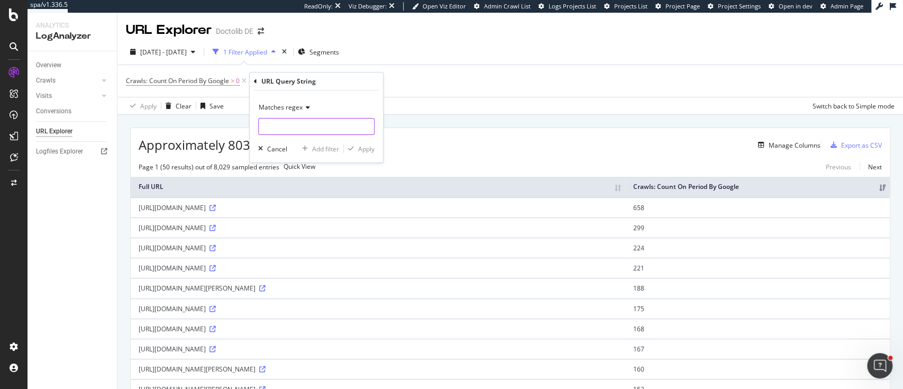
click at [343, 123] on input "text" at bounding box center [316, 126] width 115 height 17
type input ".*"
click at [371, 148] on div "Apply" at bounding box center [366, 148] width 16 height 9
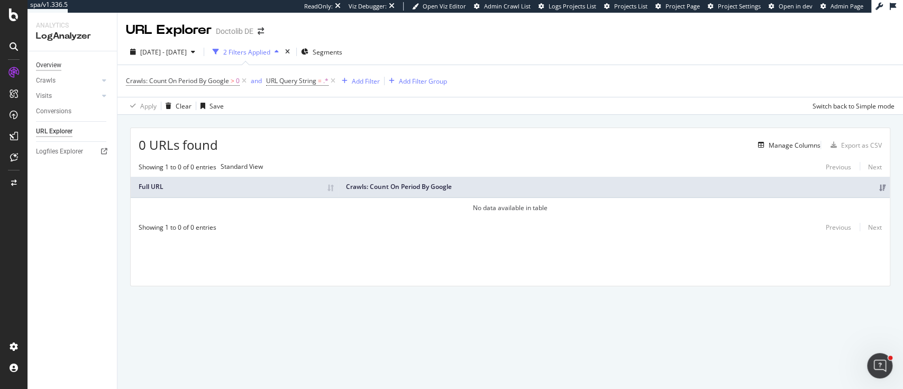
click at [50, 69] on div "Overview" at bounding box center [48, 65] width 25 height 11
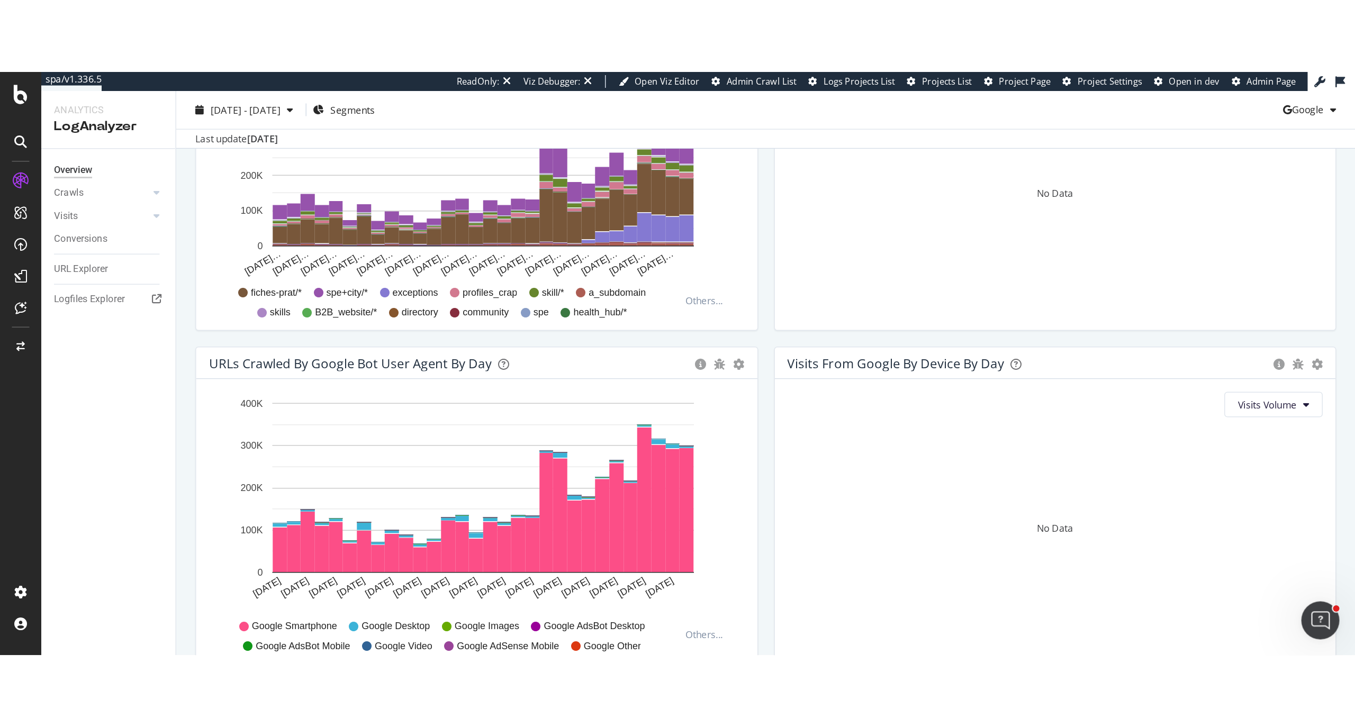
scroll to position [441, 0]
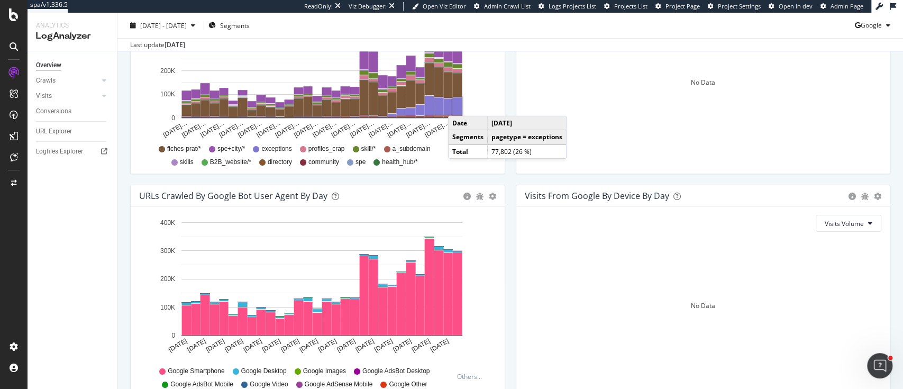
click at [458, 113] on rect "A chart." at bounding box center [458, 105] width 10 height 17
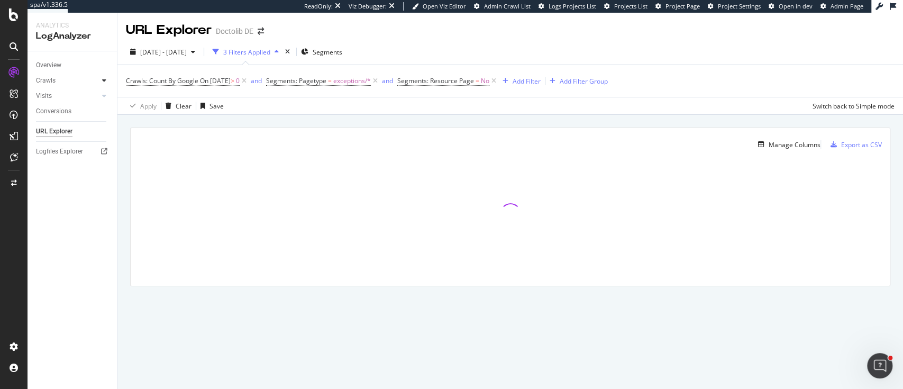
click at [101, 80] on div at bounding box center [104, 80] width 11 height 11
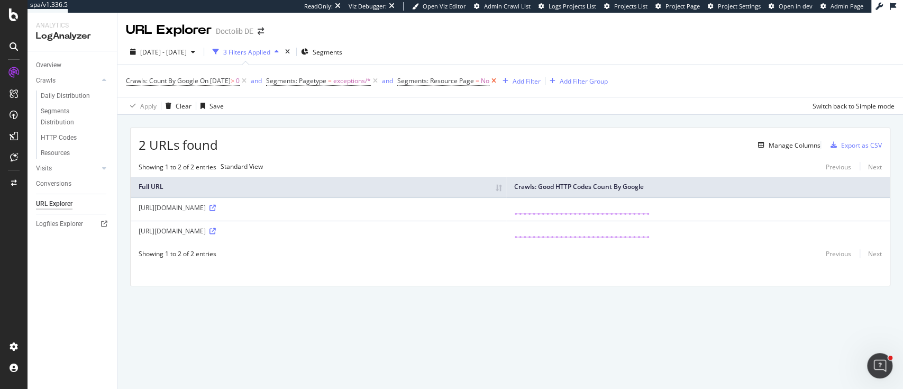
click at [498, 79] on icon at bounding box center [493, 81] width 9 height 11
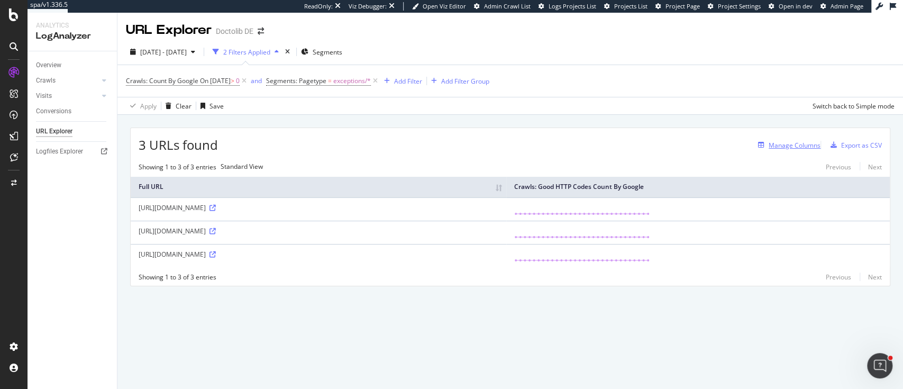
click at [784, 146] on div "Manage Columns" at bounding box center [795, 145] width 52 height 9
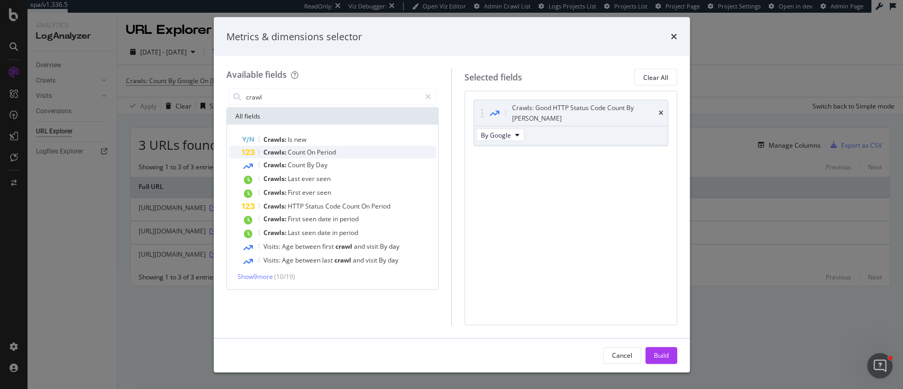
click at [311, 147] on div "Crawls: Count On Period" at bounding box center [339, 152] width 195 height 13
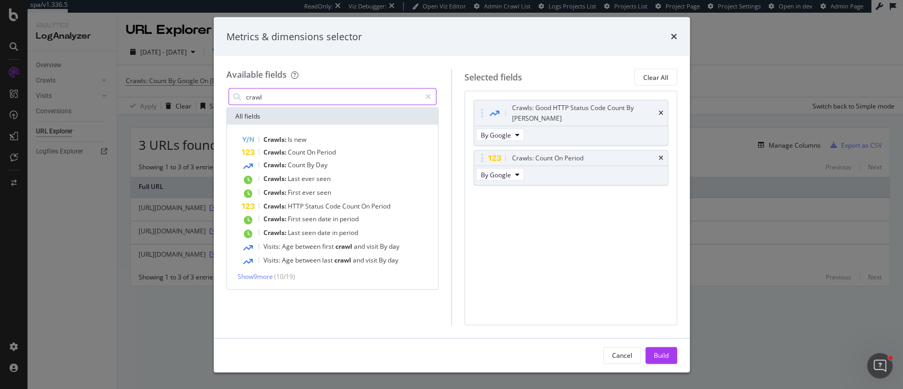
click at [276, 99] on input "crawl" at bounding box center [333, 97] width 176 height 16
type input "c"
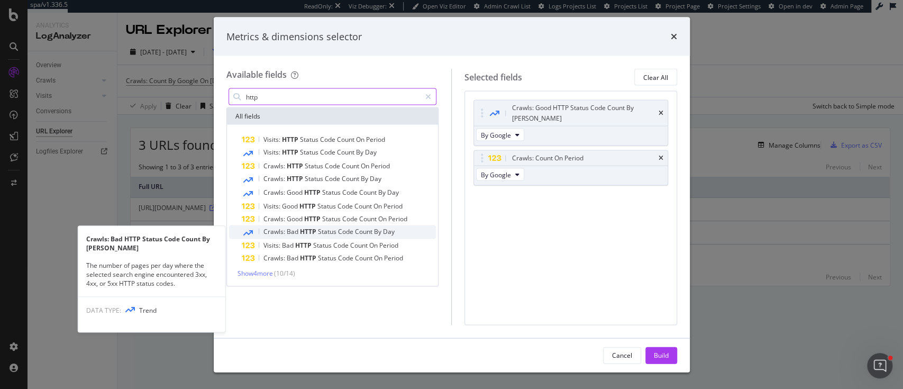
type input "http"
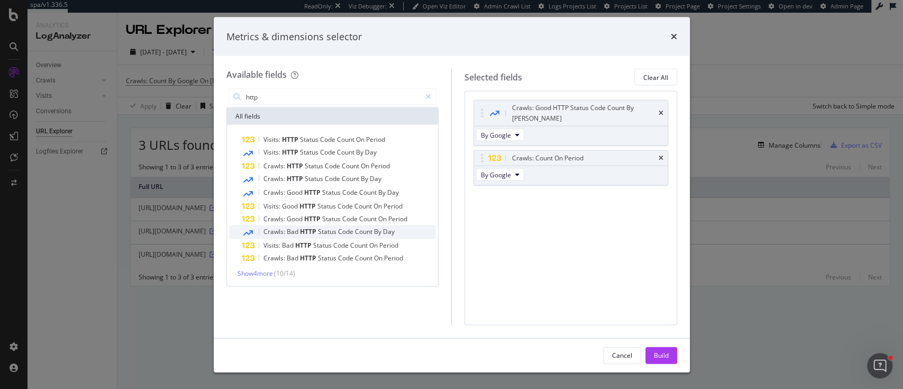
click at [328, 234] on span "Status" at bounding box center [328, 231] width 20 height 9
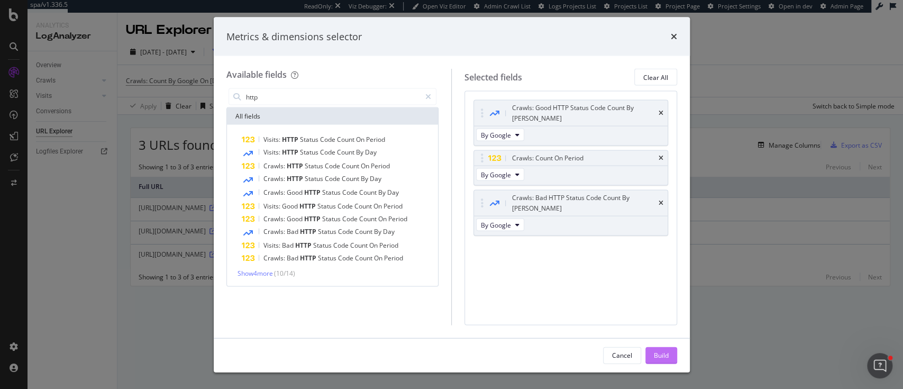
click at [652, 355] on button "Build" at bounding box center [662, 355] width 32 height 17
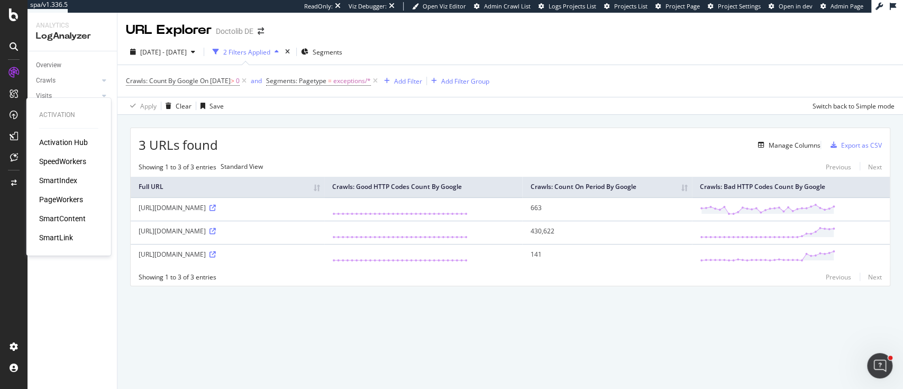
click at [75, 157] on div "SpeedWorkers" at bounding box center [62, 161] width 47 height 11
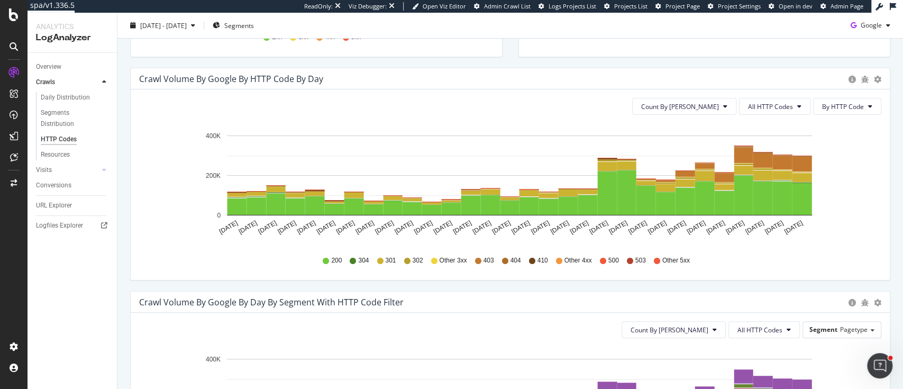
scroll to position [312, 0]
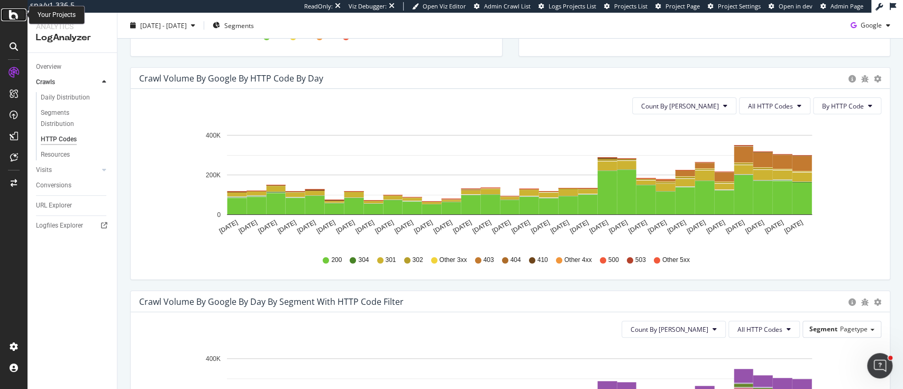
click at [13, 17] on icon at bounding box center [14, 14] width 10 height 13
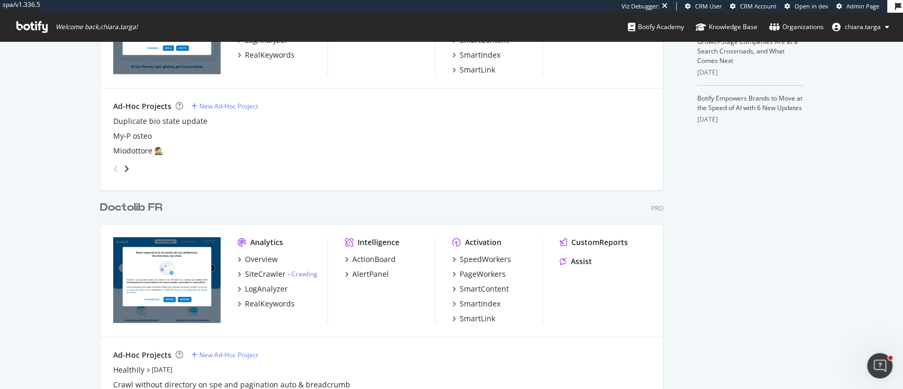
scroll to position [396, 0]
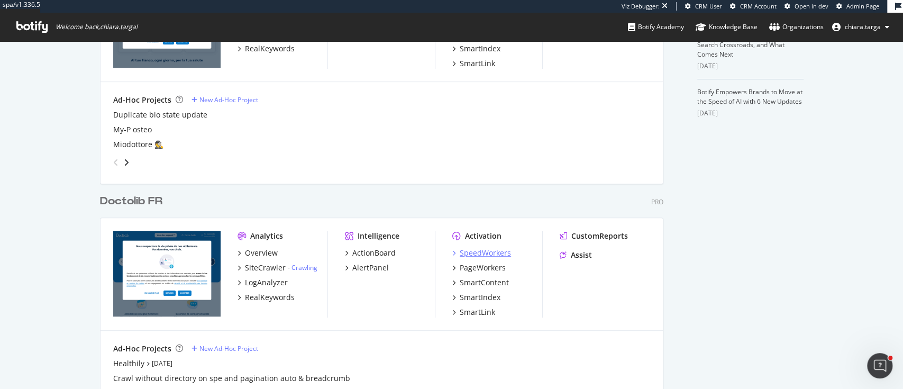
click at [478, 253] on div "SpeedWorkers" at bounding box center [485, 253] width 51 height 11
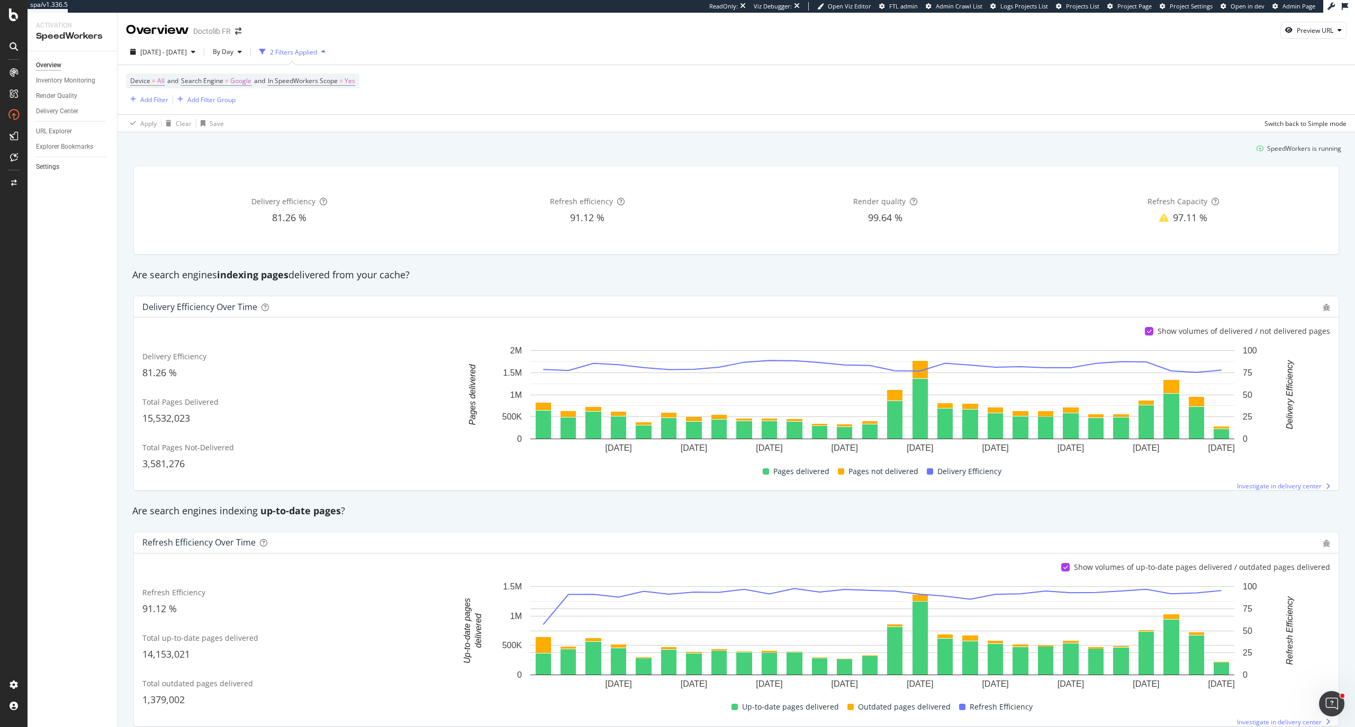
click at [59, 168] on link "Settings" at bounding box center [73, 166] width 74 height 11
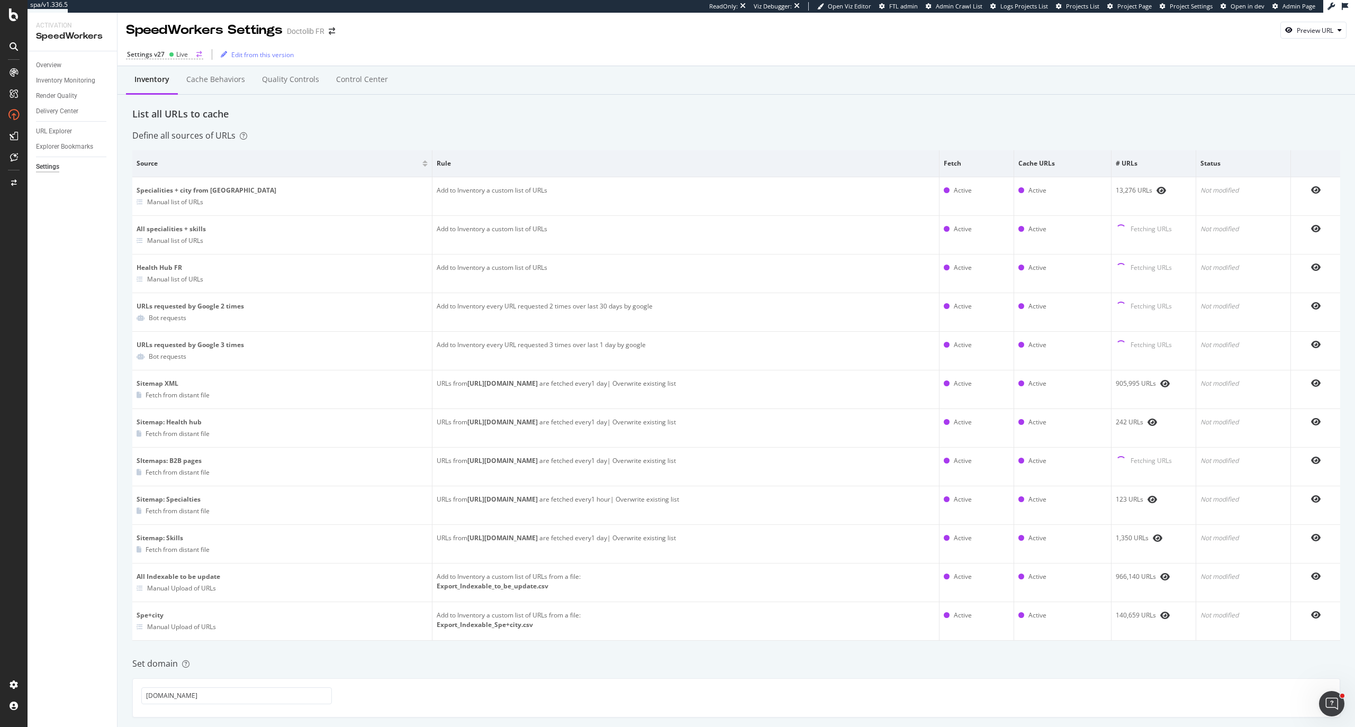
click at [176, 55] on div "Live" at bounding box center [182, 54] width 12 height 9
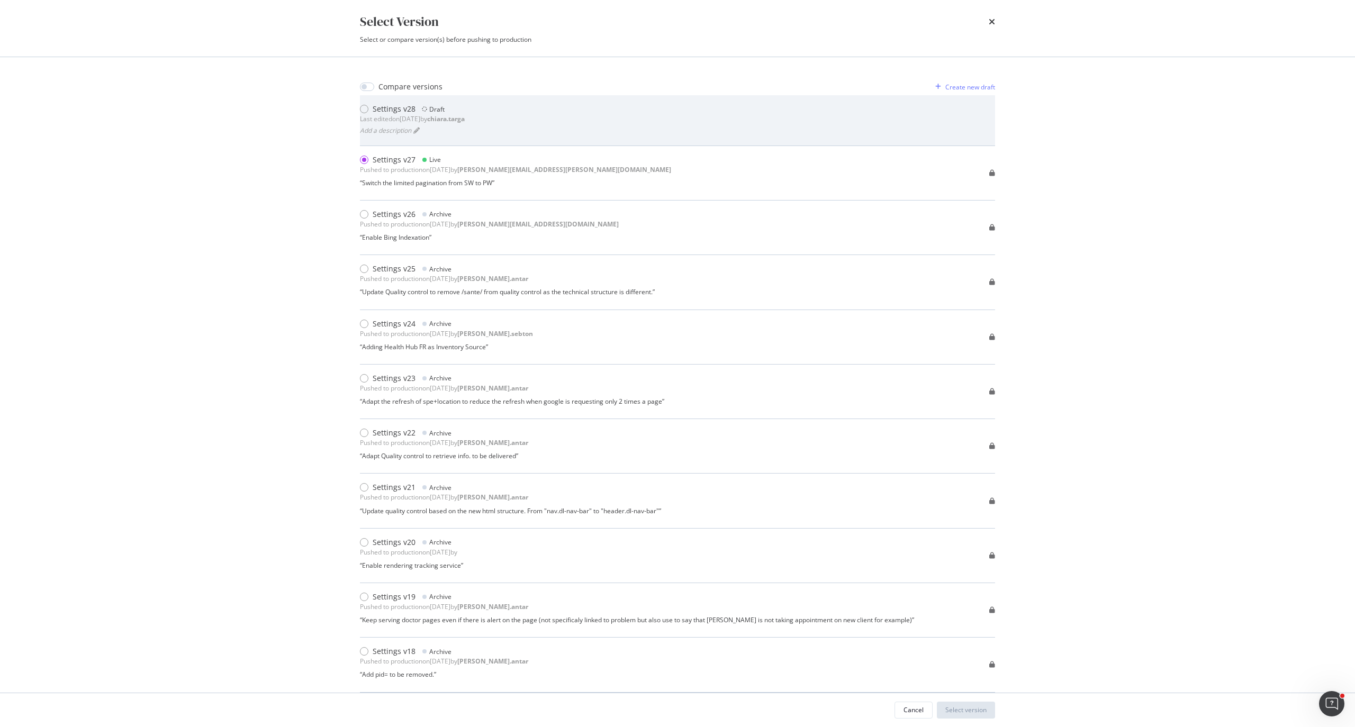
click at [497, 117] on div "Settings v28 Draft Last edited on 2025 Aug 20th by chiara.targa Add a descripti…" at bounding box center [677, 120] width 635 height 33
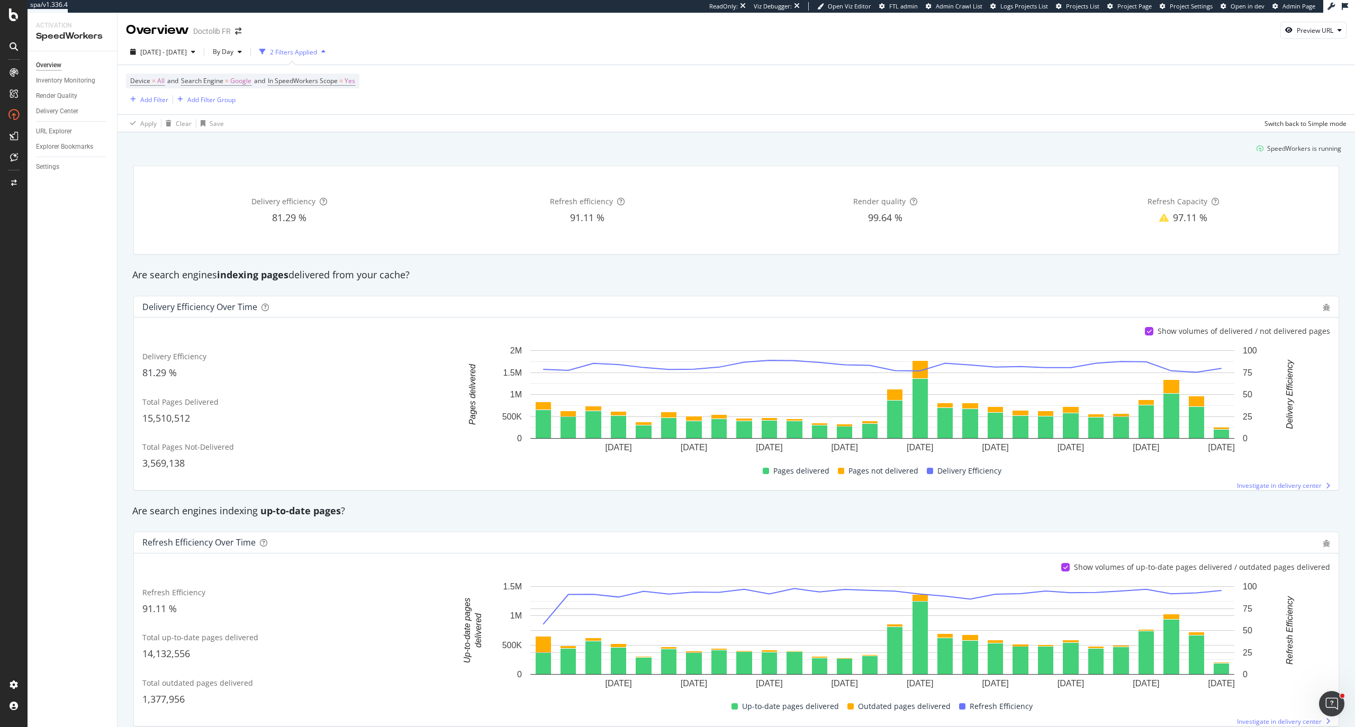
scroll to position [24, 0]
